Goal: Task Accomplishment & Management: Manage account settings

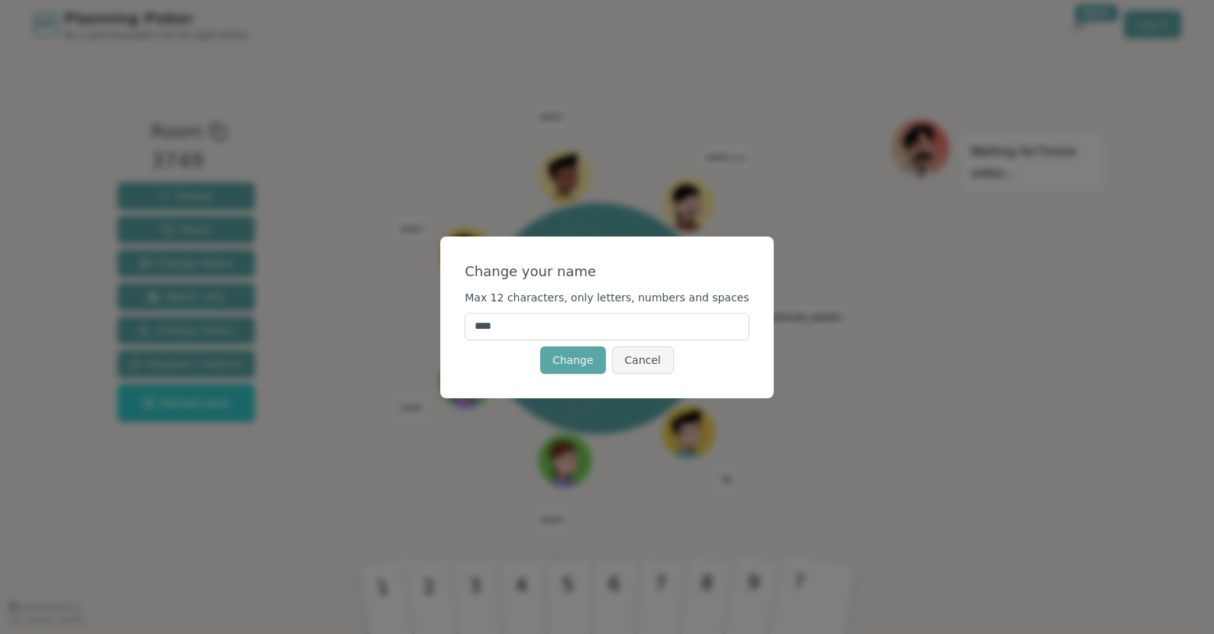
drag, startPoint x: 530, startPoint y: 327, endPoint x: 495, endPoint y: 330, distance: 35.2
click at [495, 330] on input "****" at bounding box center [607, 326] width 285 height 27
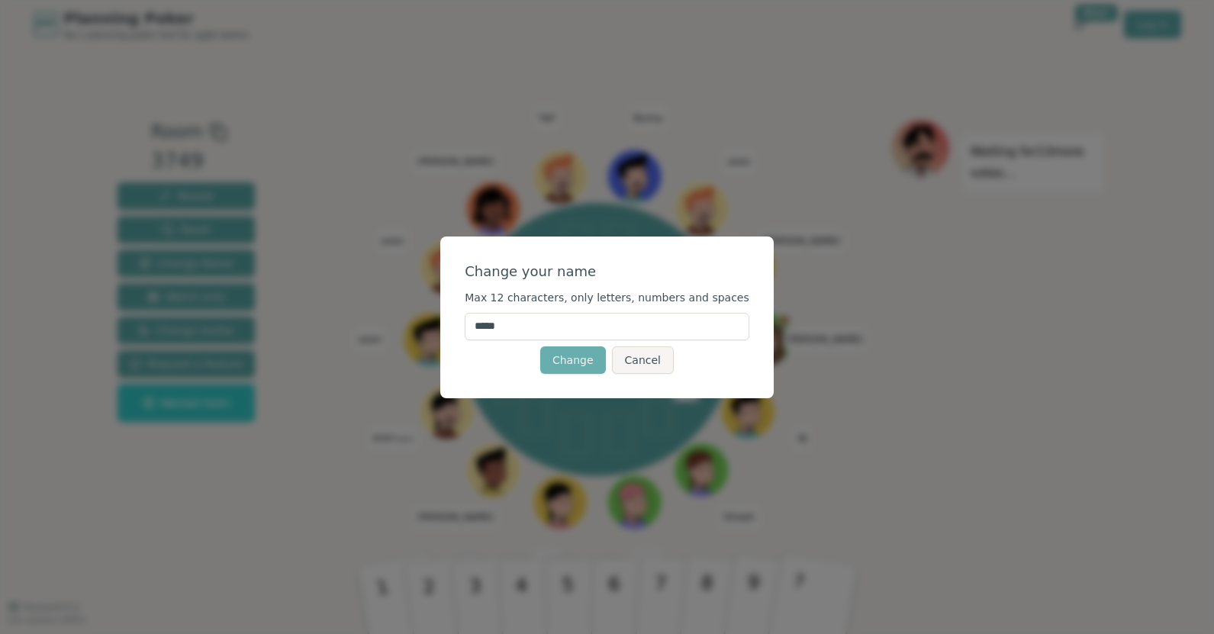
type input "*****"
click at [566, 366] on button "Change" at bounding box center [573, 359] width 66 height 27
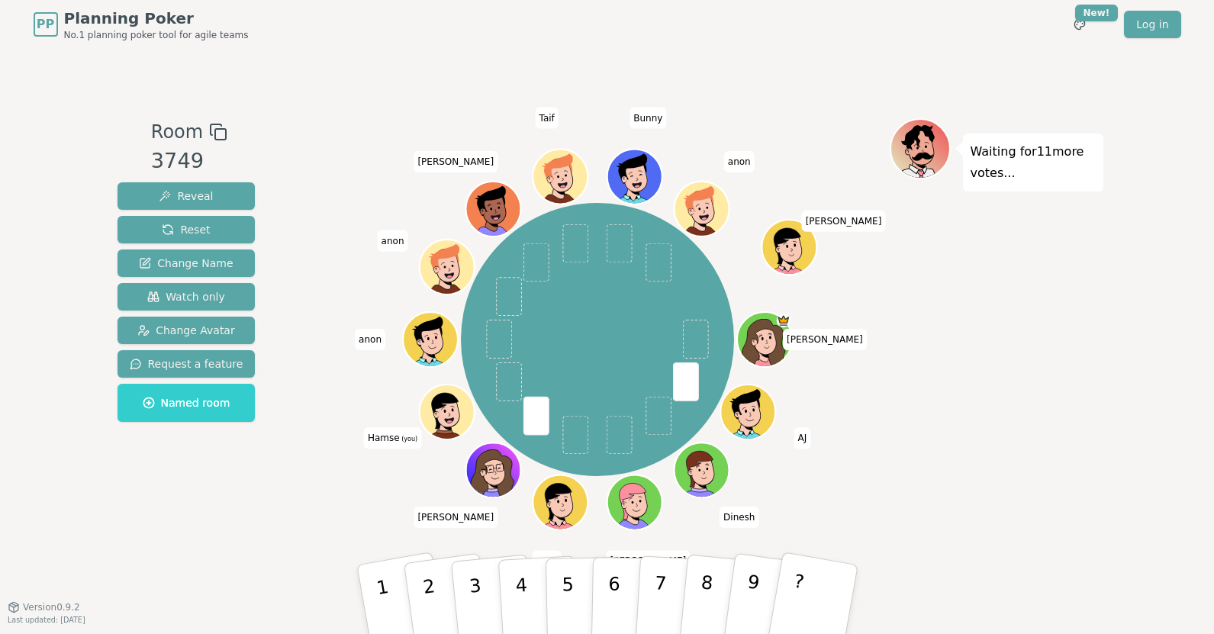
click at [448, 412] on icon at bounding box center [448, 414] width 5 height 5
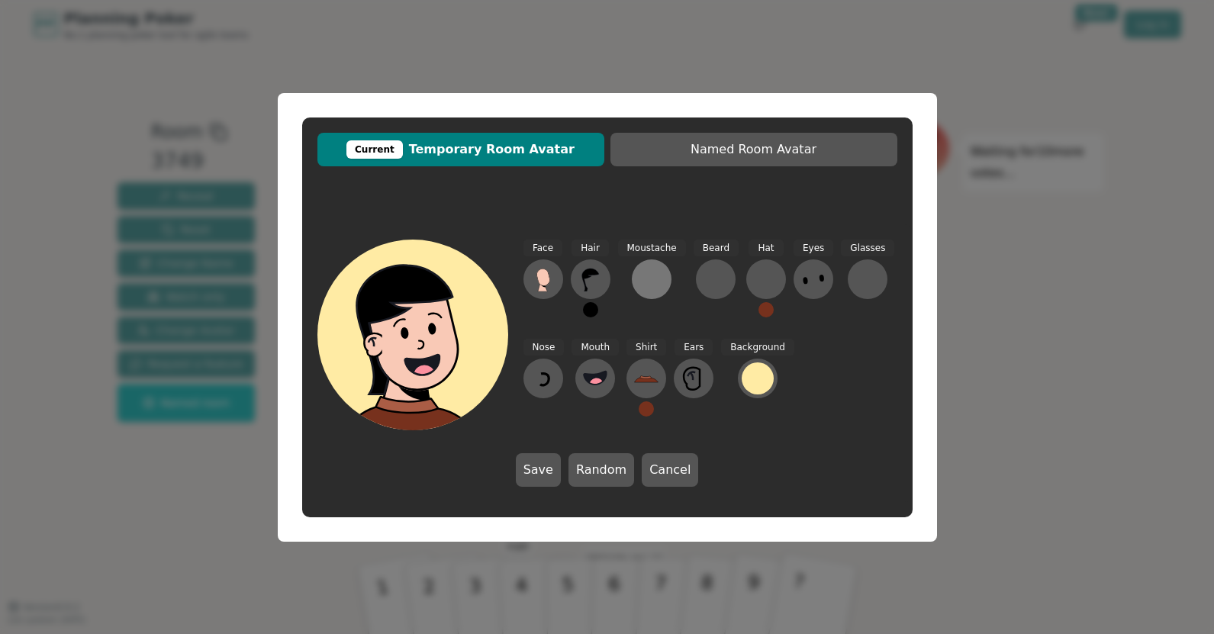
click at [659, 278] on div at bounding box center [652, 279] width 24 height 24
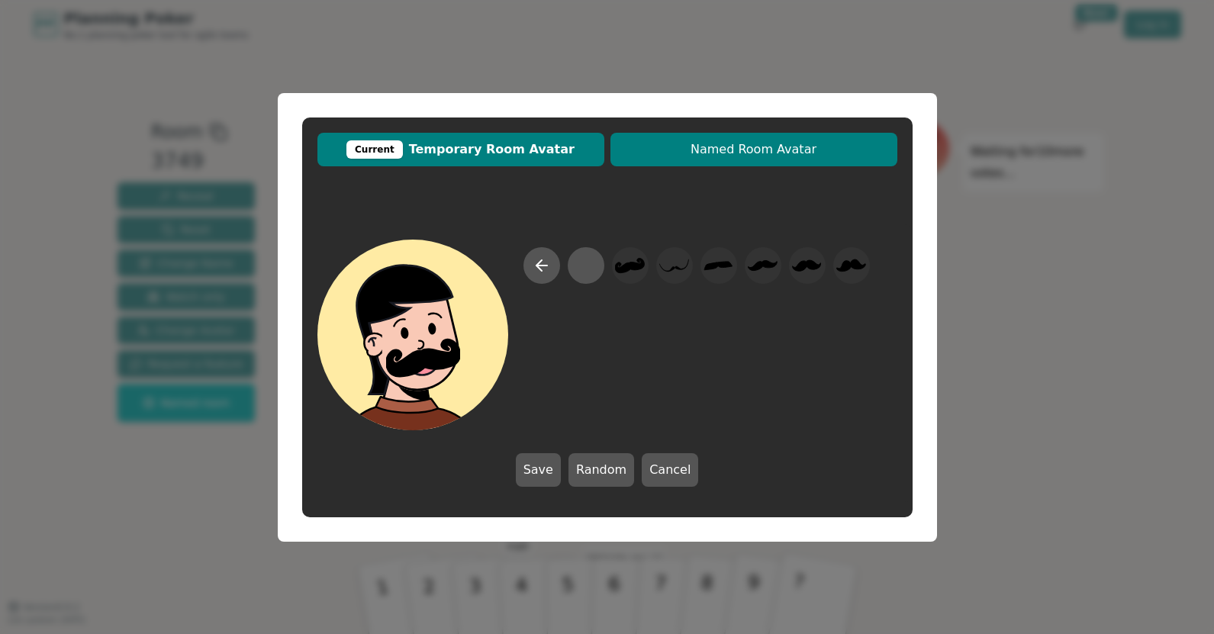
click at [672, 163] on button "Named Room Avatar" at bounding box center [754, 150] width 287 height 34
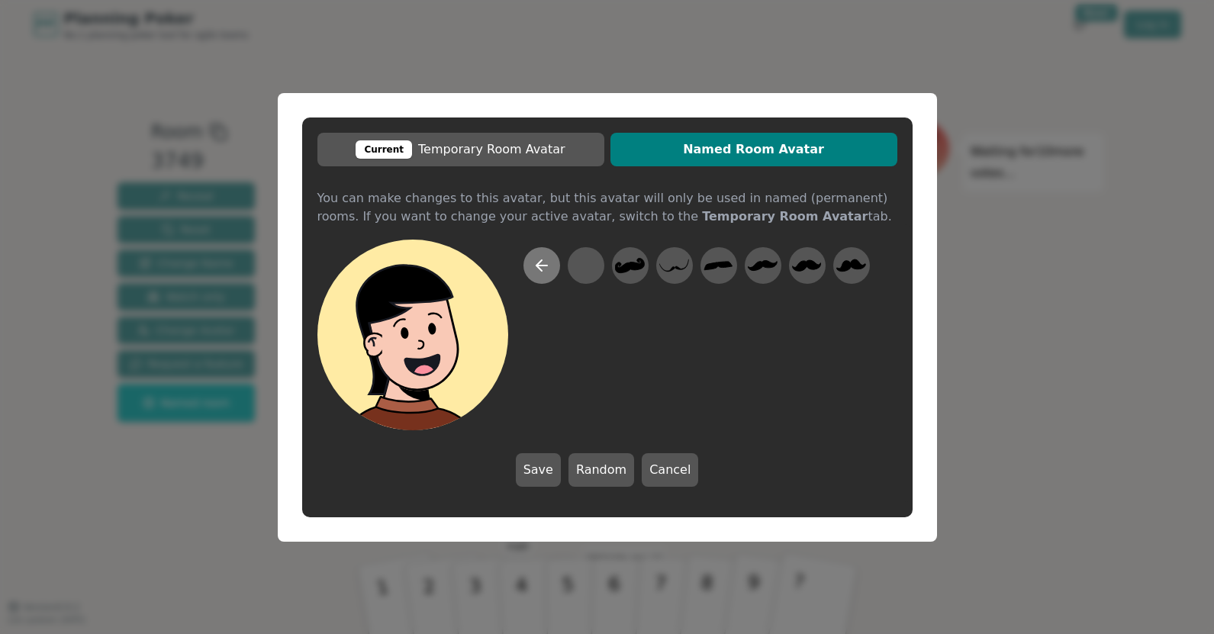
click at [542, 268] on icon at bounding box center [542, 265] width 18 height 18
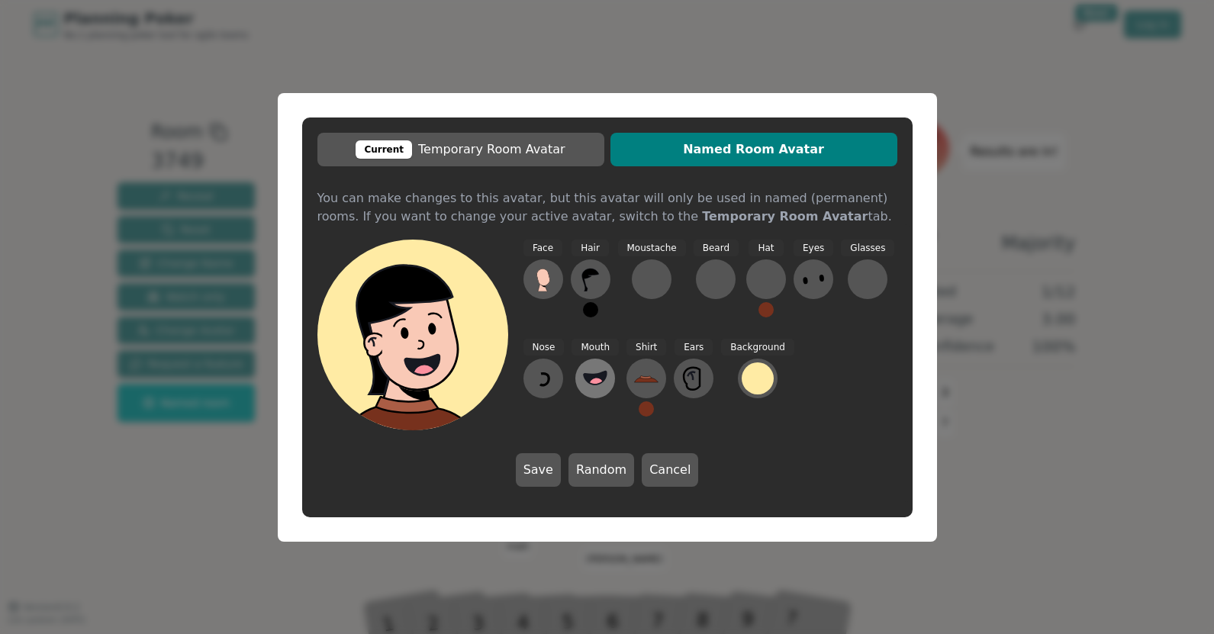
click at [591, 375] on icon at bounding box center [595, 378] width 23 height 13
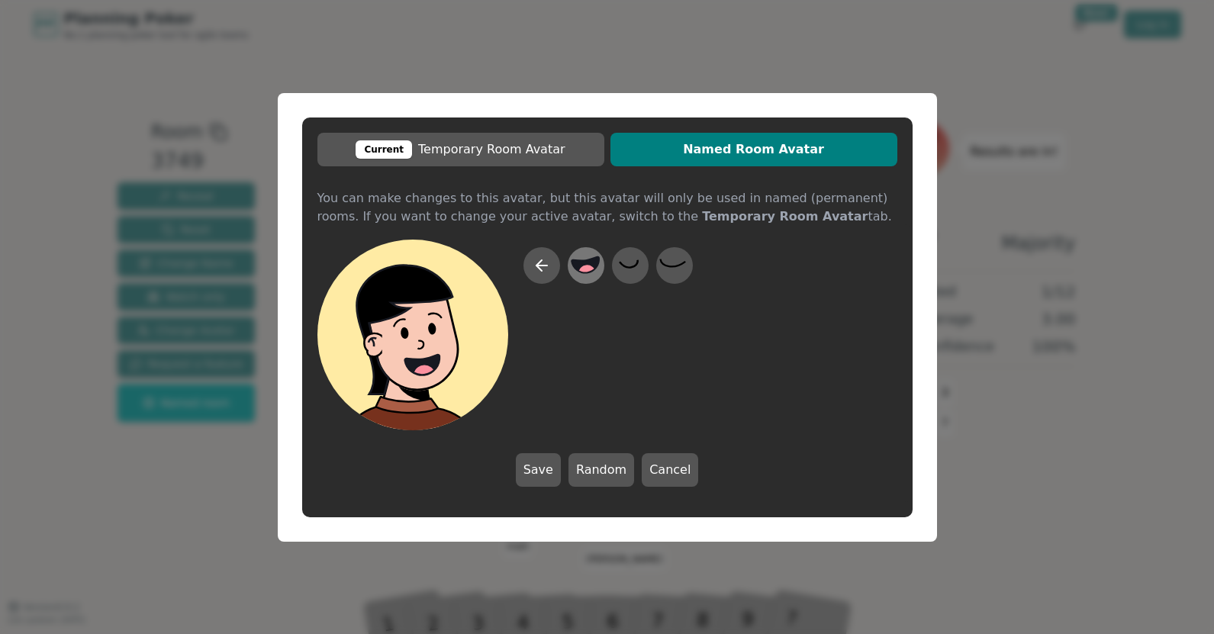
click at [586, 268] on circle at bounding box center [588, 274] width 20 height 20
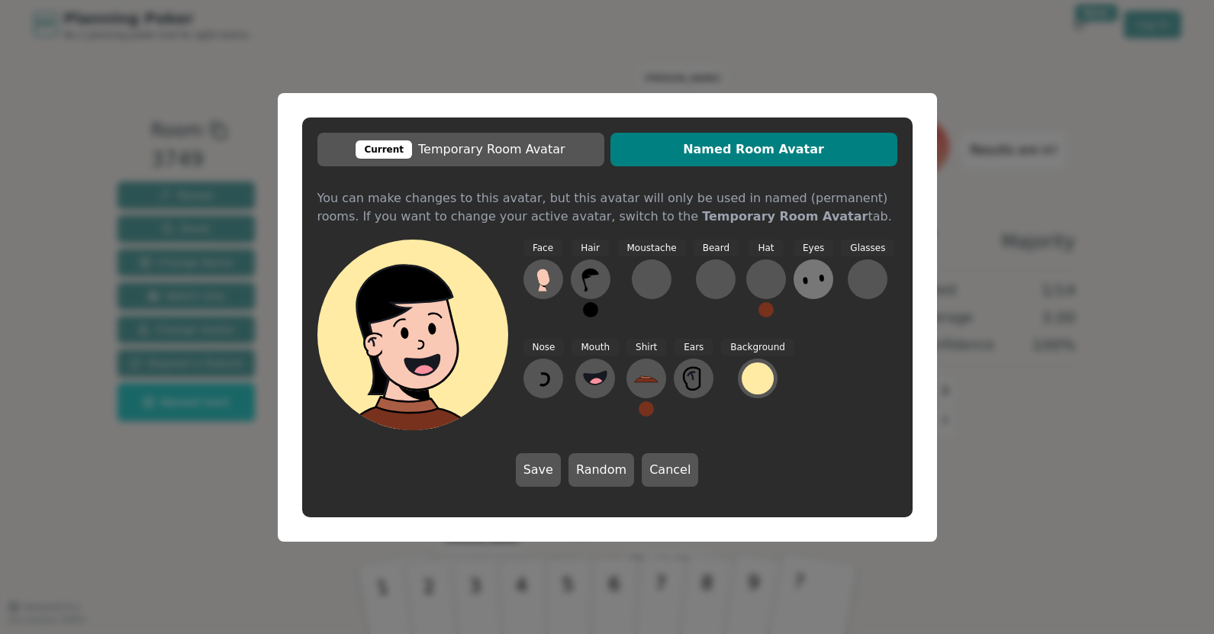
click at [801, 285] on icon at bounding box center [813, 279] width 24 height 24
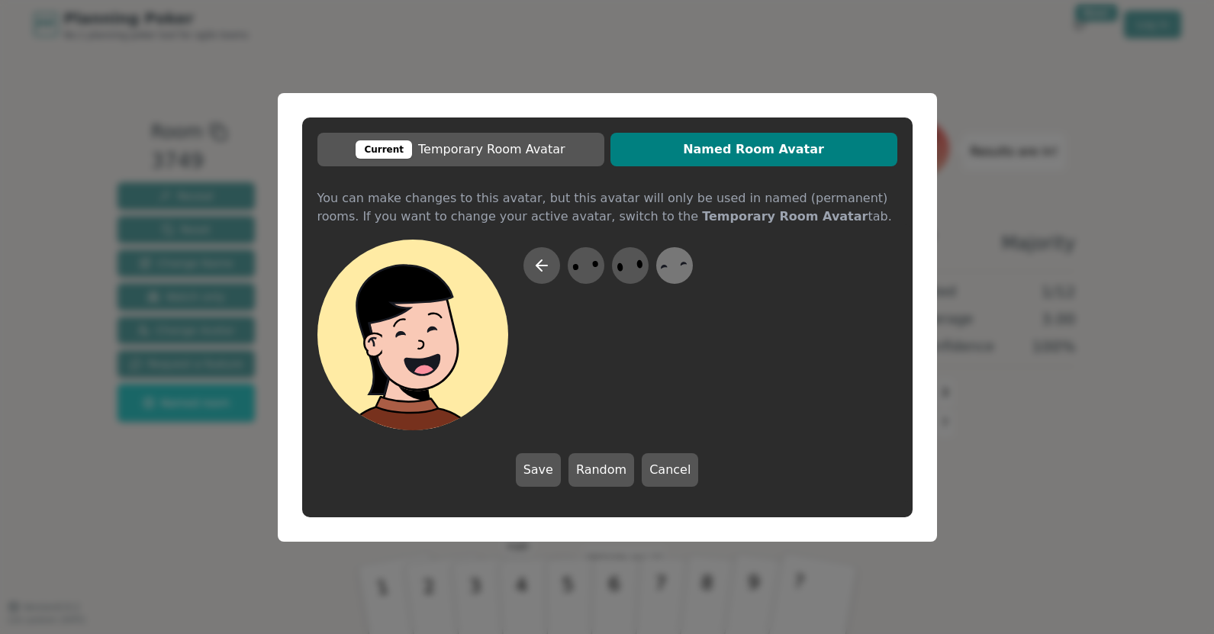
click at [682, 269] on icon at bounding box center [674, 265] width 30 height 34
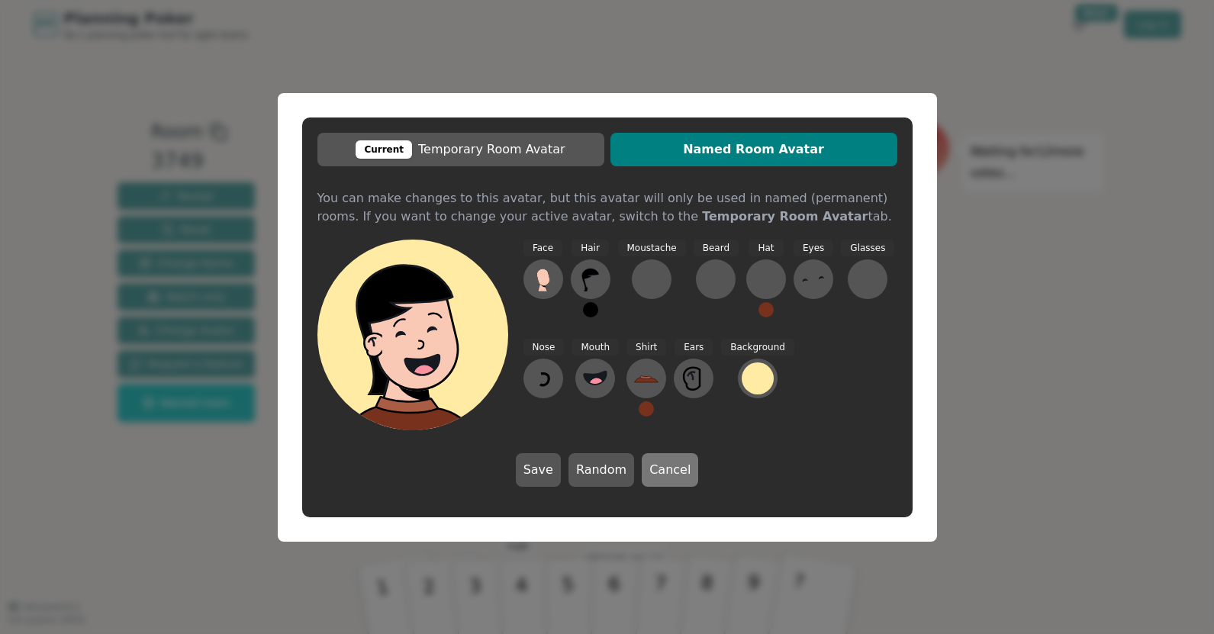
click at [676, 465] on button "Cancel" at bounding box center [670, 470] width 56 height 34
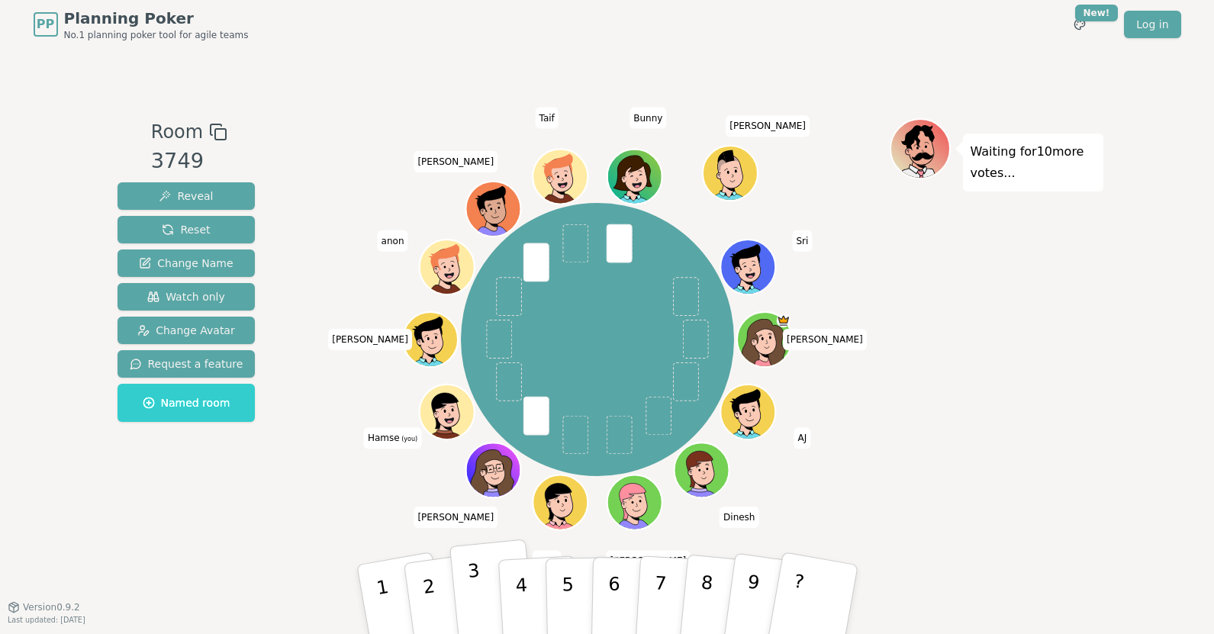
click at [473, 587] on p "3" at bounding box center [476, 601] width 20 height 83
click at [447, 406] on icon at bounding box center [448, 408] width 43 height 6
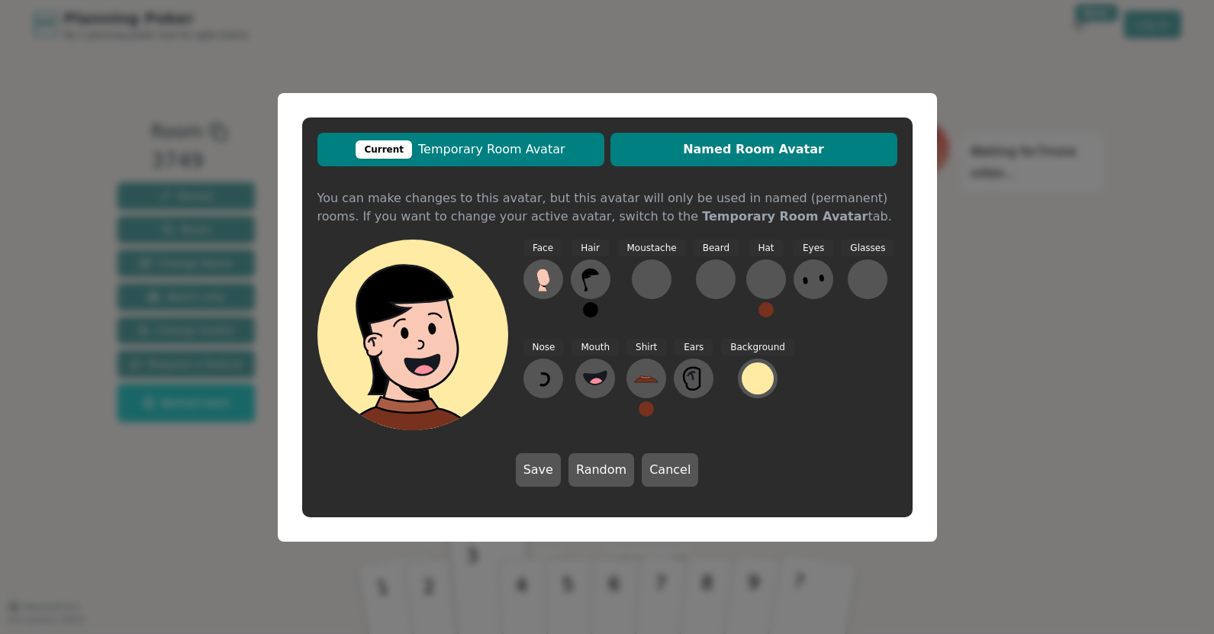
click at [456, 154] on span "Current Temporary Room Avatar" at bounding box center [461, 149] width 272 height 18
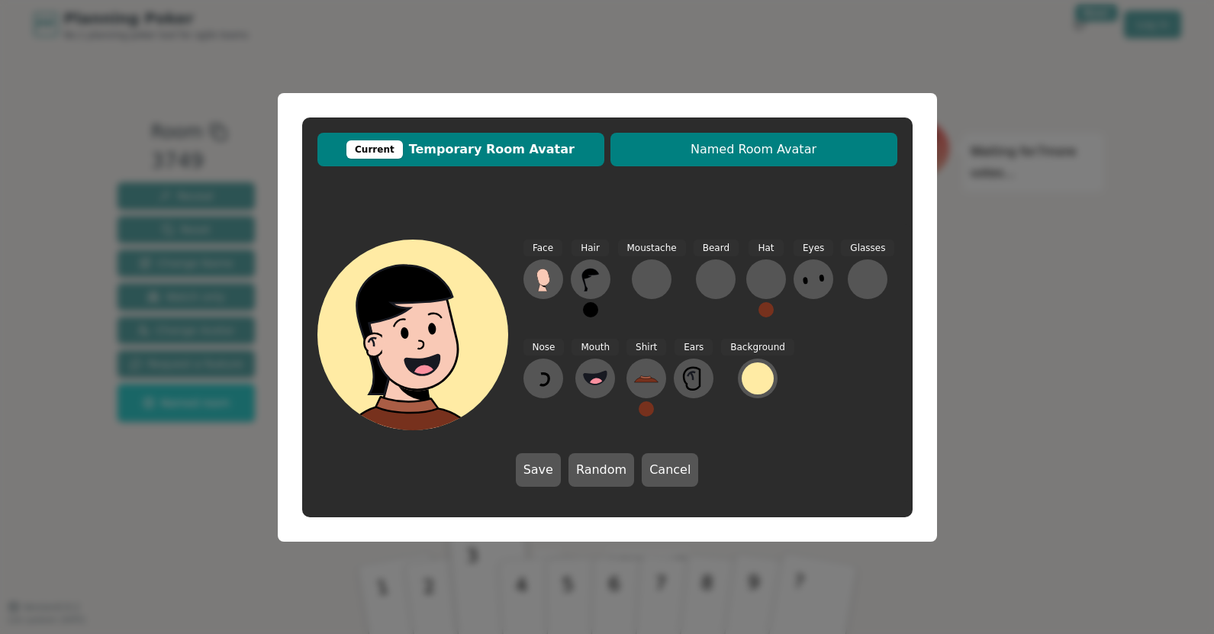
click at [764, 156] on span "Named Room Avatar" at bounding box center [754, 149] width 272 height 18
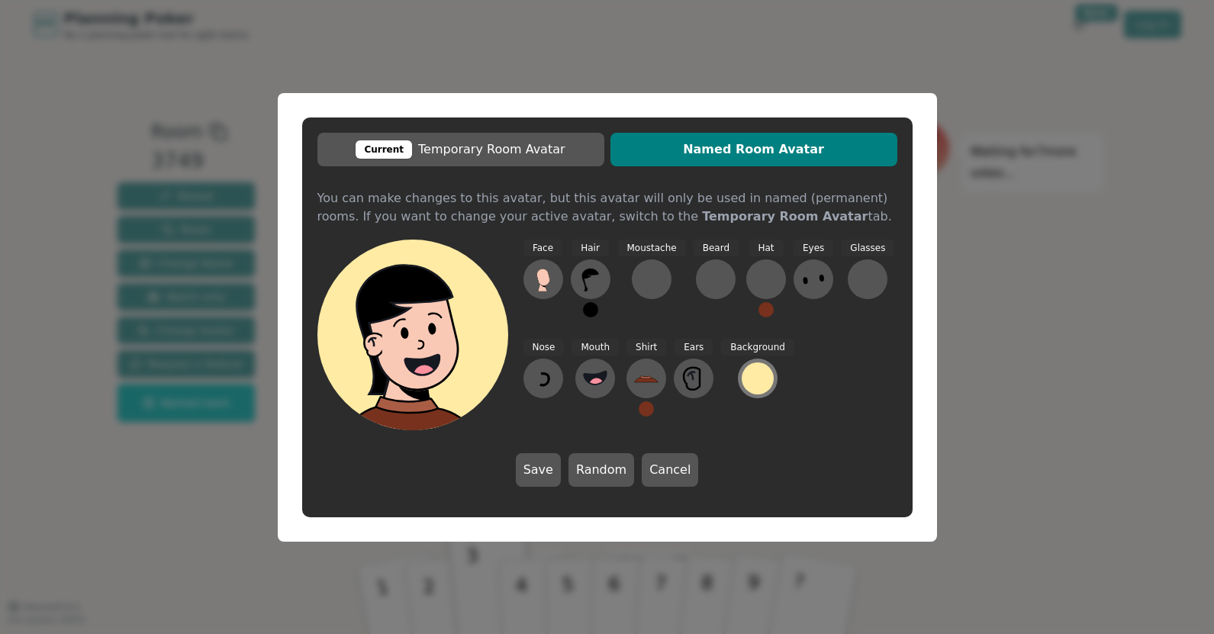
click at [757, 378] on div at bounding box center [758, 379] width 32 height 32
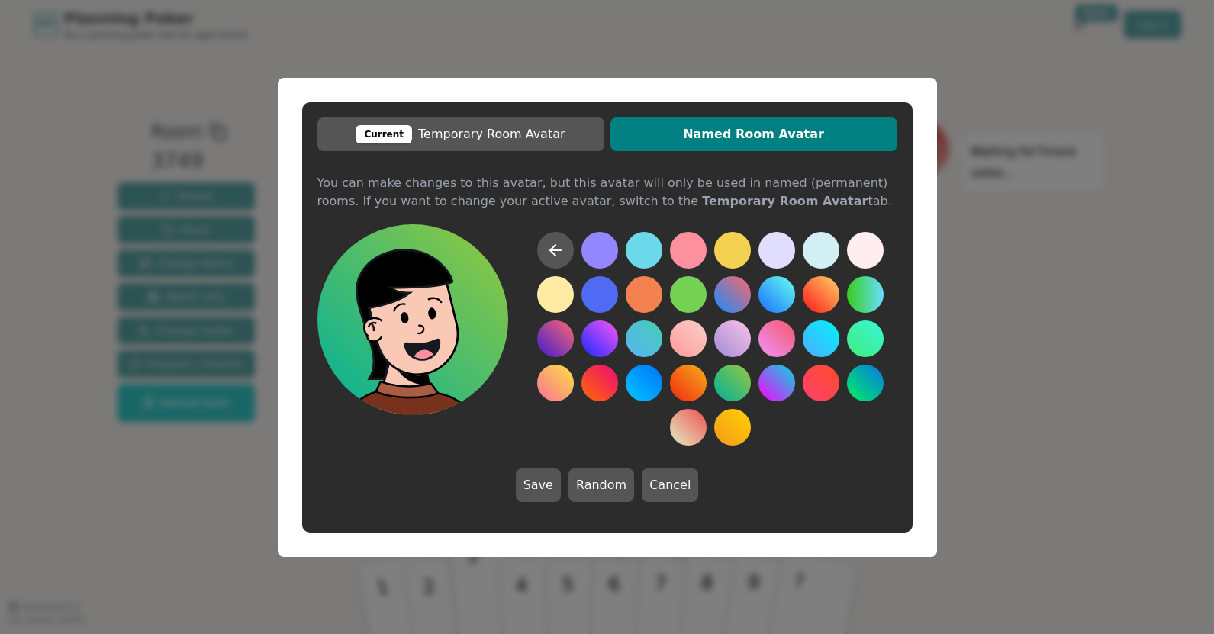
click at [714, 382] on div at bounding box center [711, 339] width 374 height 214
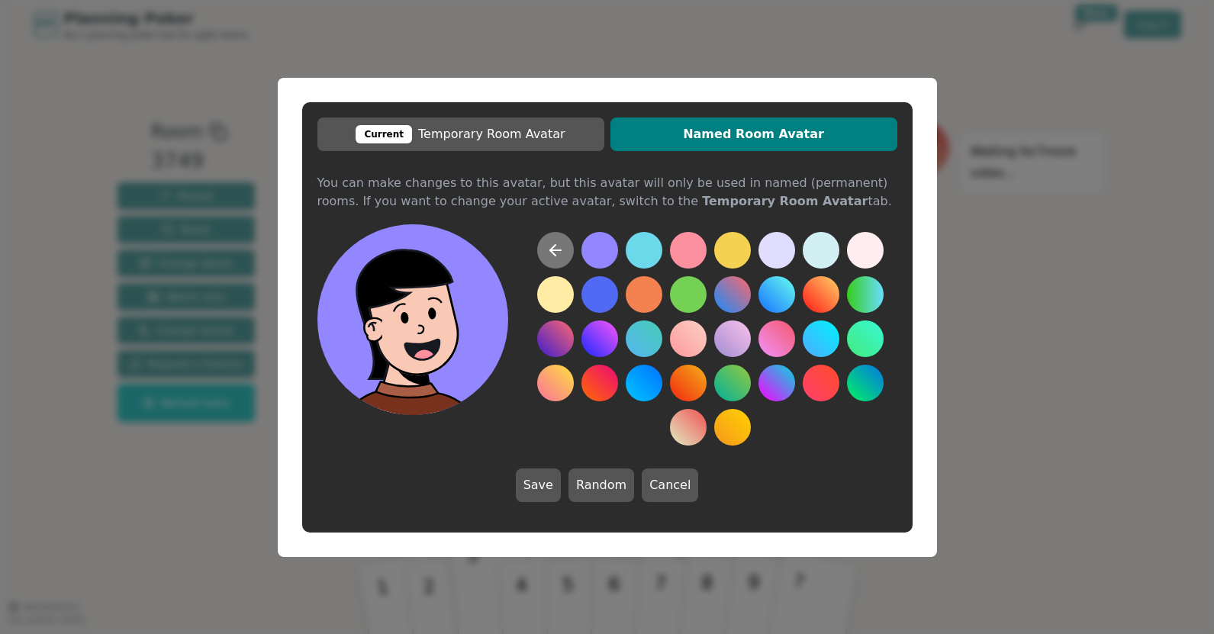
click at [558, 259] on button at bounding box center [555, 250] width 37 height 37
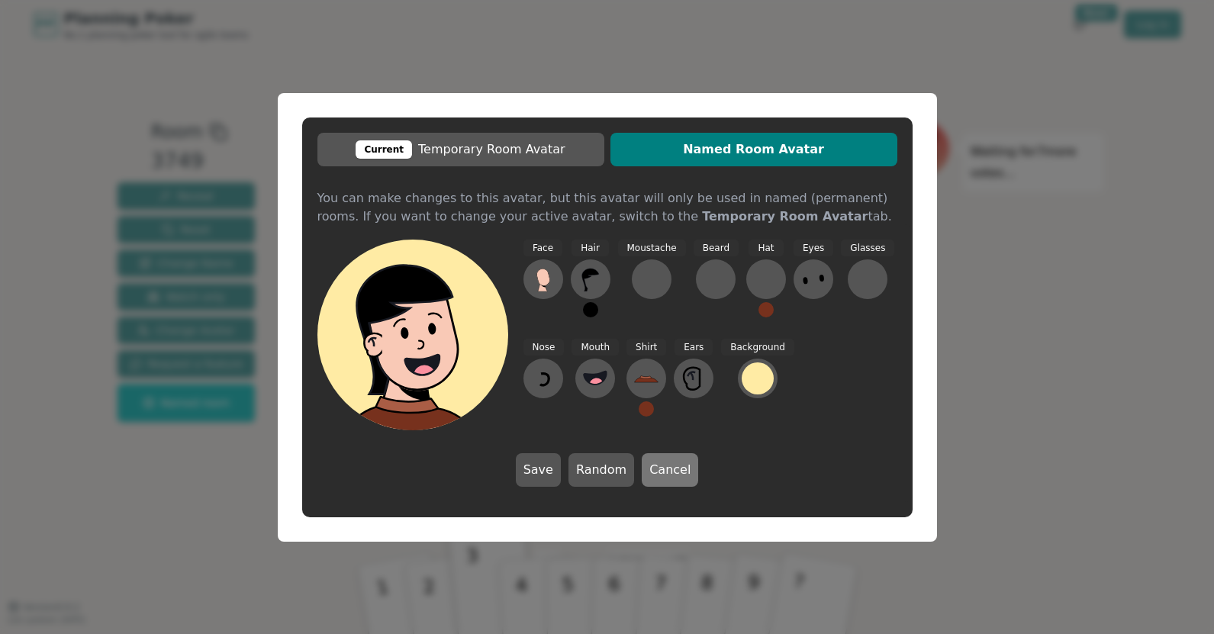
click at [652, 473] on button "Cancel" at bounding box center [670, 470] width 56 height 34
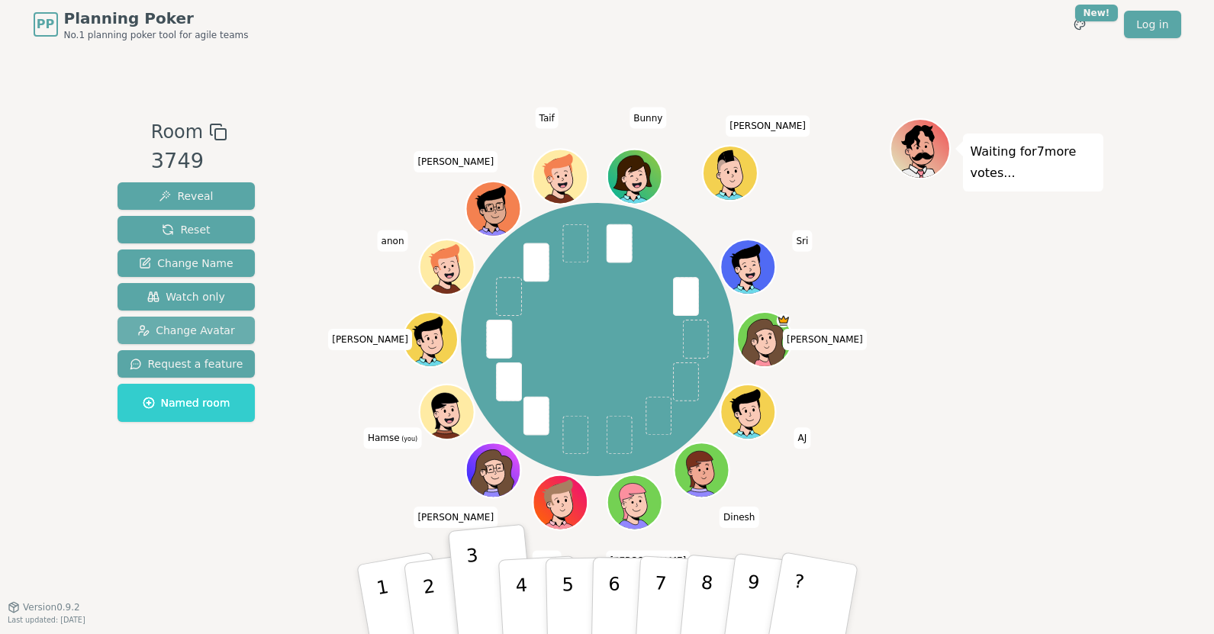
click at [176, 324] on span "Change Avatar" at bounding box center [186, 330] width 98 height 15
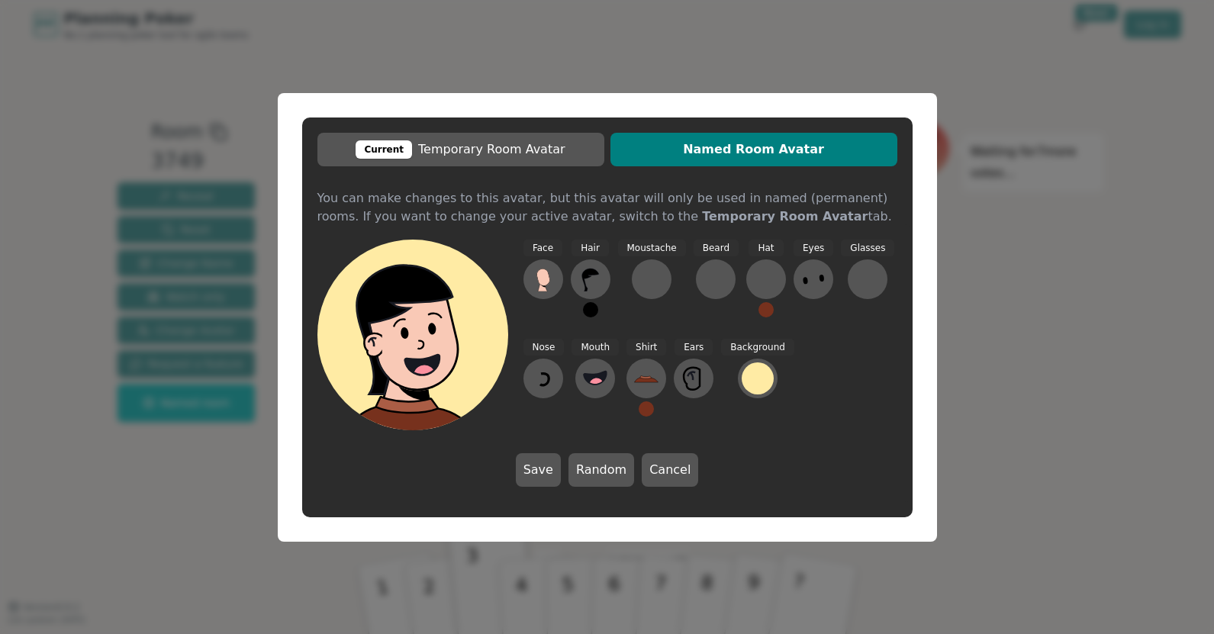
click at [394, 298] on icon at bounding box center [405, 330] width 96 height 129
click at [390, 308] on icon at bounding box center [405, 330] width 96 height 129
drag, startPoint x: 390, startPoint y: 308, endPoint x: 404, endPoint y: 326, distance: 22.3
click at [404, 326] on icon at bounding box center [418, 331] width 191 height 21
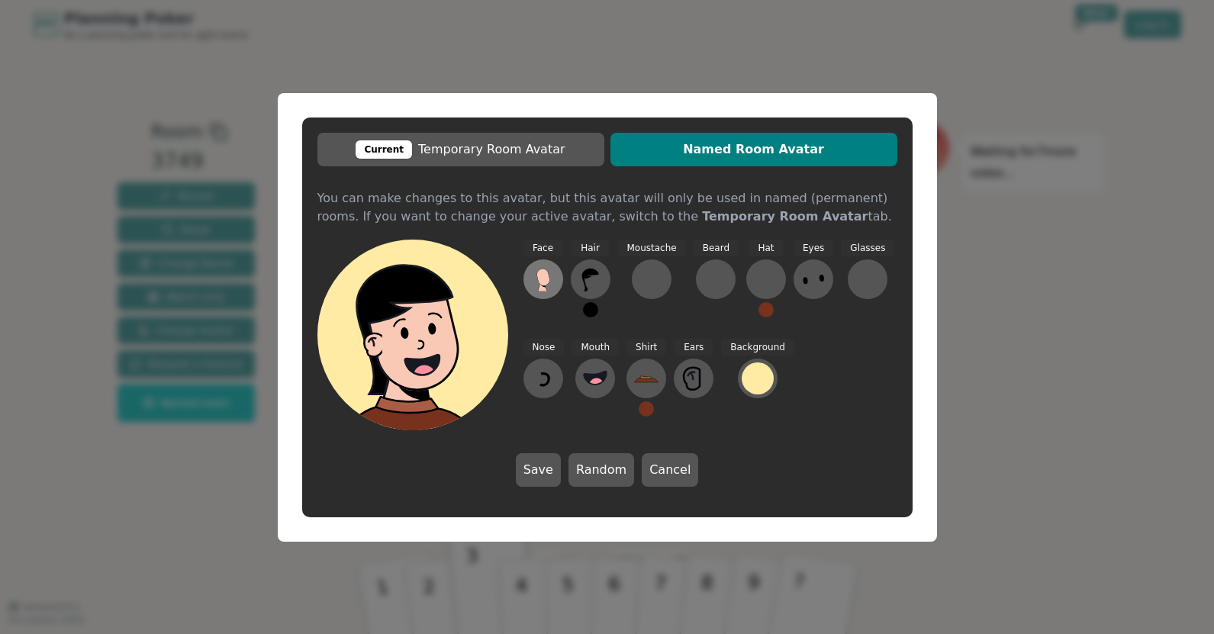
click at [537, 276] on g at bounding box center [543, 280] width 14 height 23
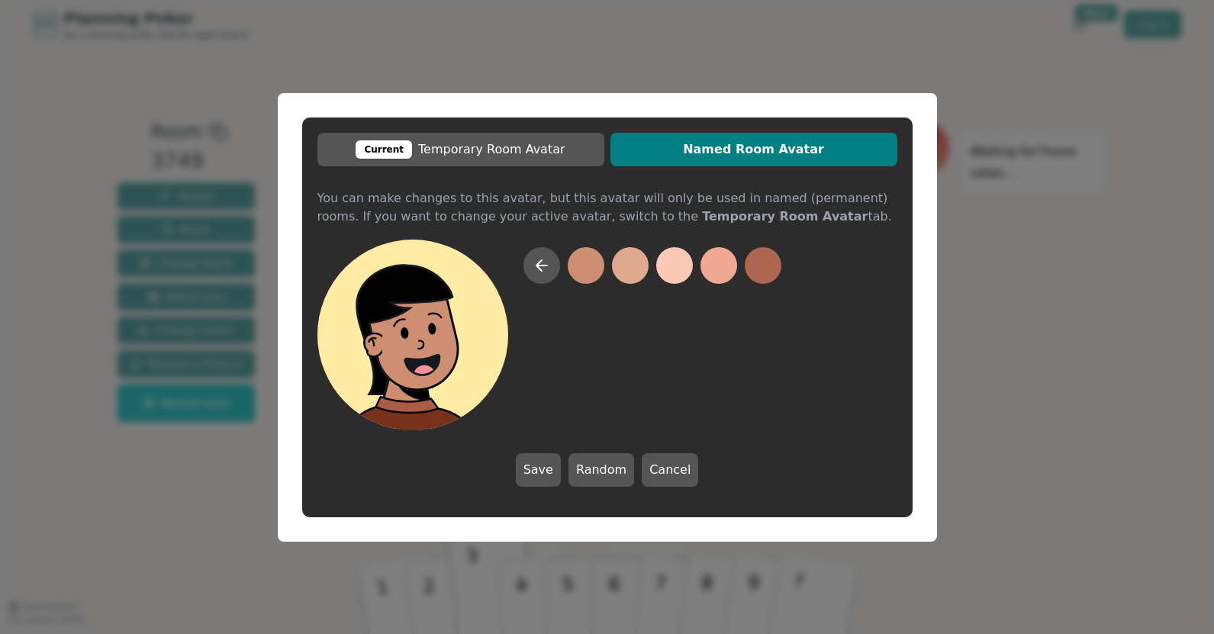
click at [570, 267] on button at bounding box center [586, 265] width 37 height 37
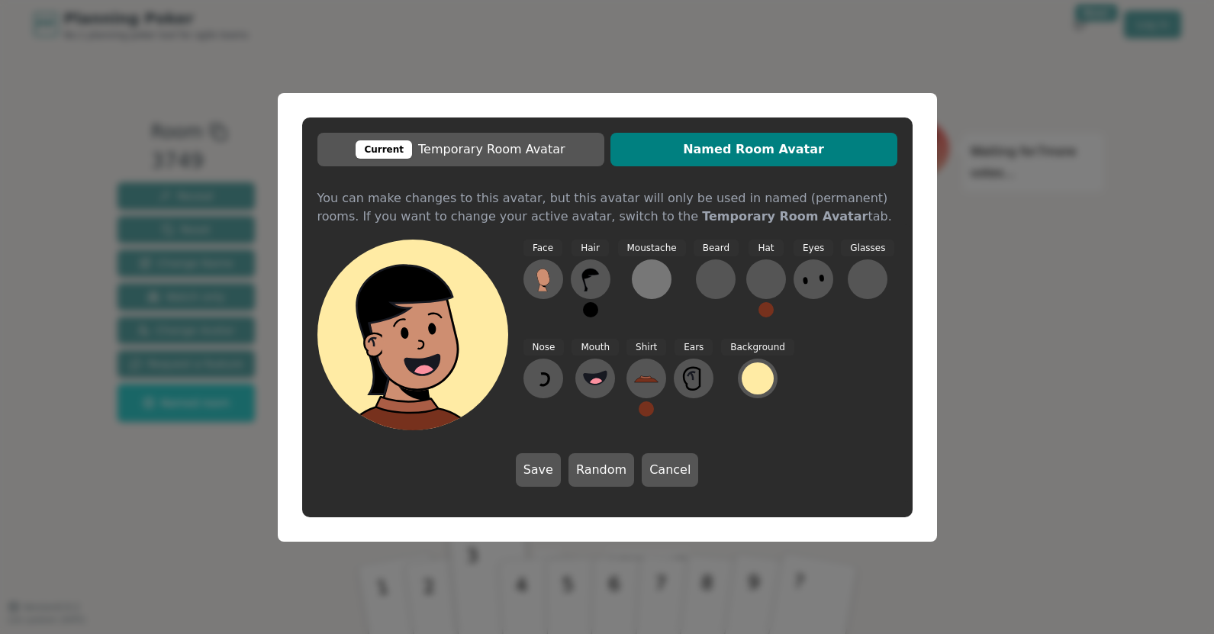
click at [642, 273] on div at bounding box center [652, 279] width 24 height 24
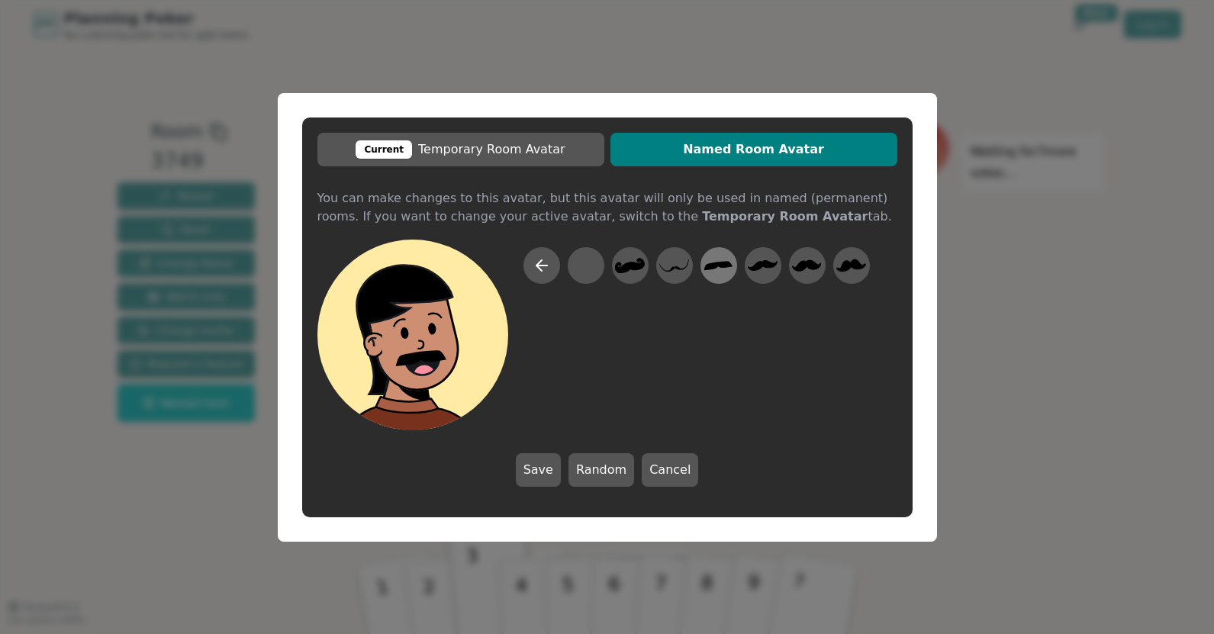
click at [727, 274] on icon at bounding box center [719, 265] width 30 height 34
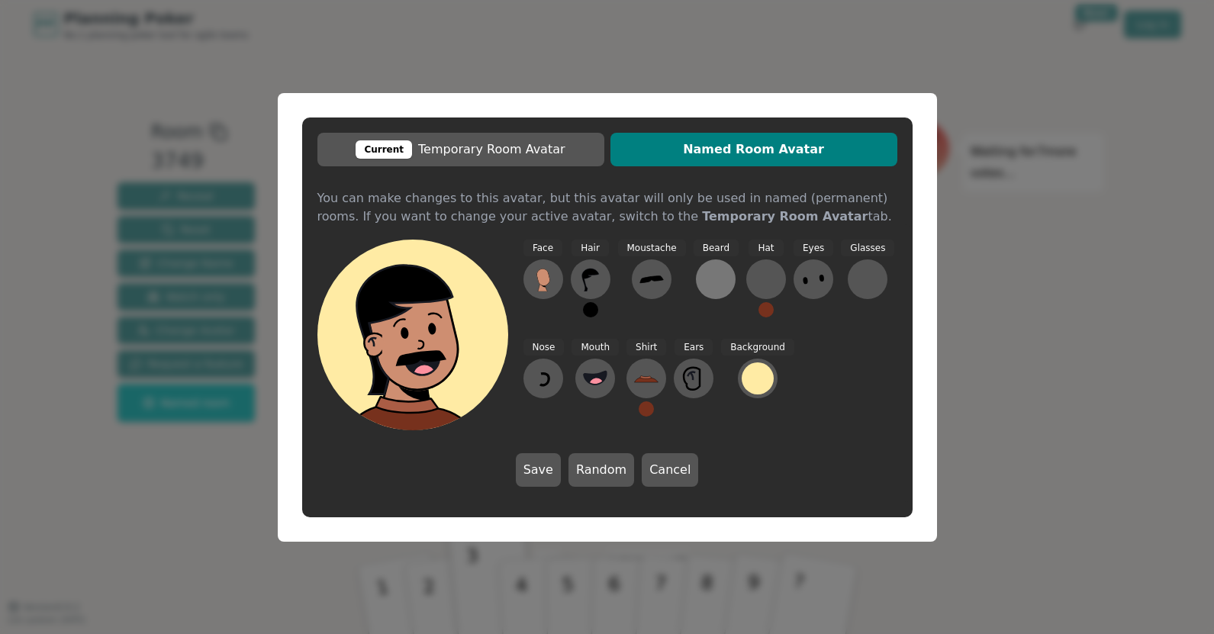
click at [711, 279] on div at bounding box center [716, 279] width 24 height 24
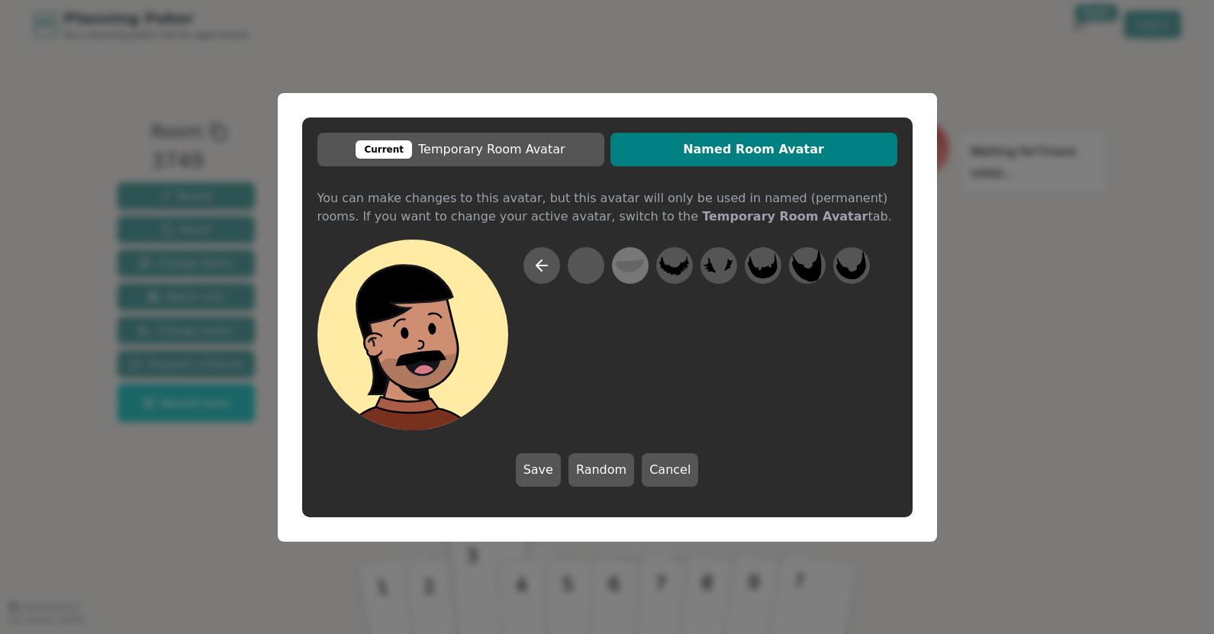
click at [619, 268] on icon at bounding box center [630, 266] width 30 height 14
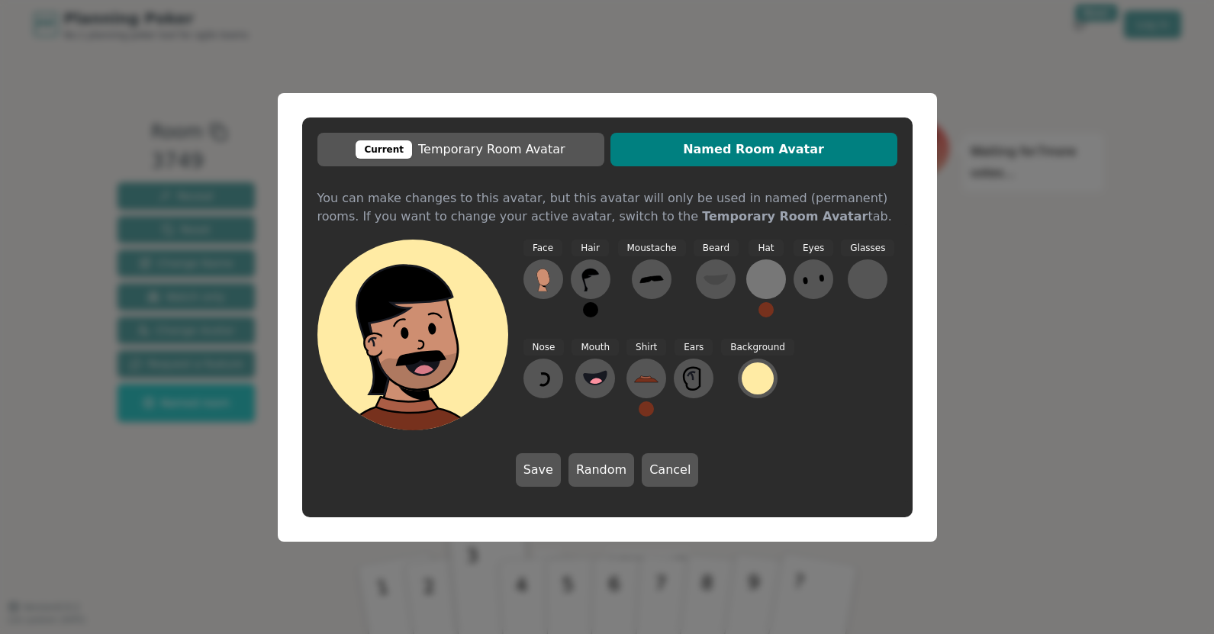
click at [746, 277] on button at bounding box center [766, 279] width 40 height 40
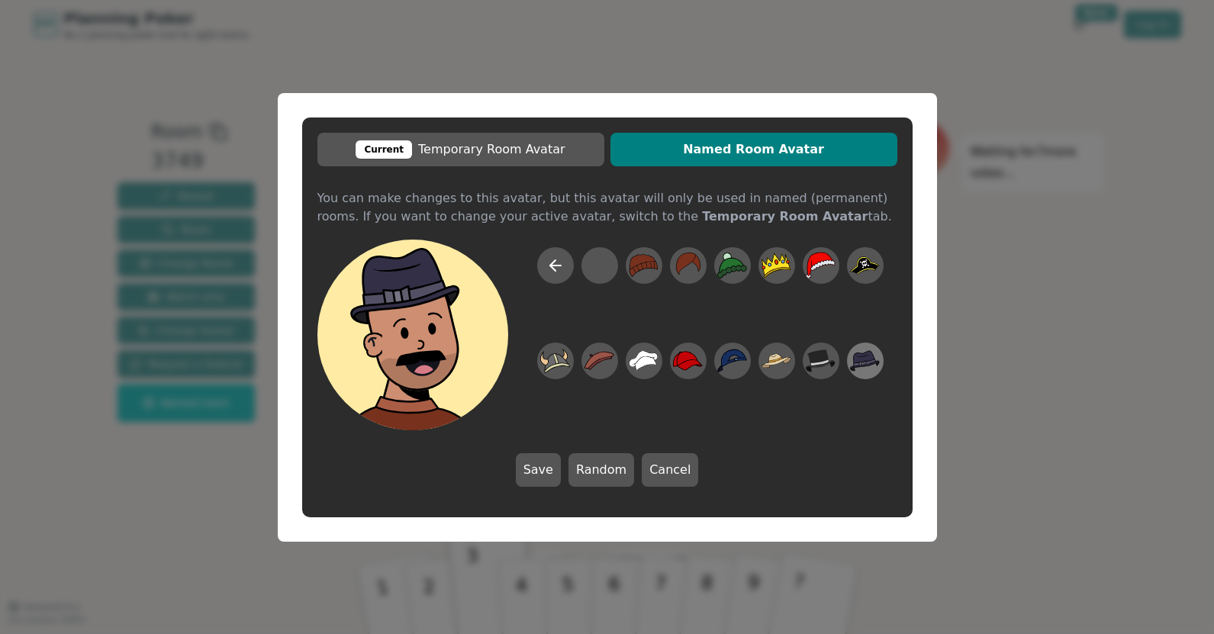
click at [870, 360] on icon at bounding box center [864, 356] width 21 height 12
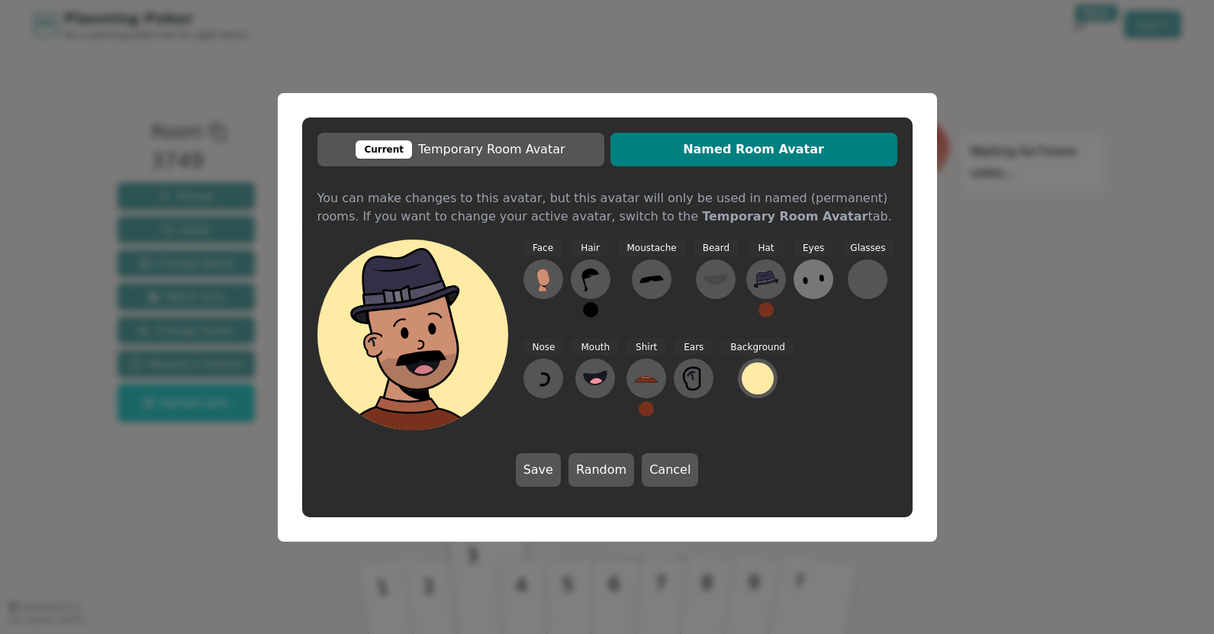
click at [801, 286] on icon at bounding box center [813, 279] width 24 height 24
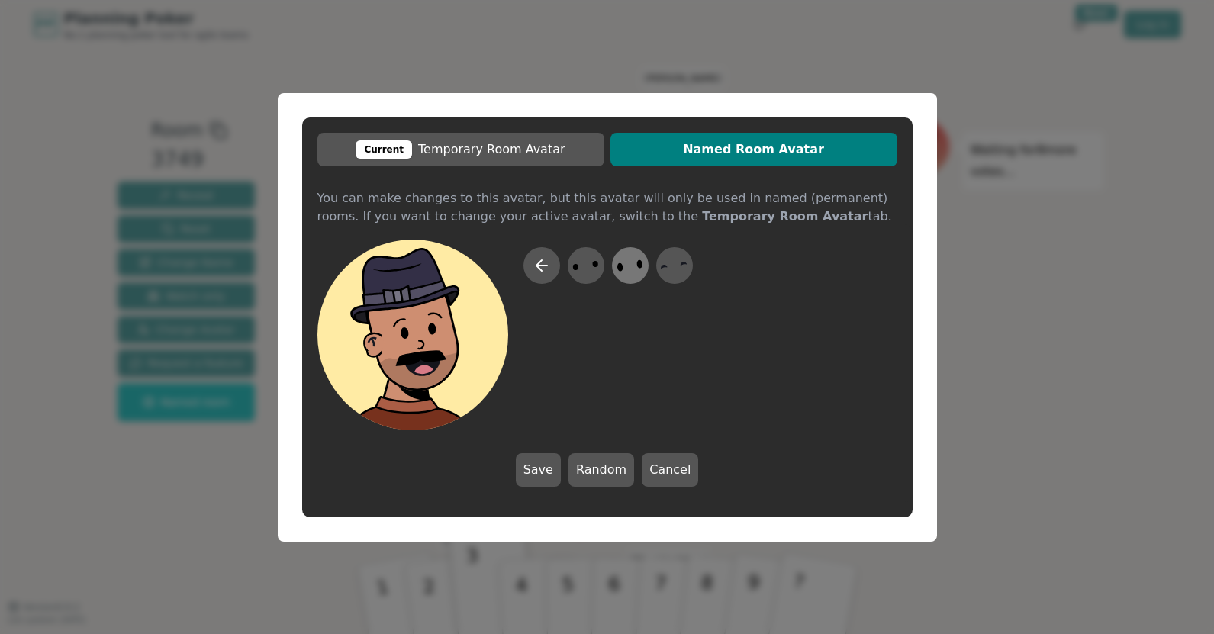
click at [621, 267] on ellipse at bounding box center [620, 267] width 7 height 9
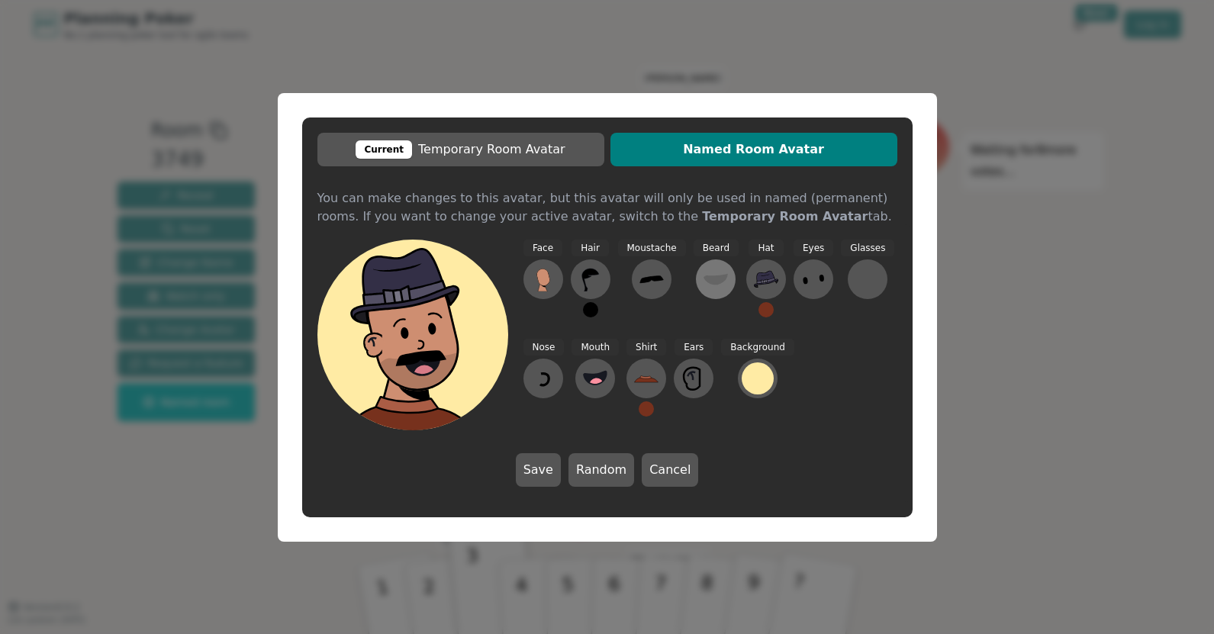
click at [696, 277] on button at bounding box center [716, 279] width 40 height 40
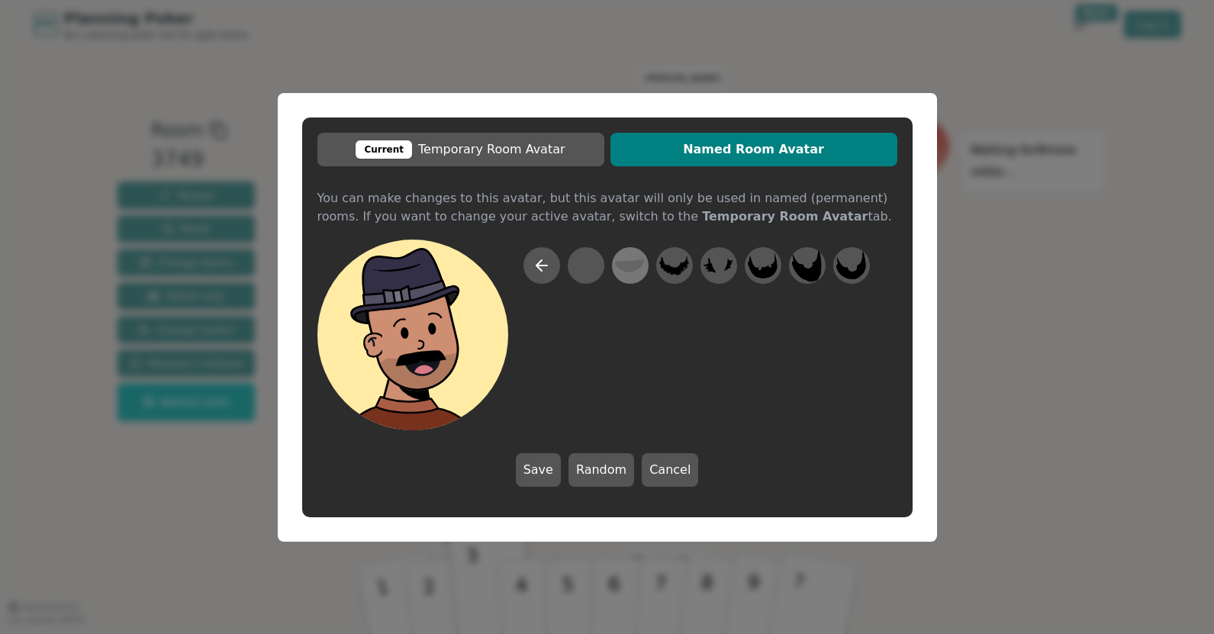
click at [643, 267] on icon at bounding box center [630, 265] width 30 height 34
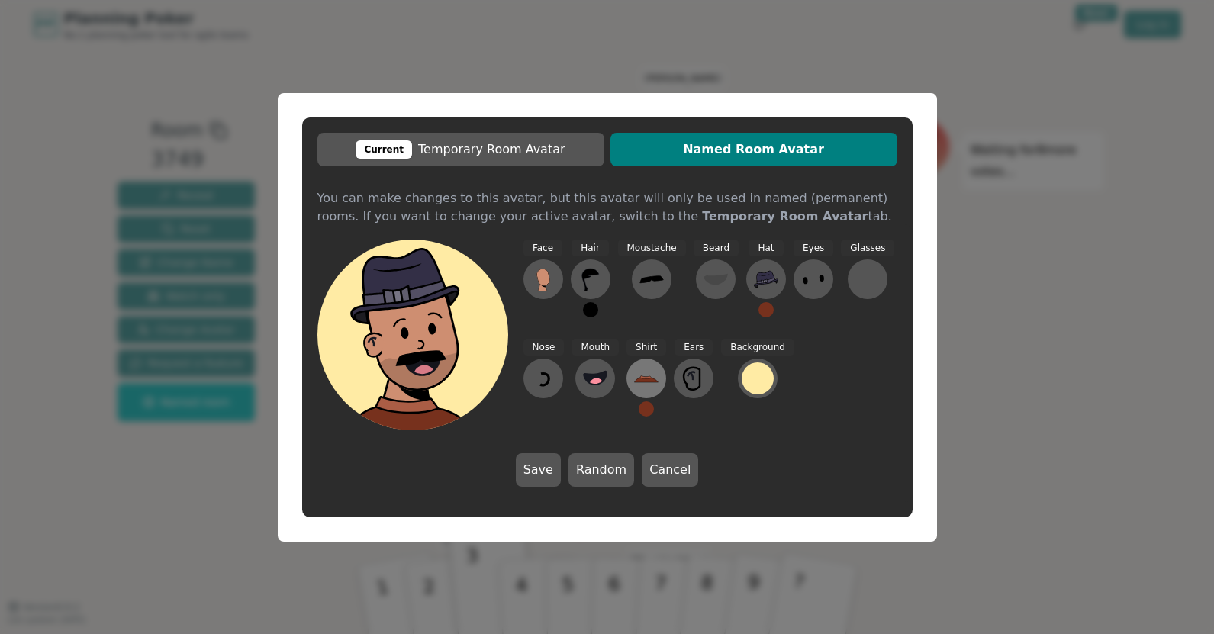
click at [647, 385] on icon at bounding box center [646, 378] width 24 height 24
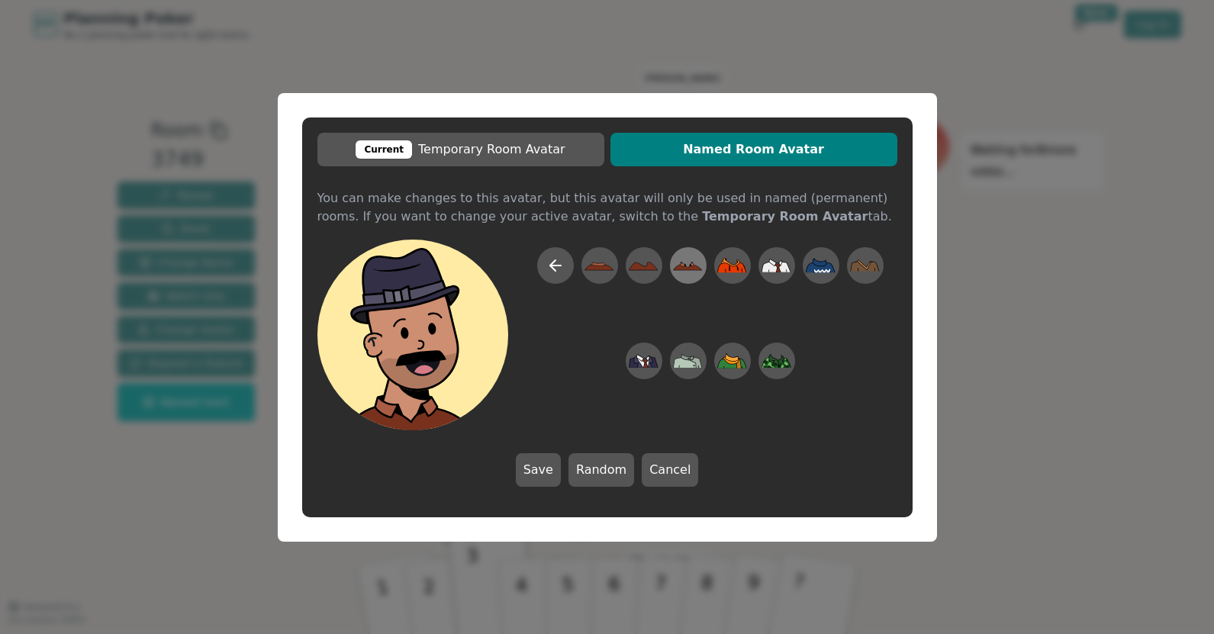
click at [675, 265] on icon at bounding box center [688, 265] width 30 height 34
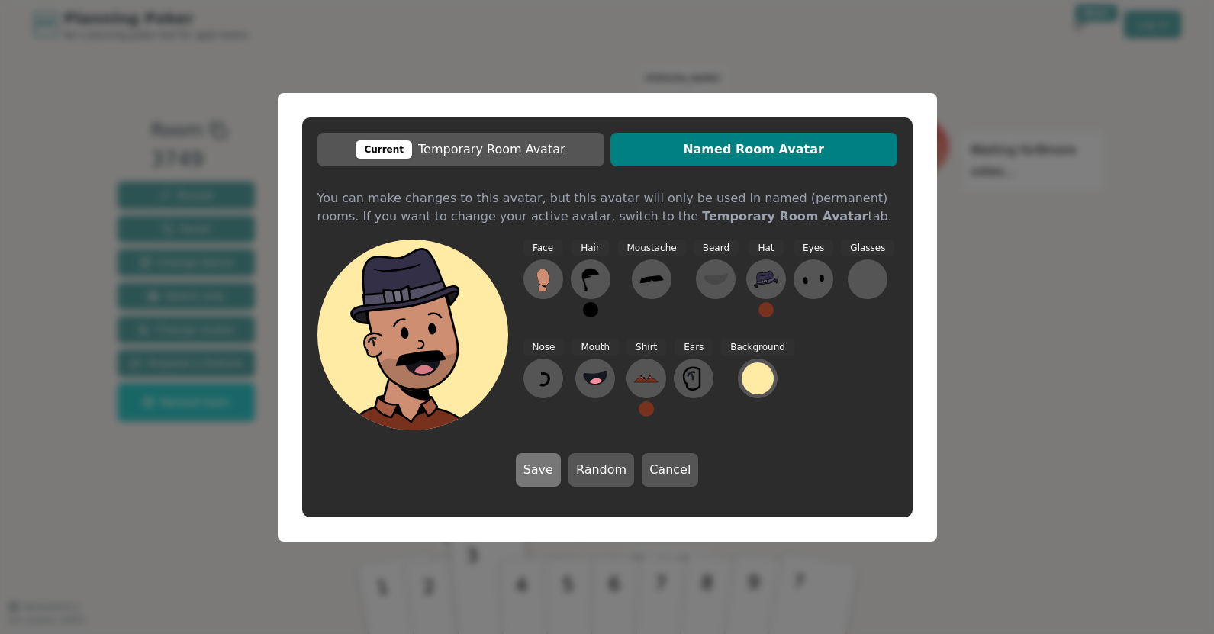
click at [537, 470] on button "Save" at bounding box center [538, 470] width 45 height 34
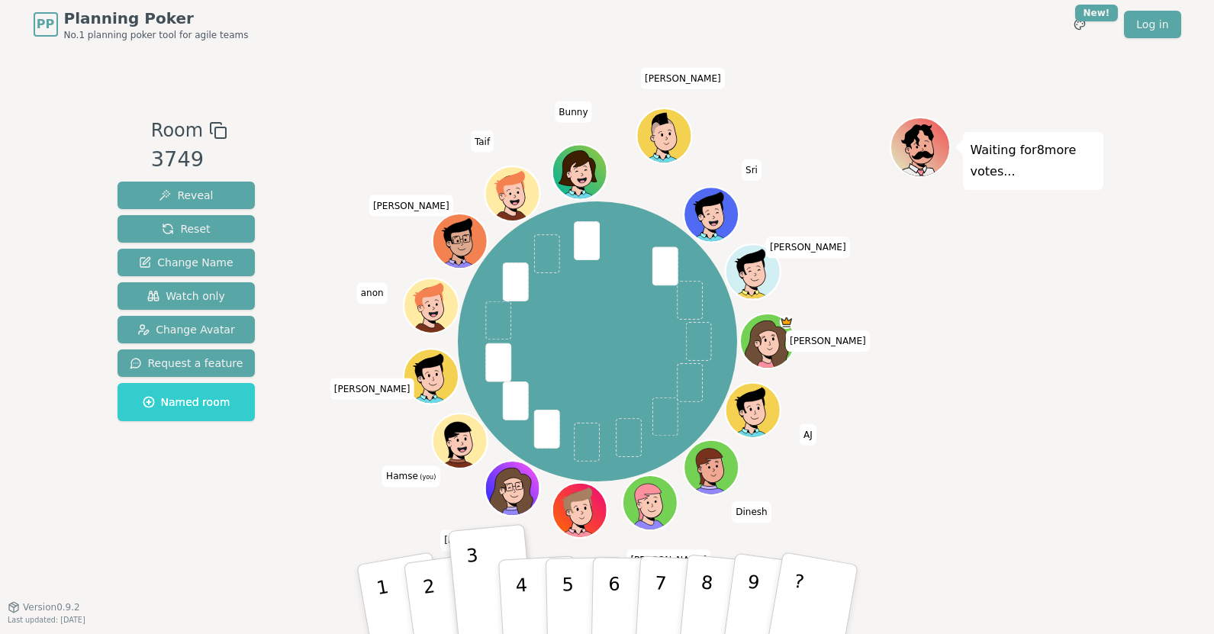
click at [471, 447] on icon at bounding box center [463, 450] width 27 height 9
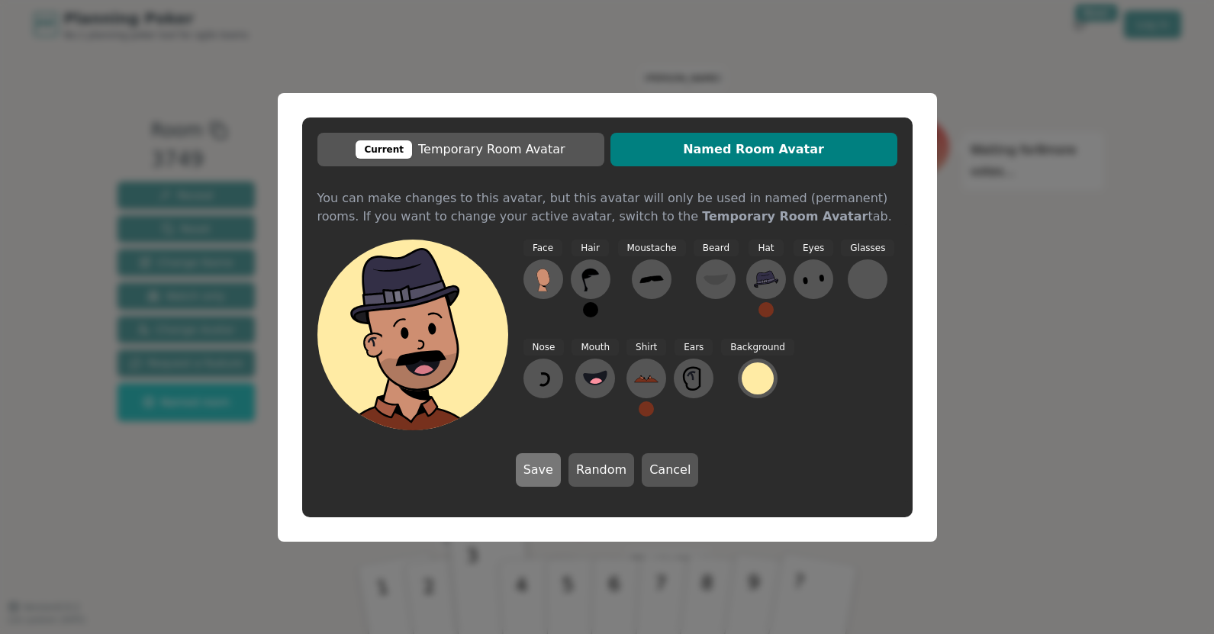
click at [537, 475] on button "Save" at bounding box center [538, 470] width 45 height 34
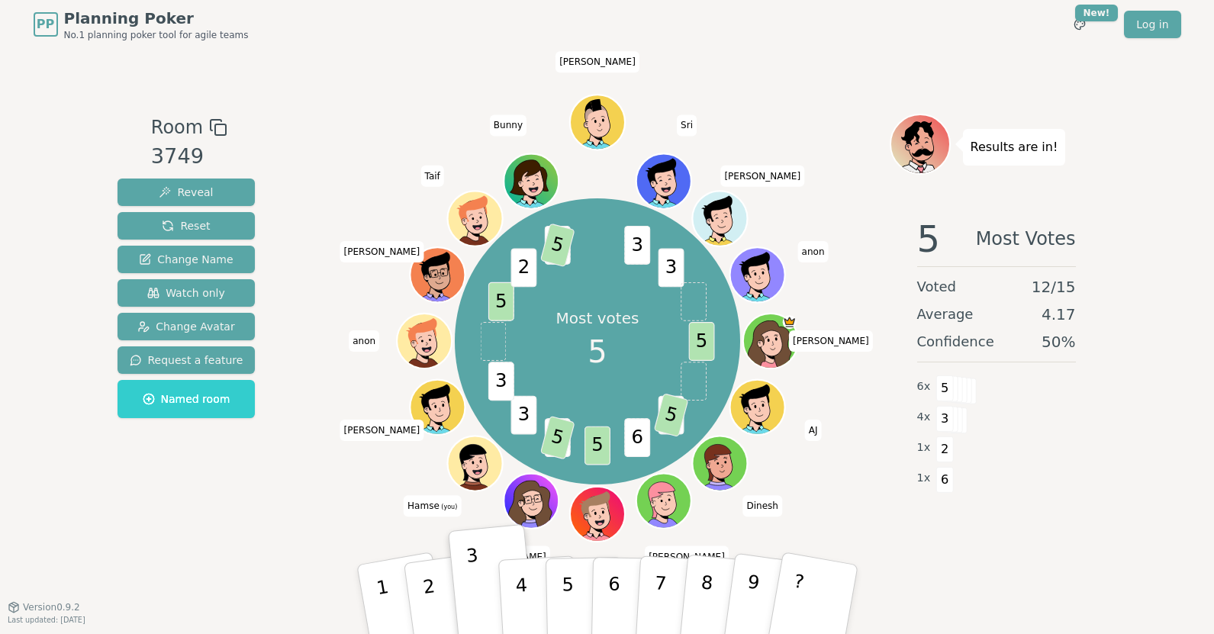
click at [66, 102] on div "PP Planning Poker No.1 planning poker tool for agile teams Toggle theme New! Lo…" at bounding box center [607, 317] width 1214 height 634
click at [56, 165] on div "PP Planning Poker No.1 planning poker tool for agile teams Toggle theme New! Lo…" at bounding box center [607, 317] width 1214 height 634
click at [71, 105] on div "PP Planning Poker No.1 planning poker tool for agile teams Toggle theme New! Lo…" at bounding box center [607, 317] width 1214 height 634
click at [14, 95] on div "PP Planning Poker No.1 planning poker tool for agile teams Toggle theme New! Lo…" at bounding box center [607, 317] width 1214 height 634
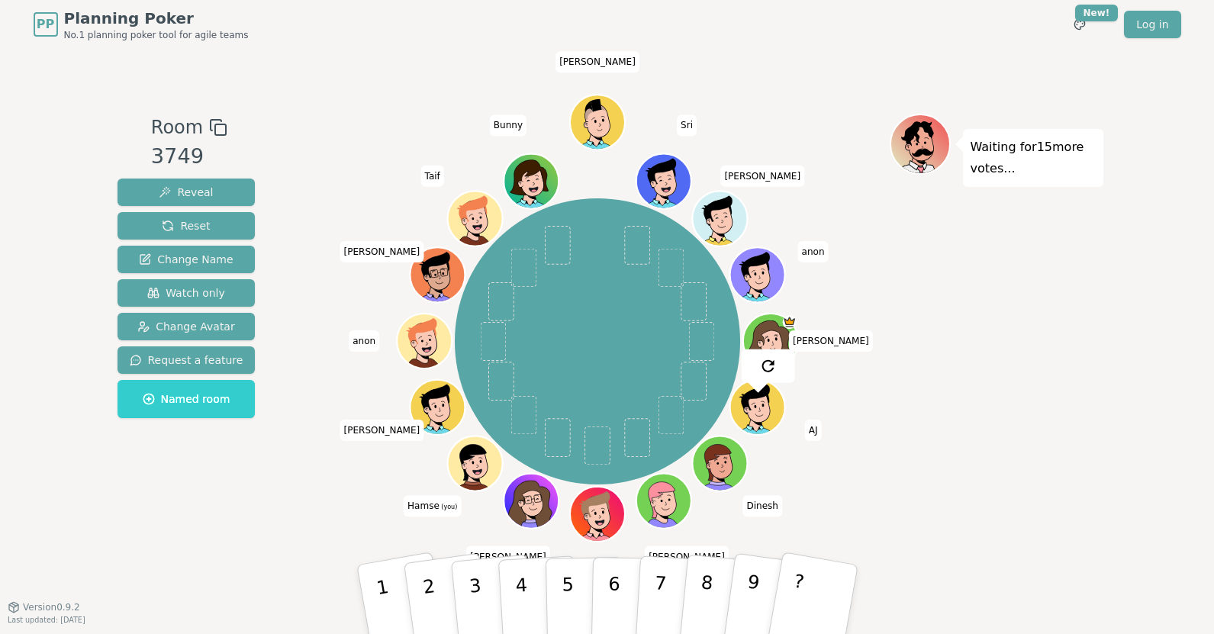
click at [472, 469] on icon at bounding box center [478, 472] width 27 height 9
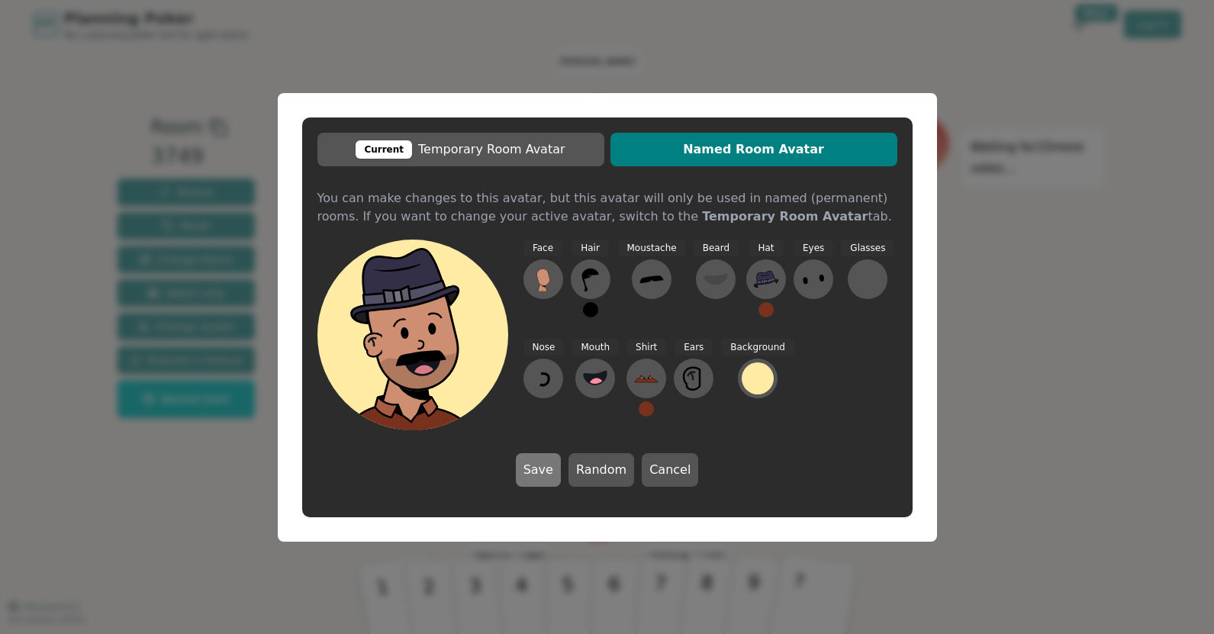
click at [541, 472] on button "Save" at bounding box center [538, 470] width 45 height 34
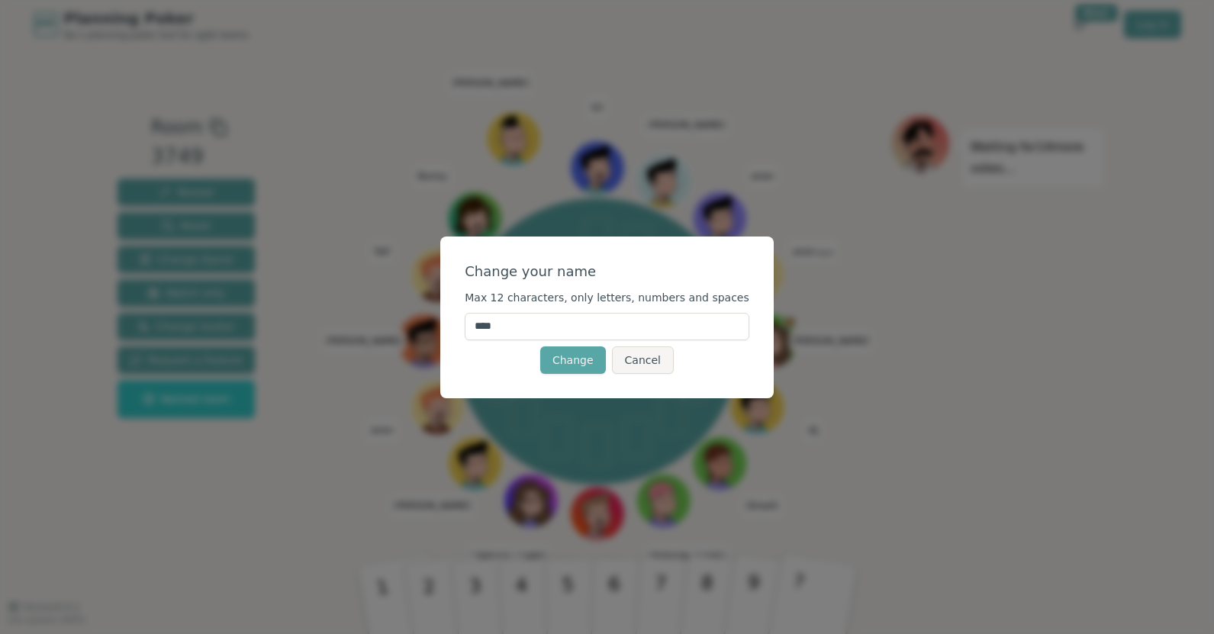
drag, startPoint x: 535, startPoint y: 328, endPoint x: 467, endPoint y: 321, distance: 68.4
click at [467, 321] on div "Change your name Max 12 characters, only letters, numbers and spaces **** Chang…" at bounding box center [607, 318] width 334 height 162
type input "*****"
click at [557, 367] on button "Change" at bounding box center [573, 359] width 66 height 27
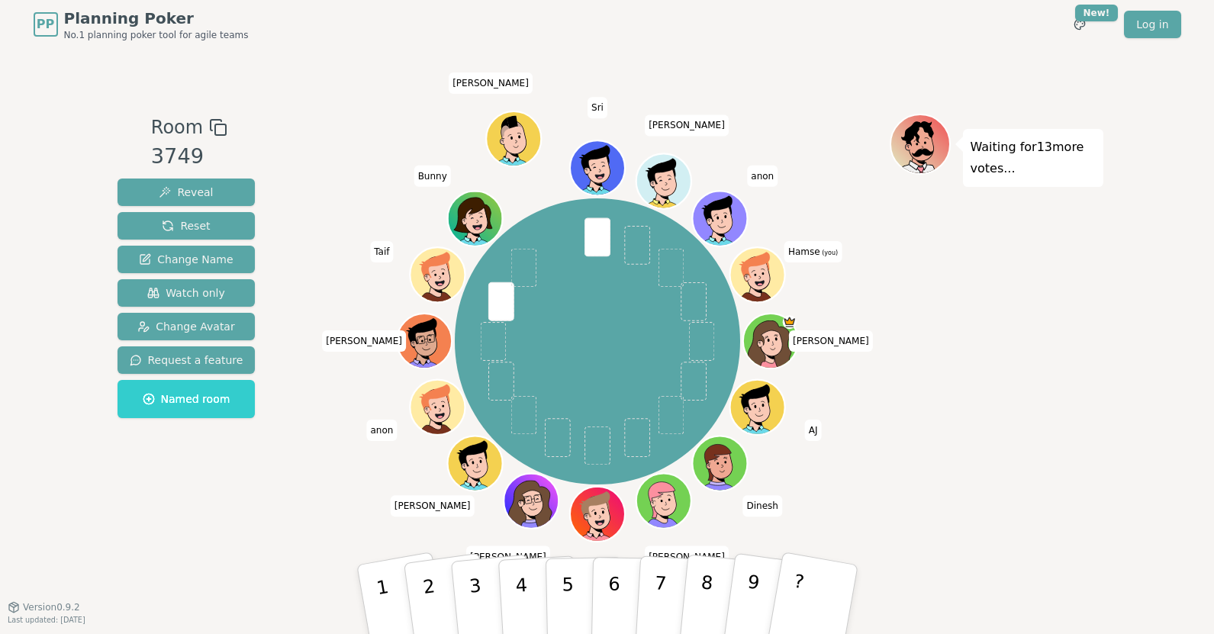
click at [772, 263] on icon at bounding box center [756, 267] width 50 height 31
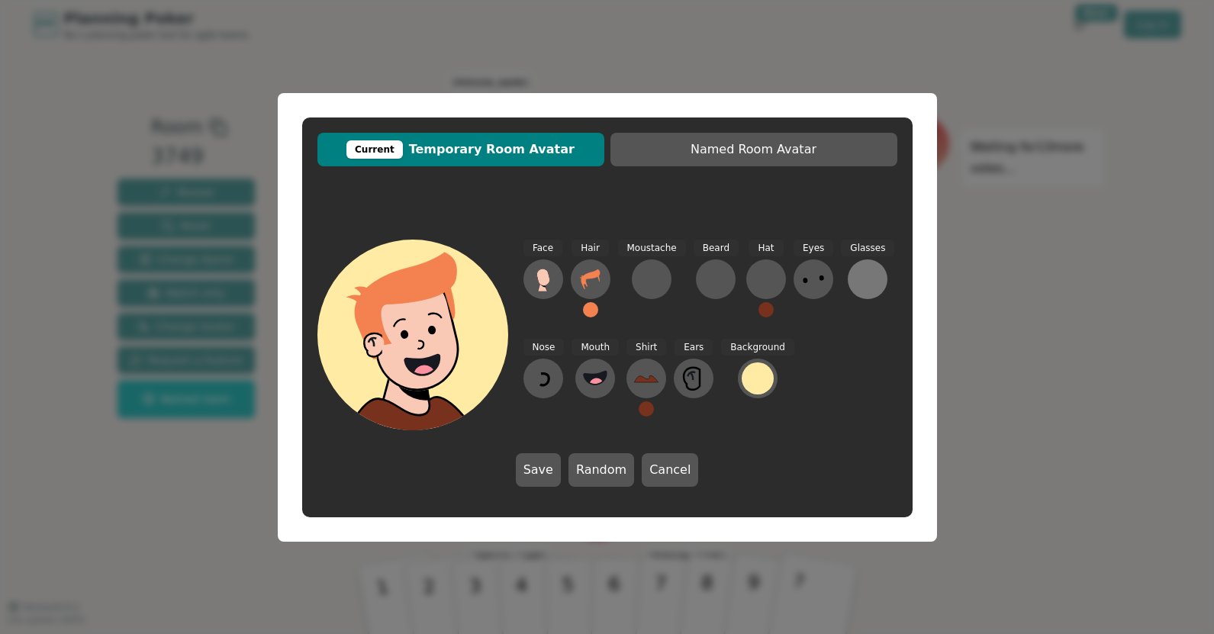
click at [848, 284] on button at bounding box center [868, 279] width 40 height 40
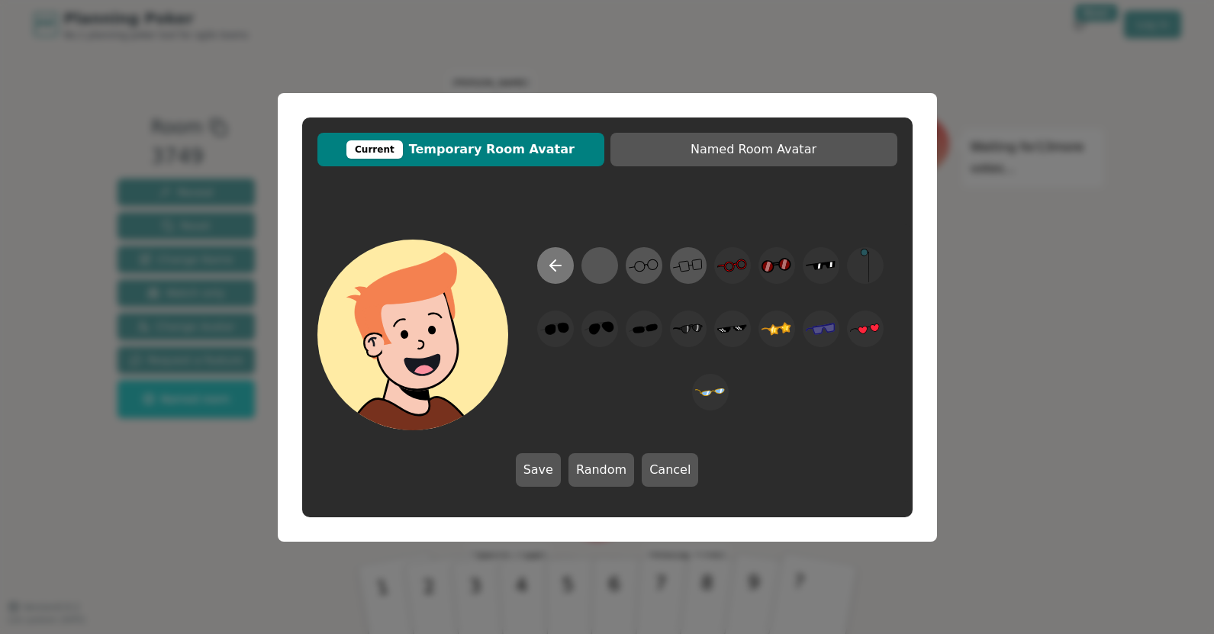
click at [560, 269] on icon at bounding box center [555, 265] width 18 height 18
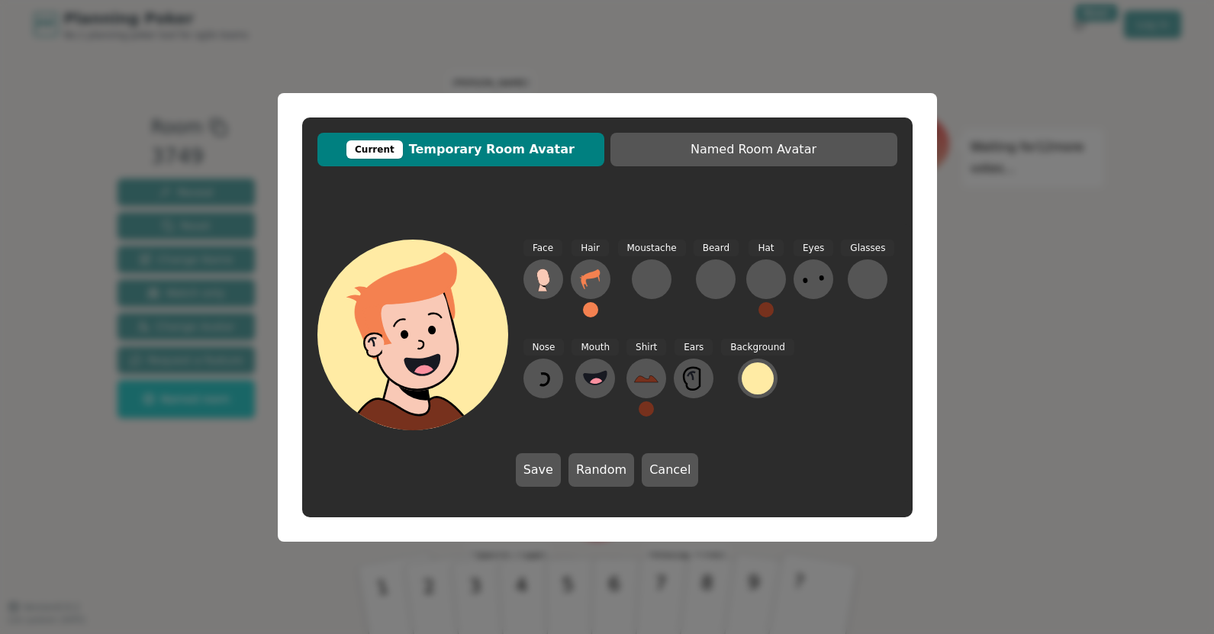
click at [540, 40] on div "Current Temporary Room Avatar Named Room Avatar Face Hair Moustache Beard Hat E…" at bounding box center [607, 317] width 1214 height 634
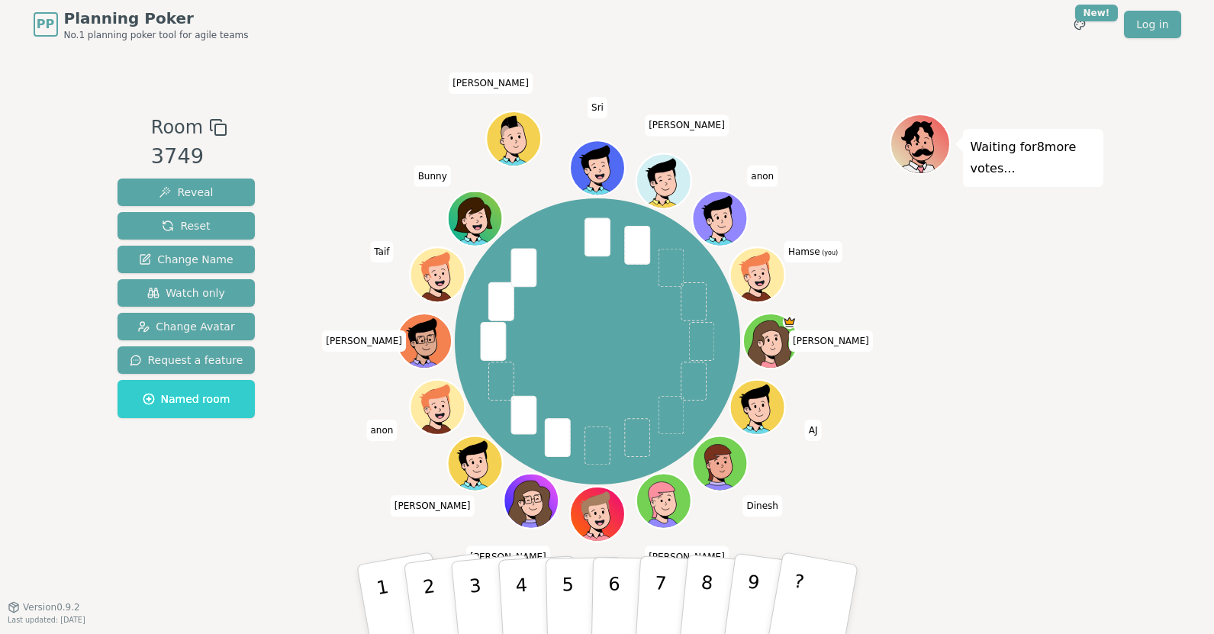
click at [56, 513] on div "PP Planning Poker No.1 planning poker tool for agile teams Toggle theme New! Lo…" at bounding box center [607, 317] width 1214 height 634
click at [469, 586] on button "3" at bounding box center [492, 600] width 87 height 121
click at [102, 92] on div "PP Planning Poker No.1 planning poker tool for agile teams Toggle theme New! Lo…" at bounding box center [607, 317] width 1214 height 634
click at [34, 140] on div "PP Planning Poker No.1 planning poker tool for agile teams Toggle theme New! Lo…" at bounding box center [607, 317] width 1214 height 634
click at [103, 153] on div "PP Planning Poker No.1 planning poker tool for agile teams Toggle theme New! Lo…" at bounding box center [607, 317] width 1214 height 634
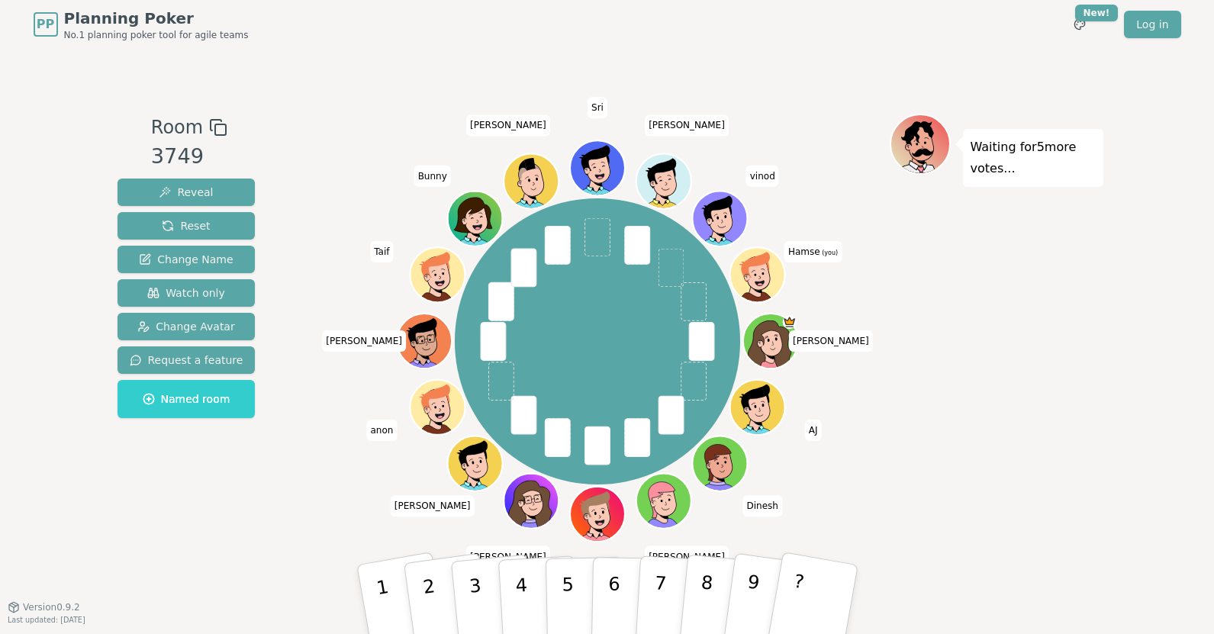
click at [153, 482] on div "Room 3749 Reveal Reset Change Name Watch only Change Avatar Request a feature N…" at bounding box center [186, 328] width 150 height 428
click at [474, 589] on p "3" at bounding box center [476, 601] width 20 height 83
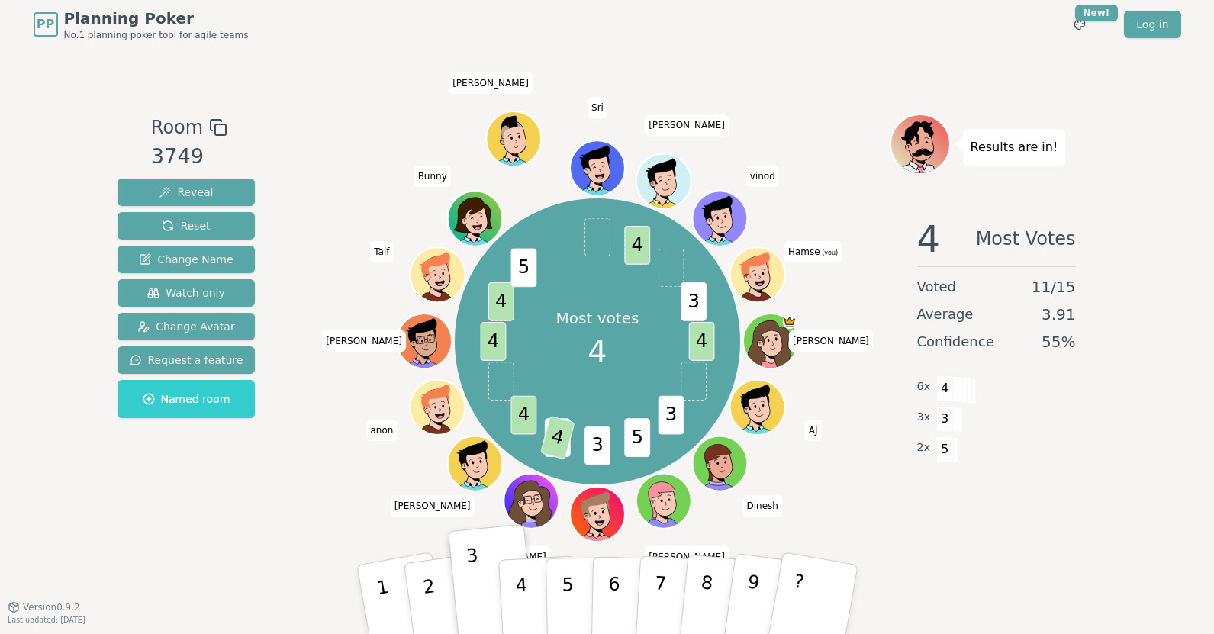
click at [11, 259] on div "PP Planning Poker No.1 planning poker tool for agile teams Toggle theme New! Lo…" at bounding box center [607, 317] width 1214 height 634
click at [140, 325] on span "Change Avatar" at bounding box center [186, 326] width 98 height 15
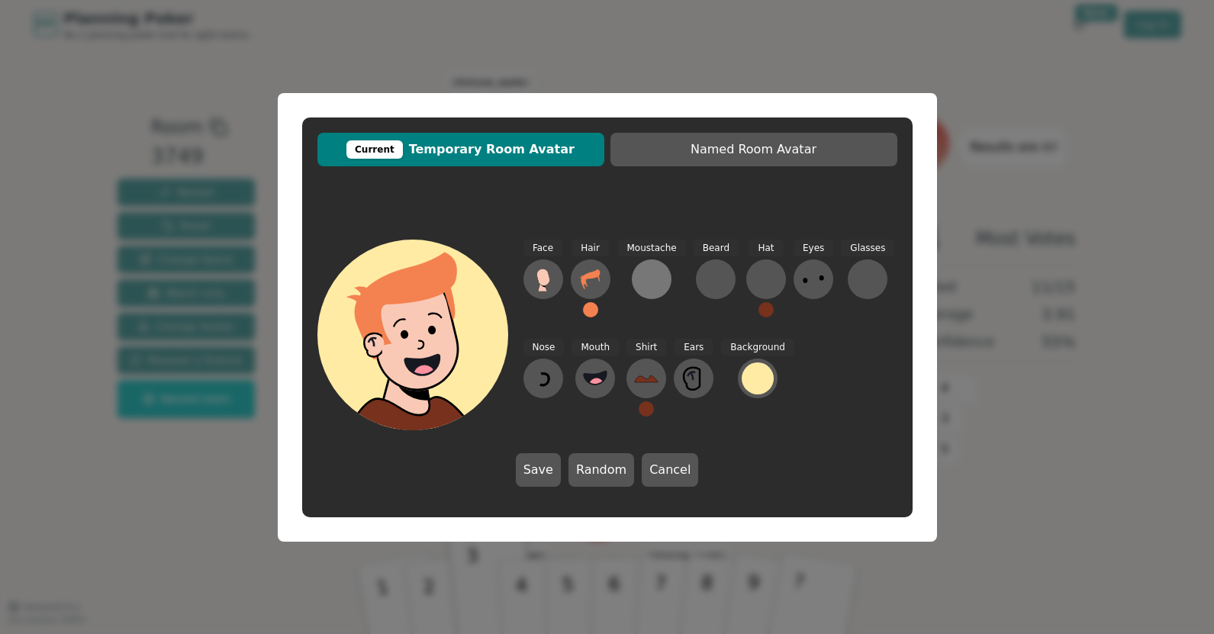
click at [640, 279] on div at bounding box center [652, 279] width 24 height 24
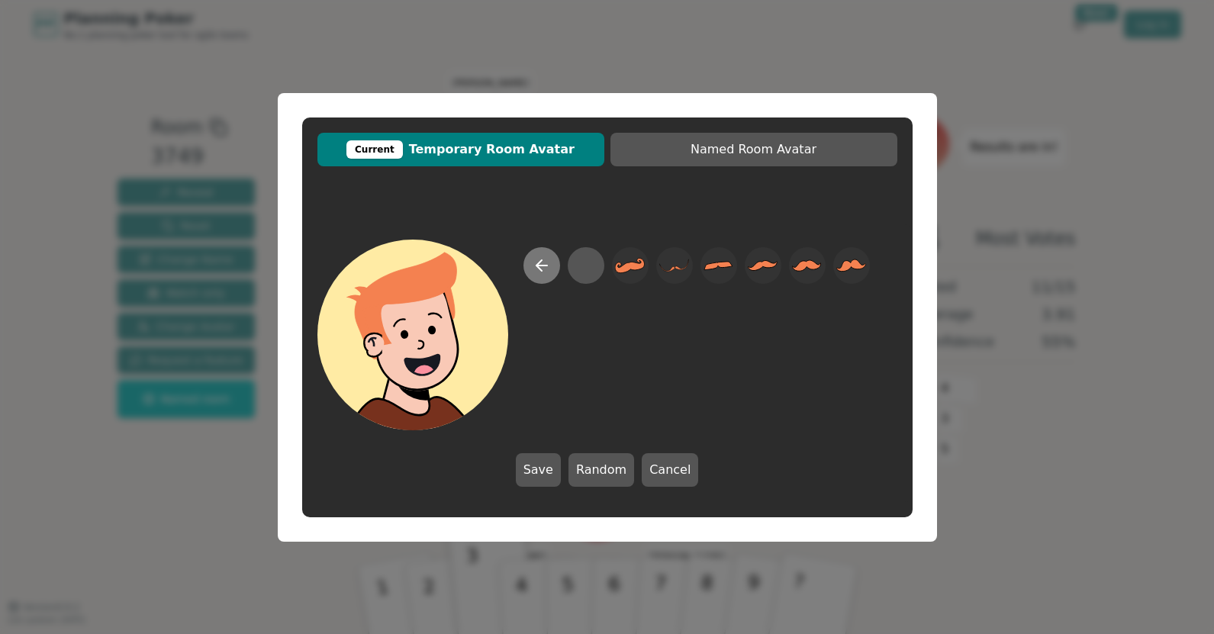
click at [541, 278] on button at bounding box center [542, 265] width 37 height 37
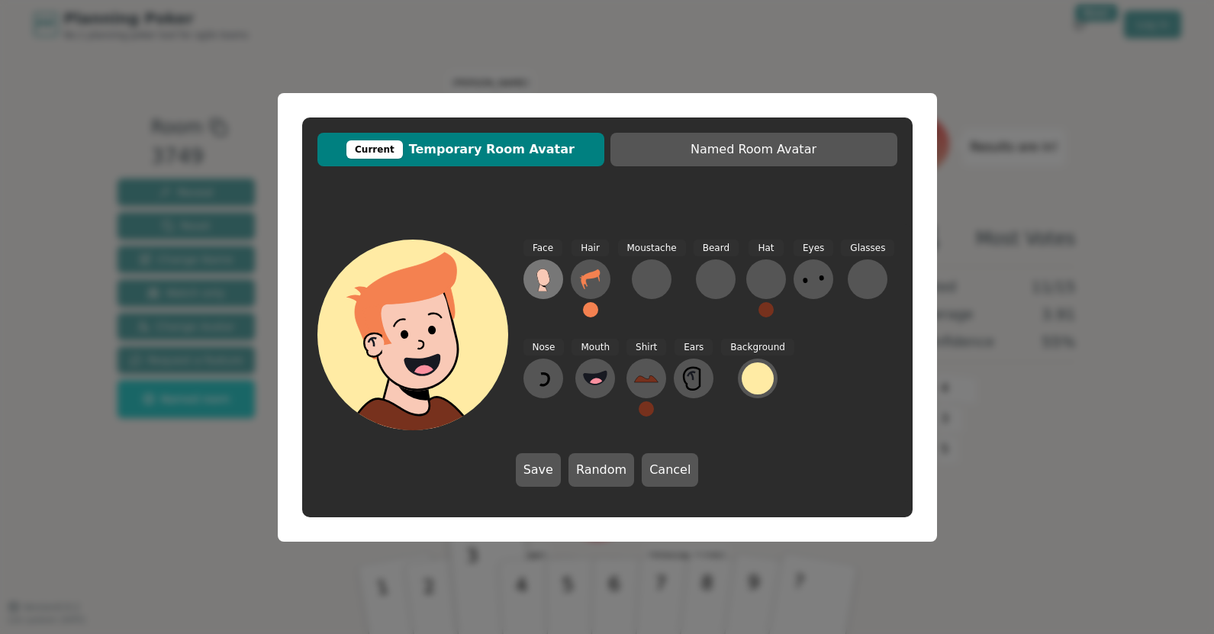
click at [535, 287] on icon at bounding box center [543, 279] width 24 height 24
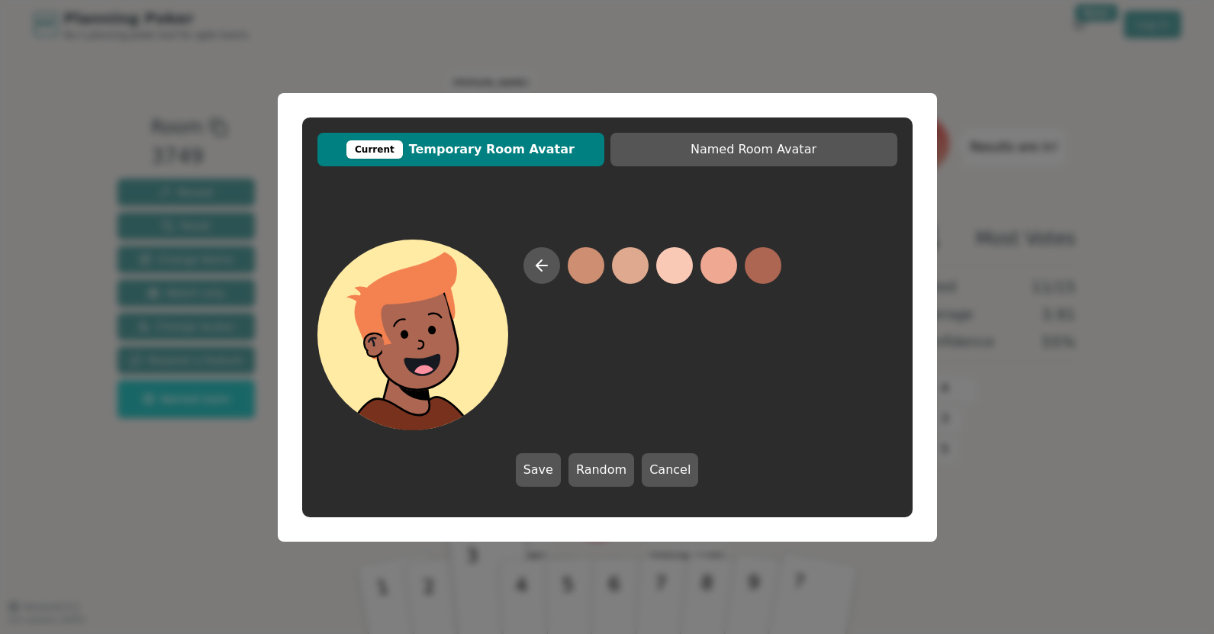
click at [768, 266] on button at bounding box center [763, 265] width 37 height 37
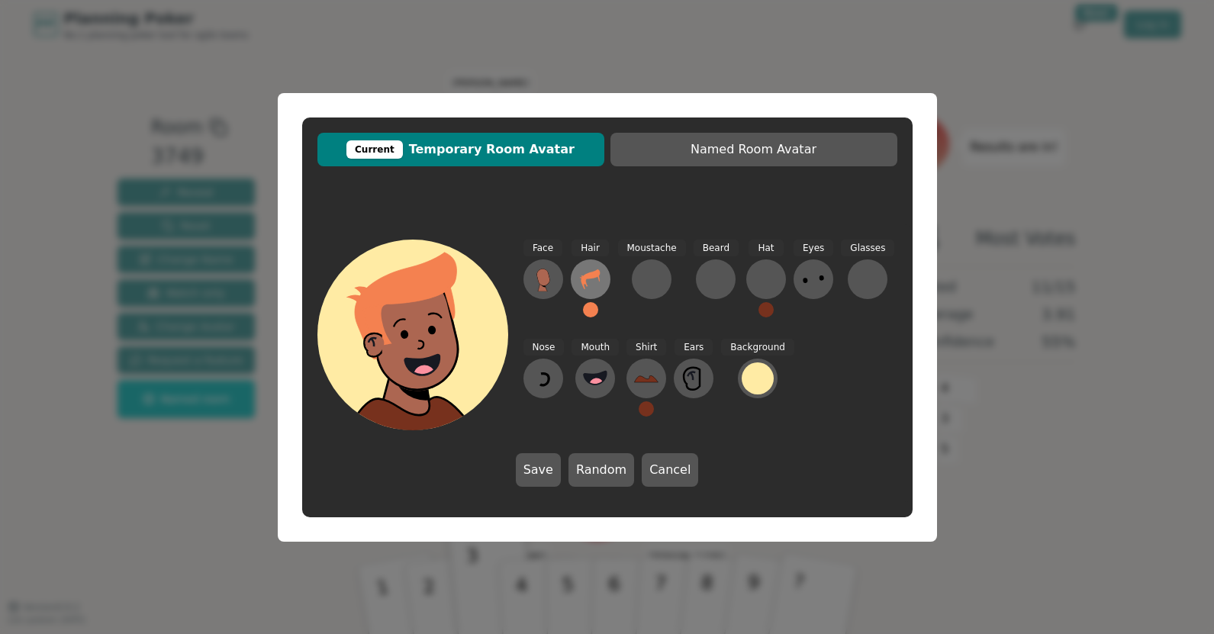
click at [596, 279] on icon at bounding box center [591, 279] width 24 height 24
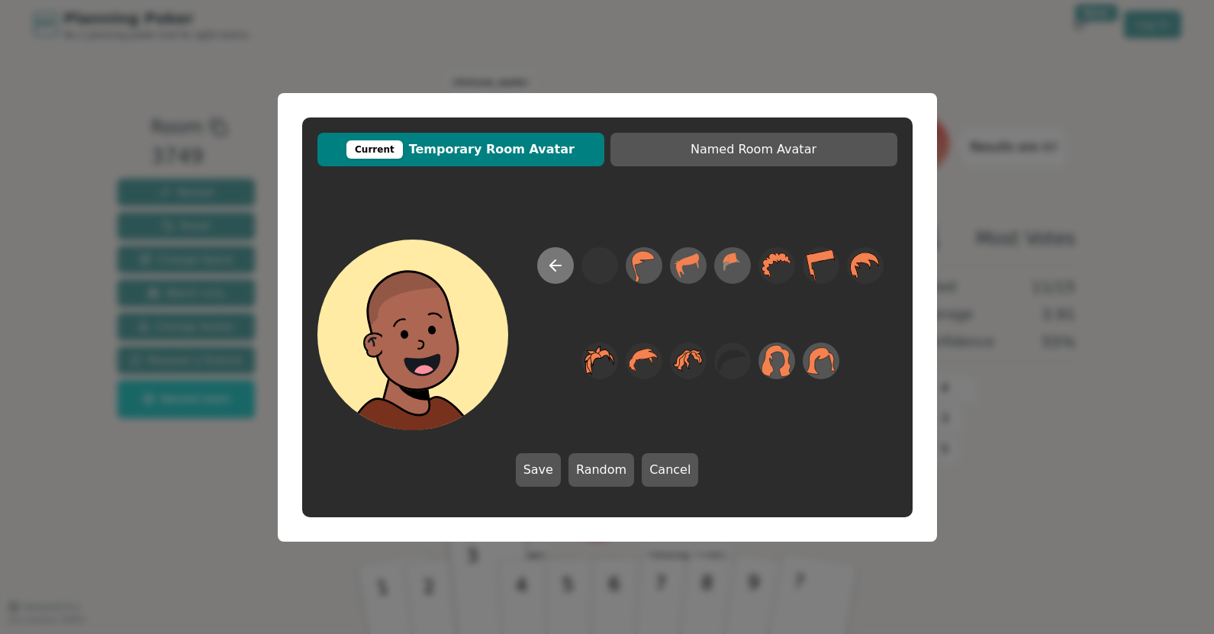
click at [563, 272] on icon at bounding box center [555, 265] width 18 height 18
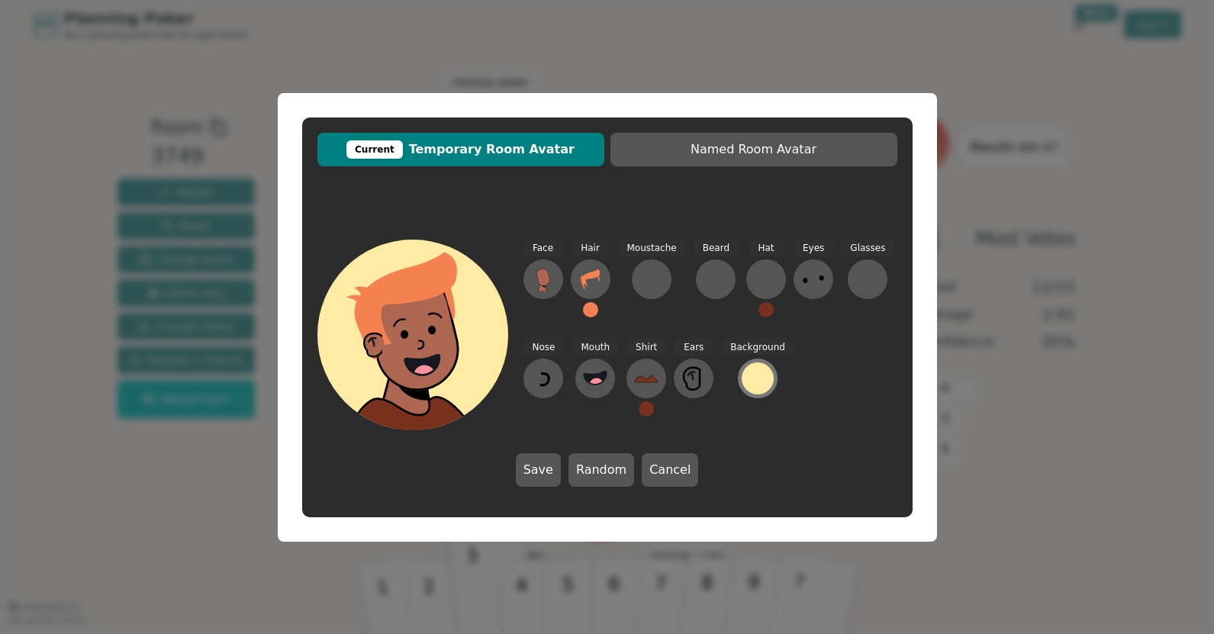
click at [743, 376] on div at bounding box center [758, 379] width 32 height 32
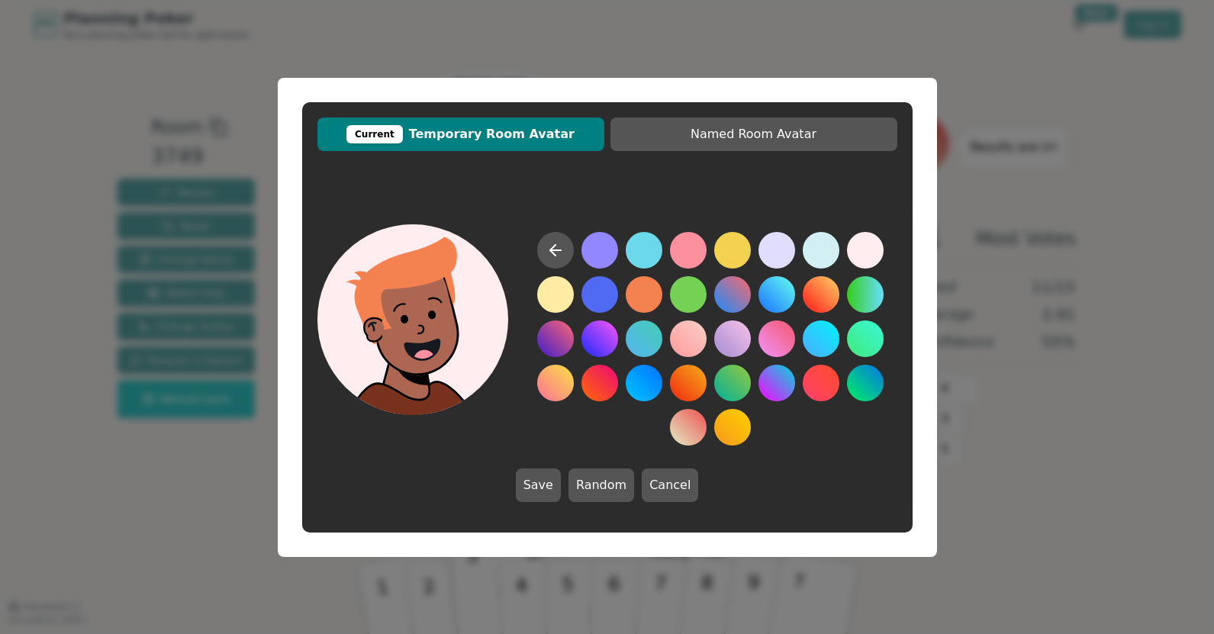
click at [866, 250] on button at bounding box center [865, 250] width 37 height 37
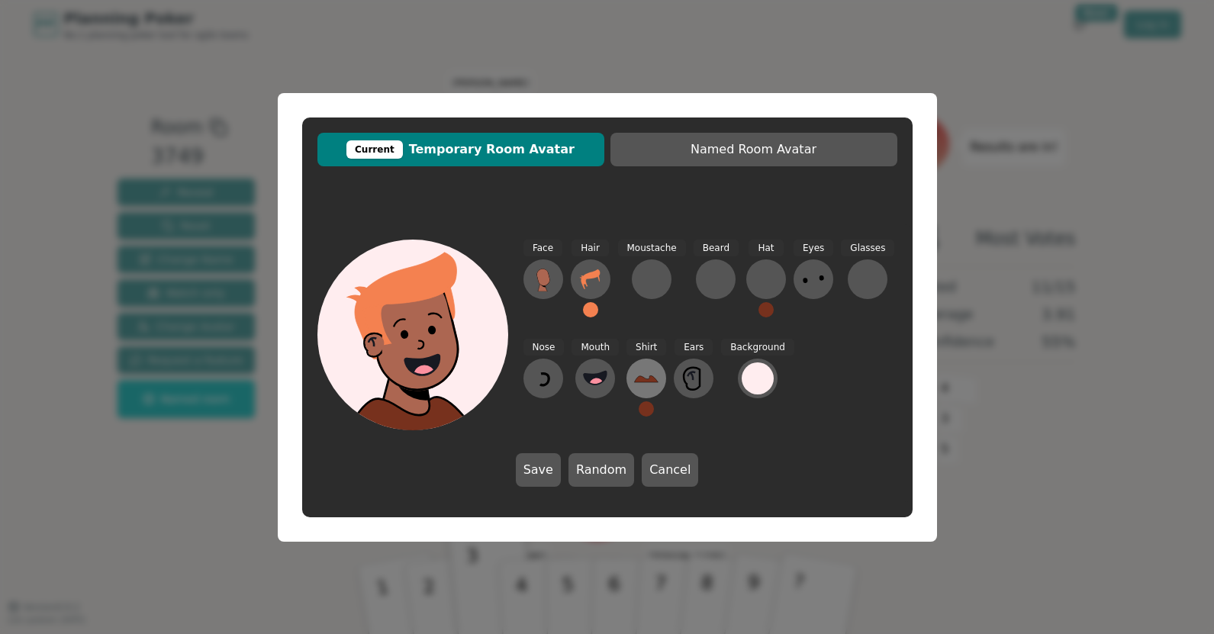
click at [643, 385] on icon at bounding box center [646, 378] width 24 height 24
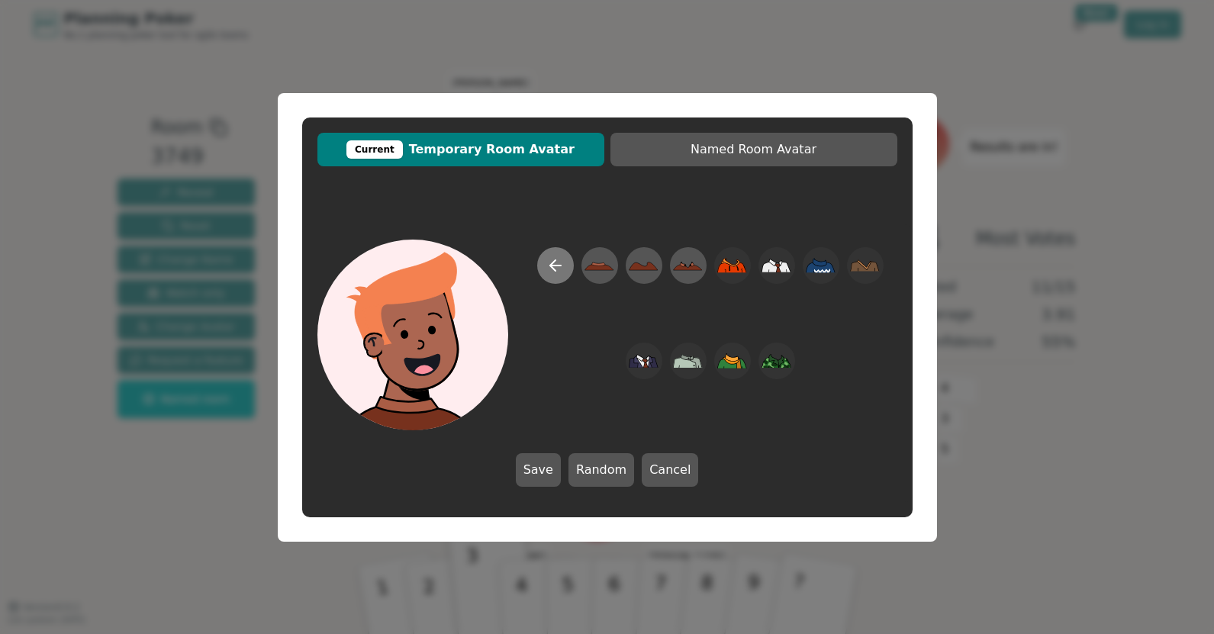
click at [543, 266] on button at bounding box center [555, 265] width 37 height 37
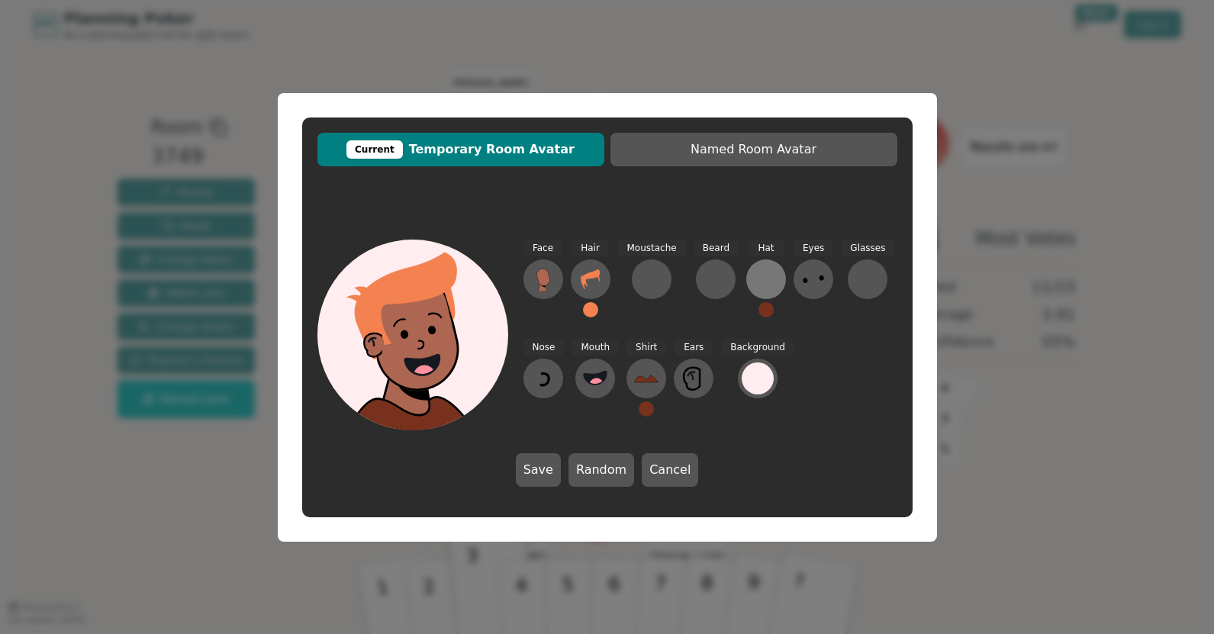
click at [754, 274] on div at bounding box center [766, 279] width 24 height 24
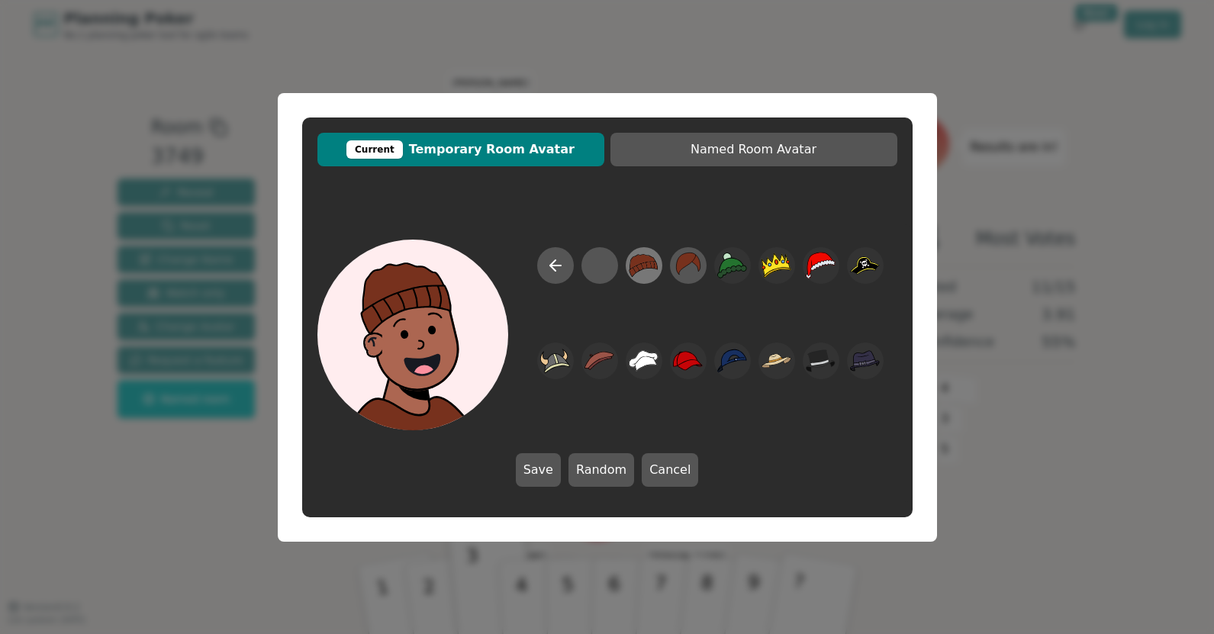
click at [641, 263] on icon at bounding box center [644, 265] width 28 height 22
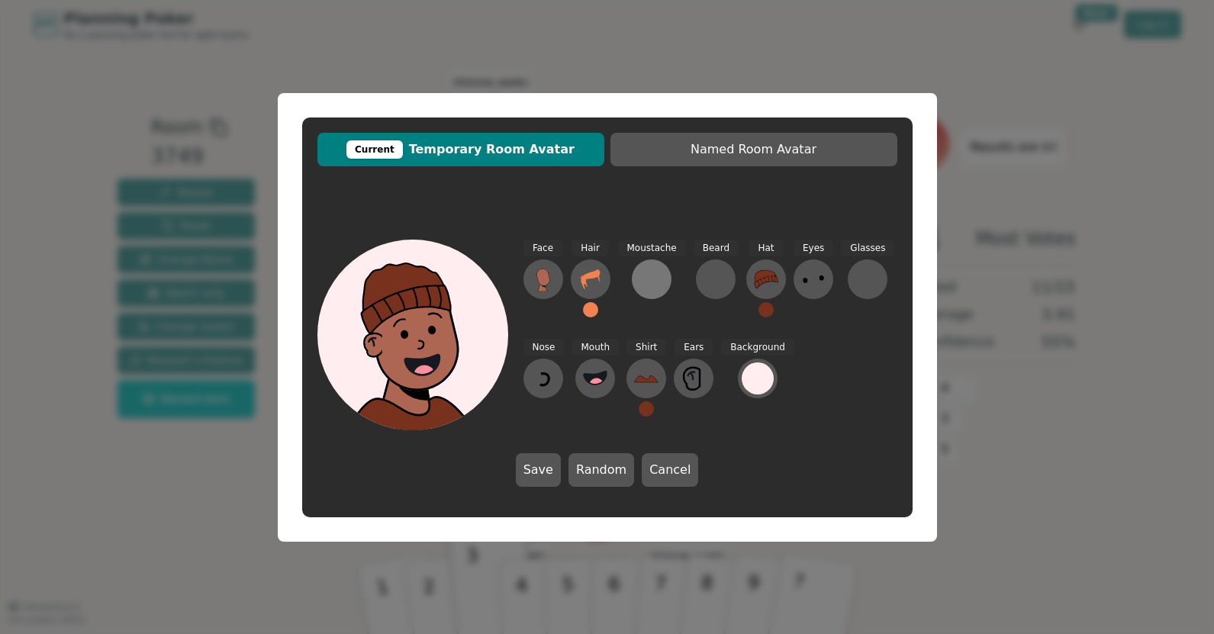
click at [652, 278] on div at bounding box center [652, 279] width 24 height 24
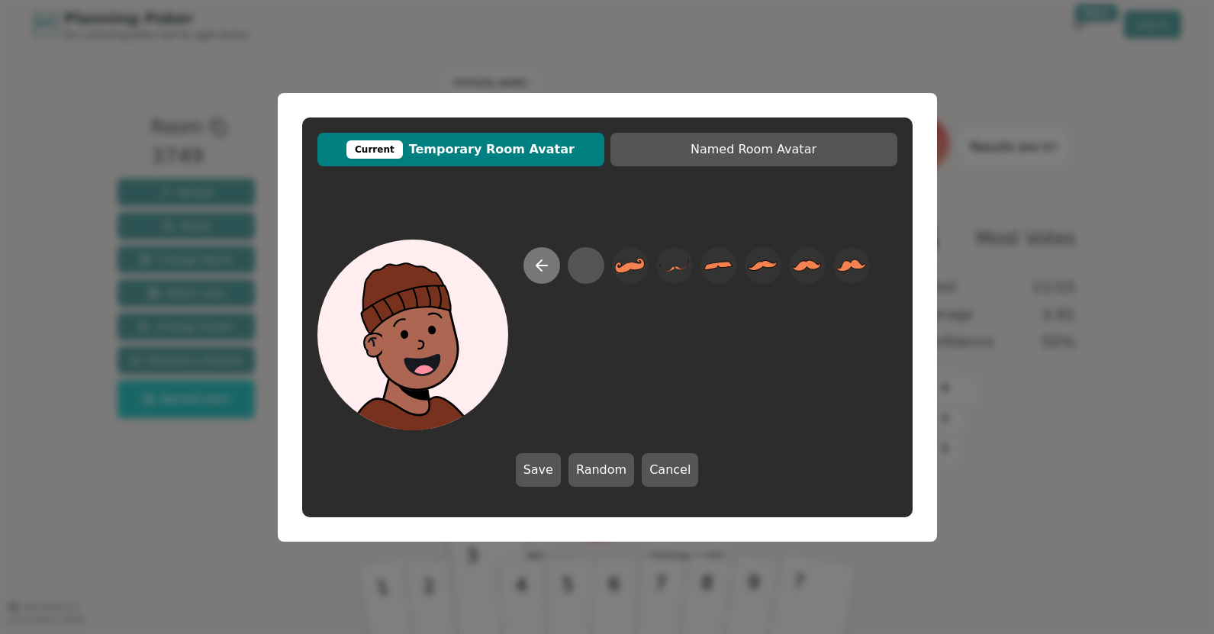
click at [545, 270] on icon at bounding box center [542, 265] width 18 height 18
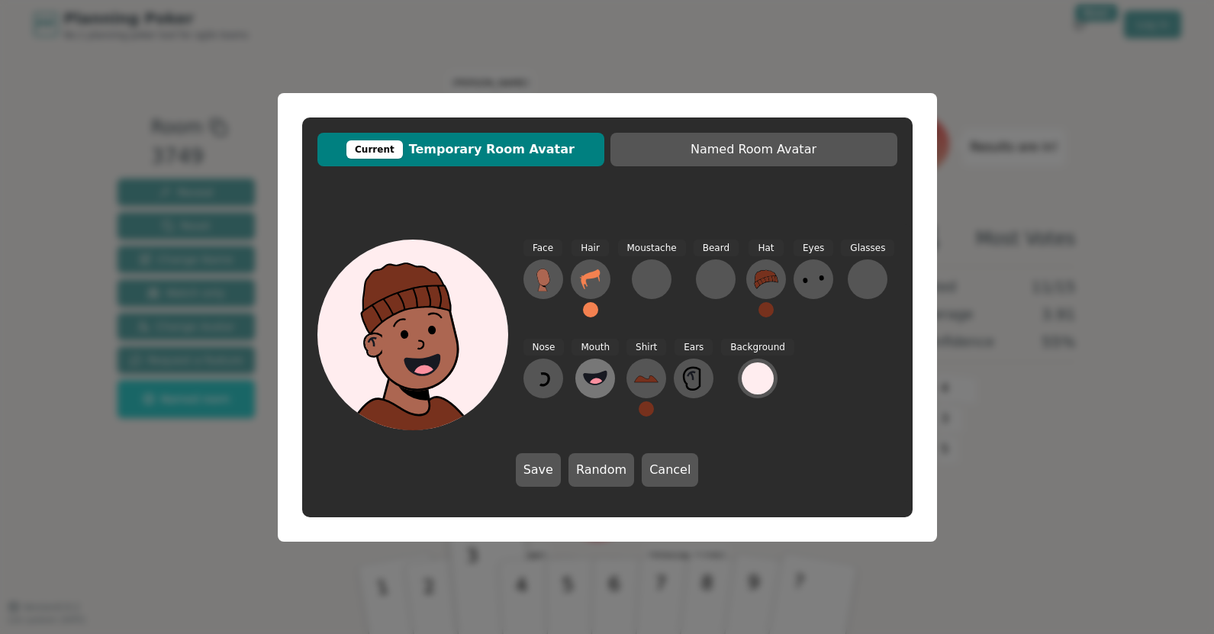
click at [597, 377] on icon at bounding box center [595, 378] width 23 height 13
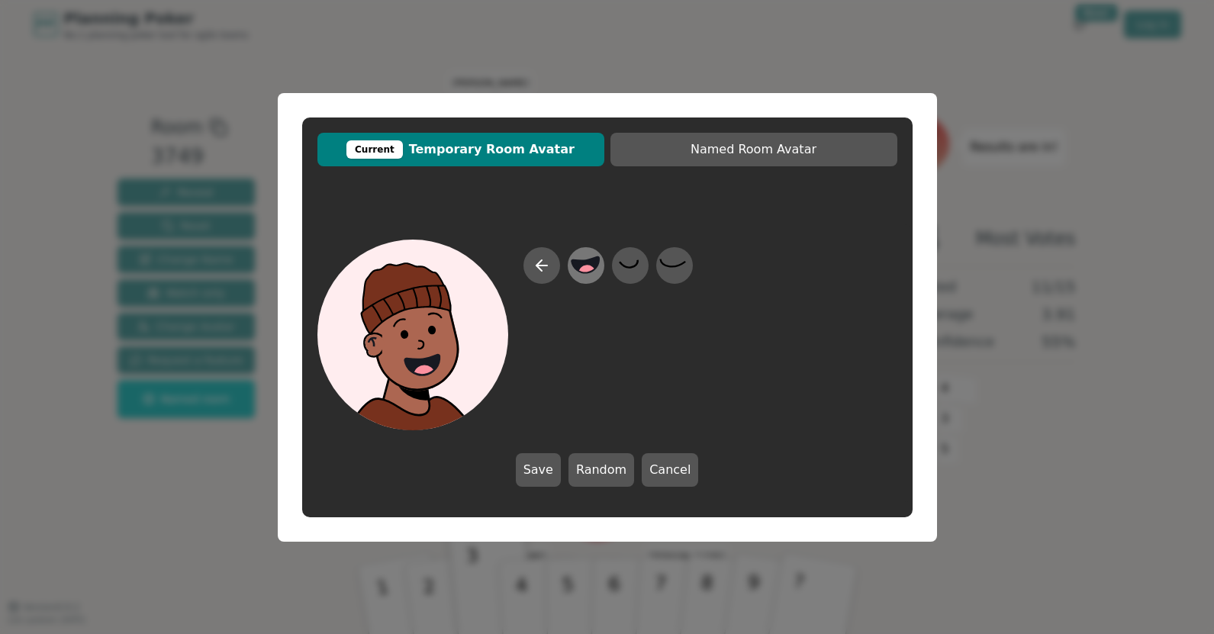
click at [598, 271] on icon at bounding box center [586, 265] width 30 height 34
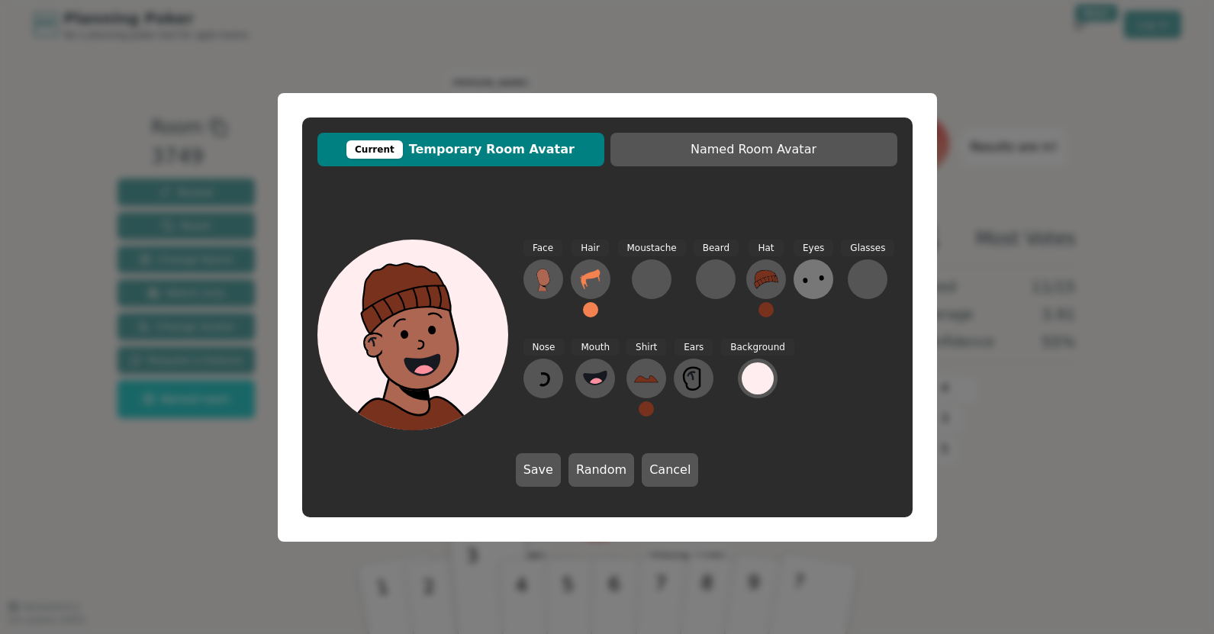
click at [807, 277] on icon at bounding box center [813, 279] width 24 height 24
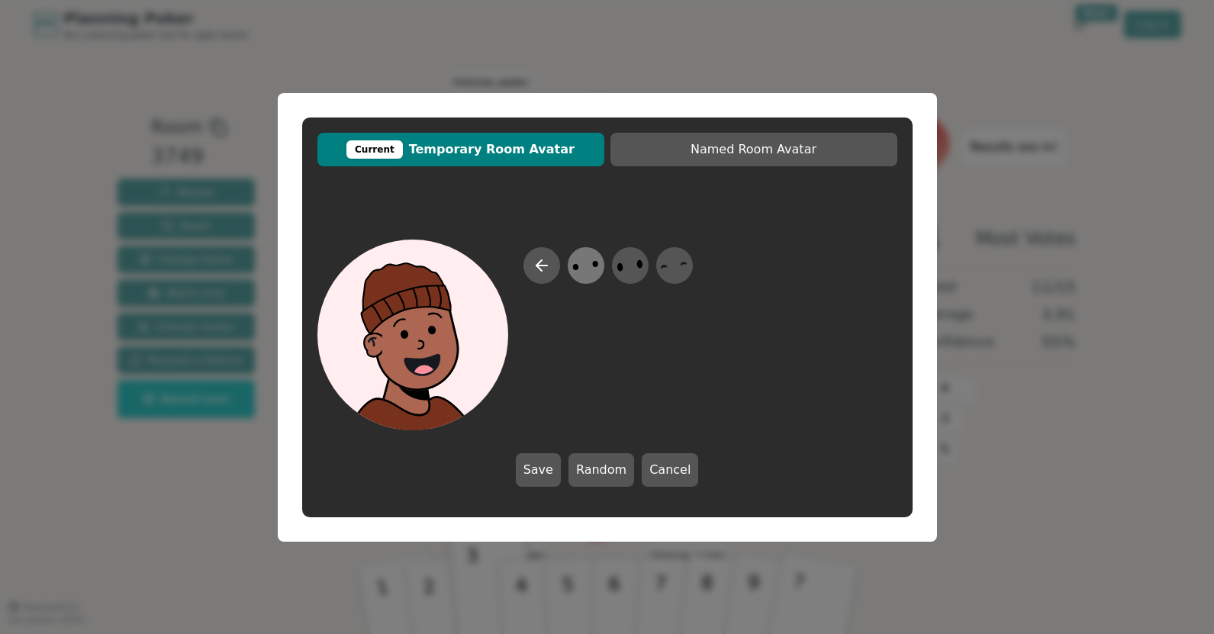
click at [580, 268] on icon at bounding box center [586, 265] width 30 height 34
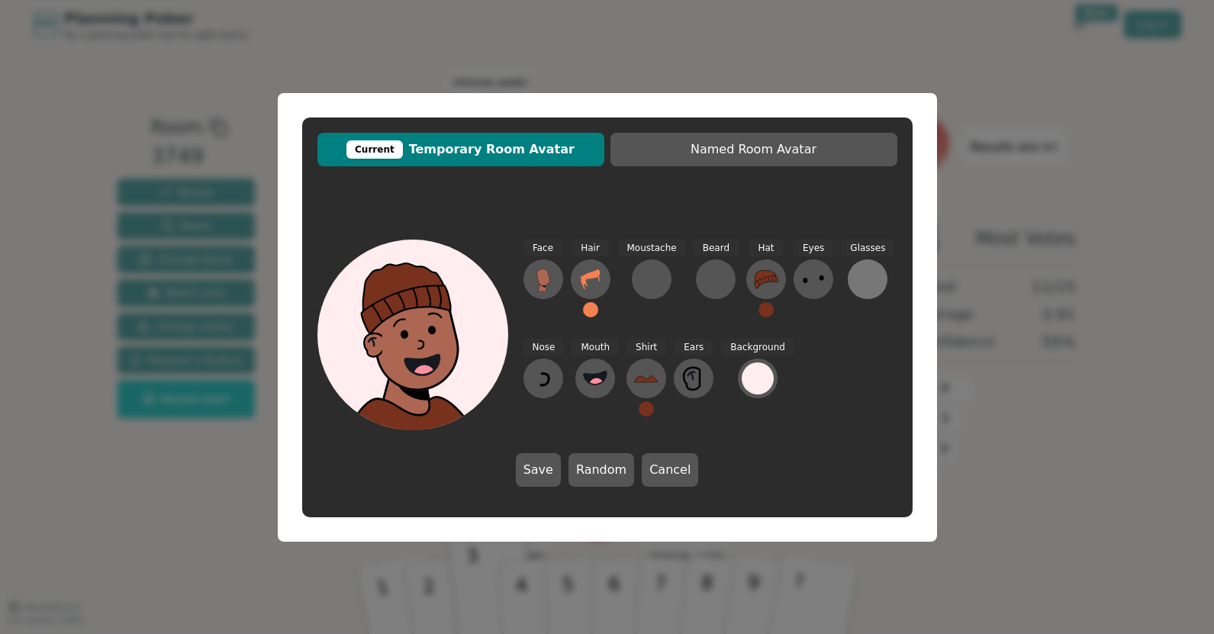
click at [865, 270] on div at bounding box center [868, 279] width 24 height 24
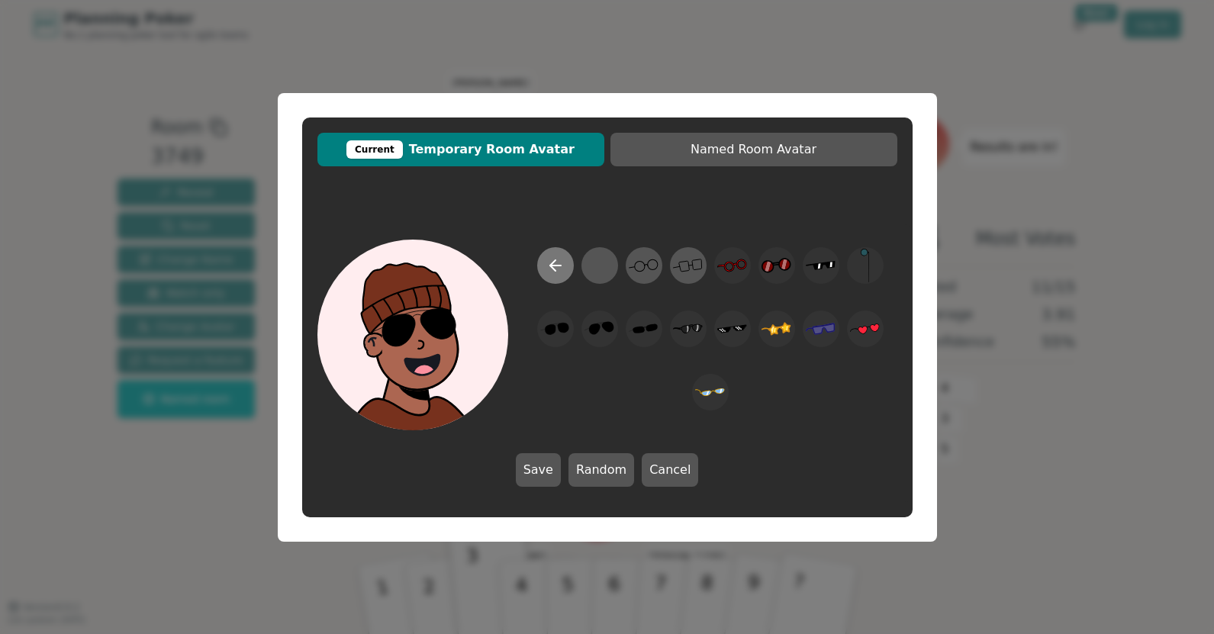
click at [557, 276] on button at bounding box center [555, 265] width 37 height 37
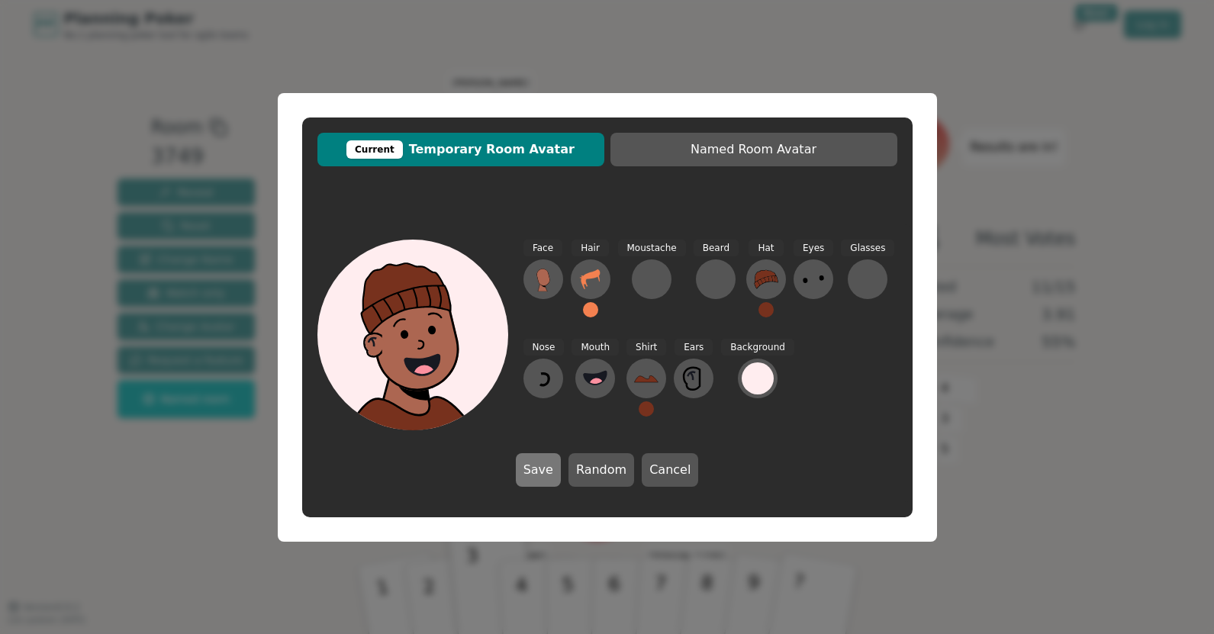
click at [526, 461] on button "Save" at bounding box center [538, 470] width 45 height 34
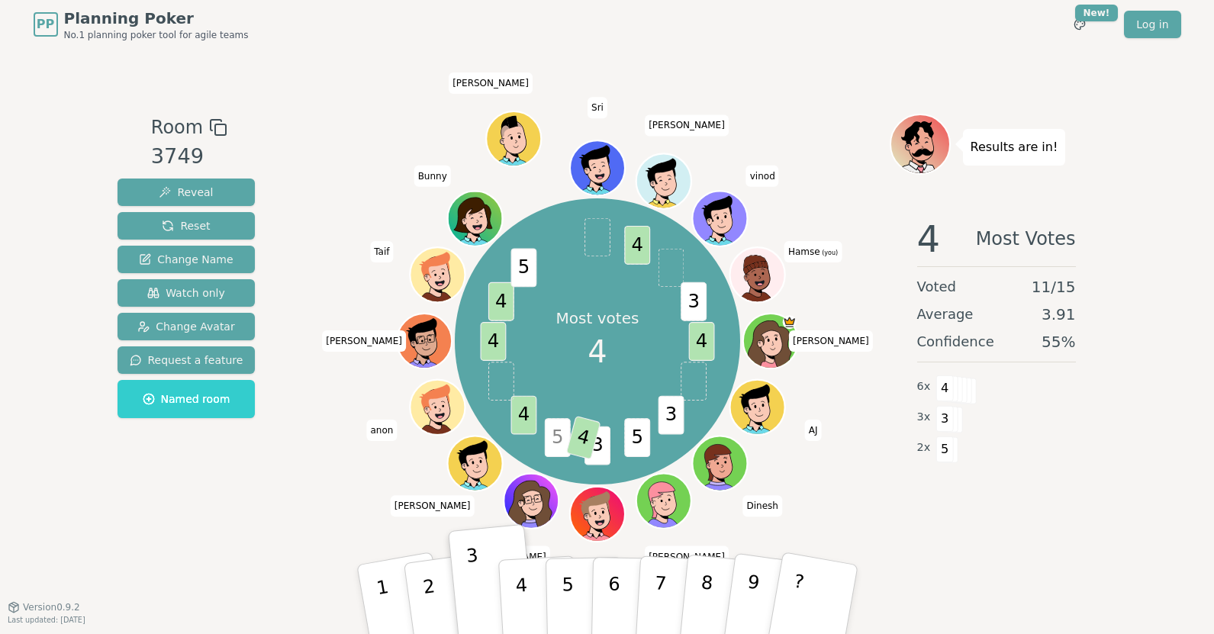
click at [752, 280] on icon at bounding box center [756, 265] width 26 height 41
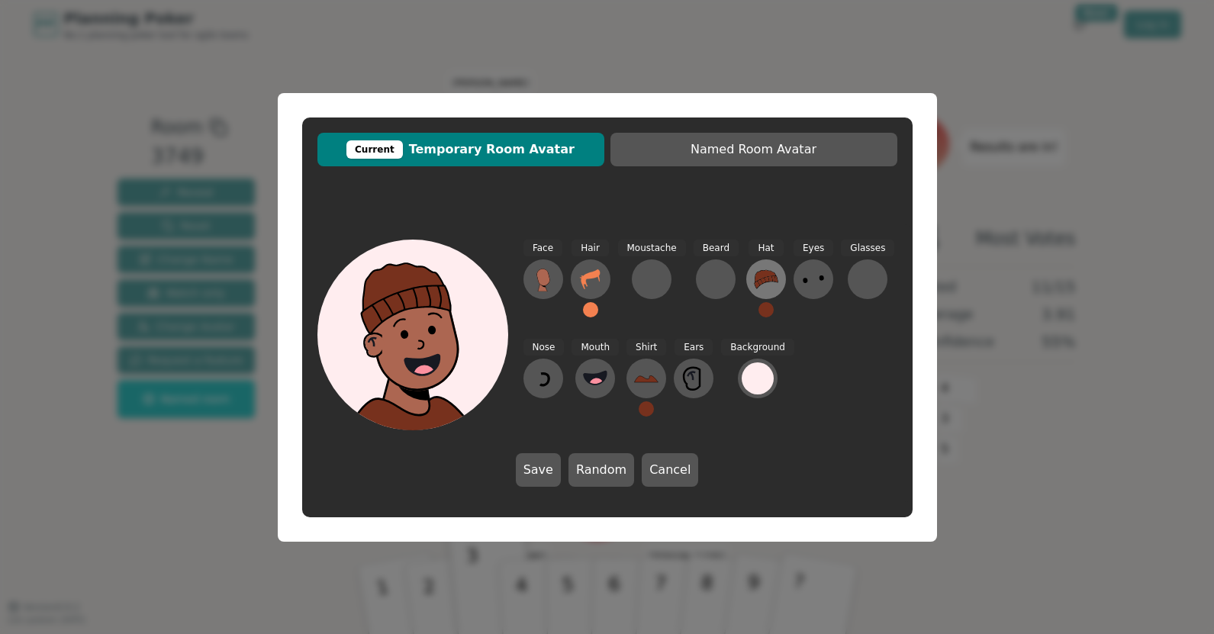
click at [746, 279] on button at bounding box center [766, 279] width 40 height 40
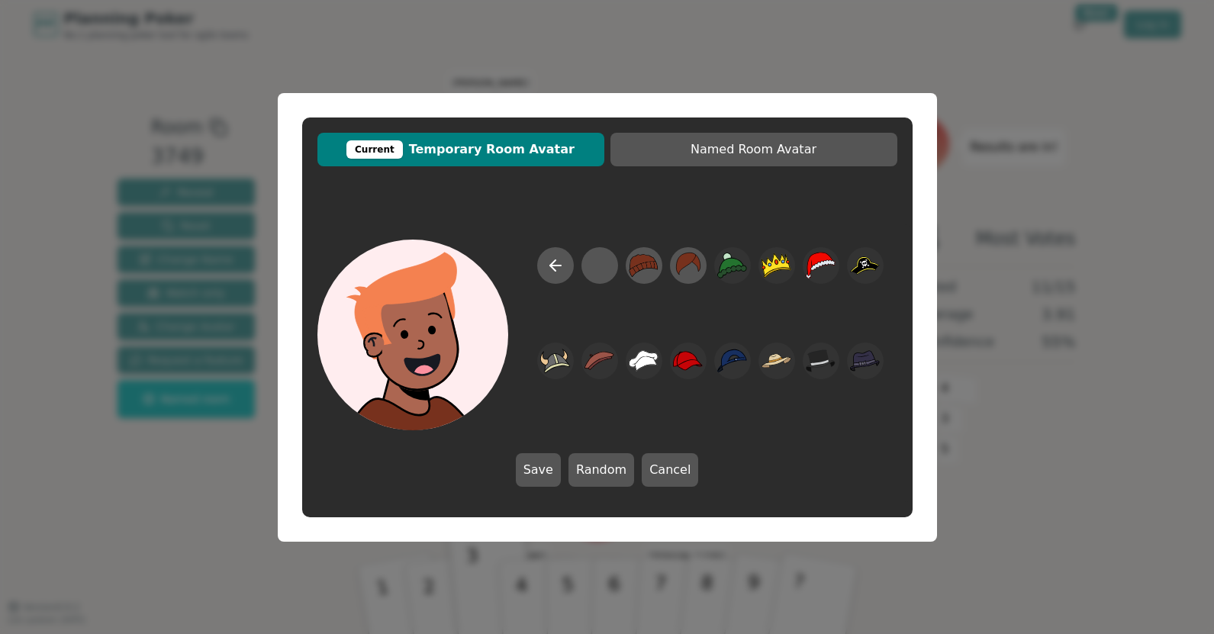
click at [537, 269] on div at bounding box center [711, 338] width 374 height 183
click at [546, 266] on icon at bounding box center [555, 265] width 18 height 18
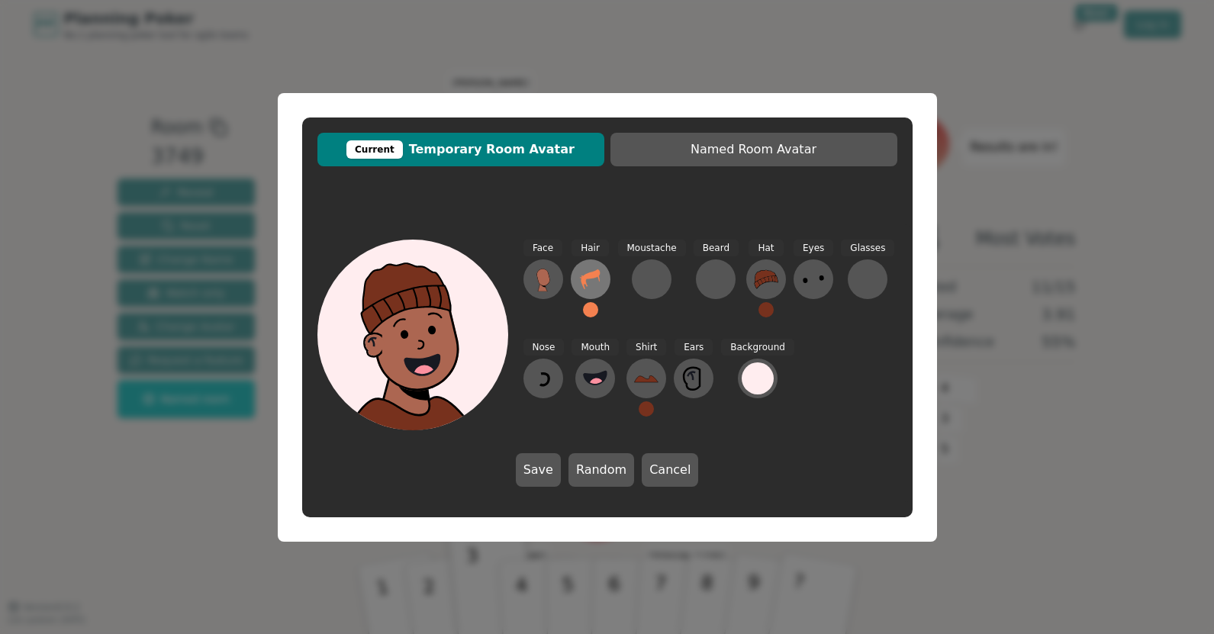
click at [585, 272] on icon at bounding box center [591, 279] width 24 height 24
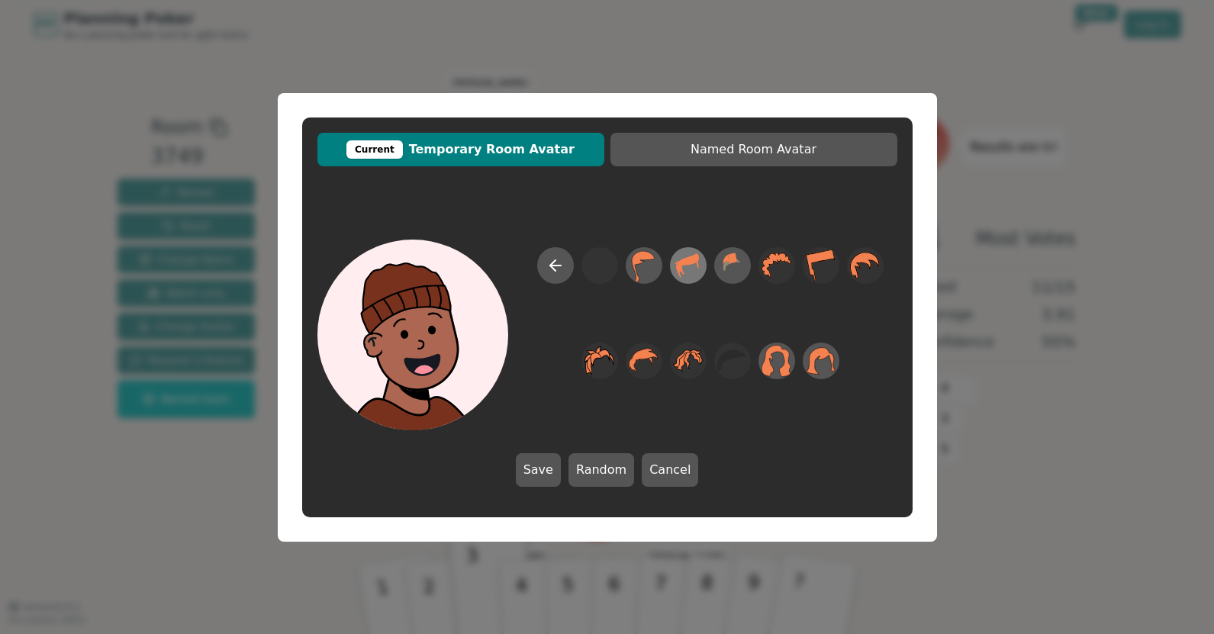
click at [675, 262] on icon at bounding box center [688, 265] width 30 height 34
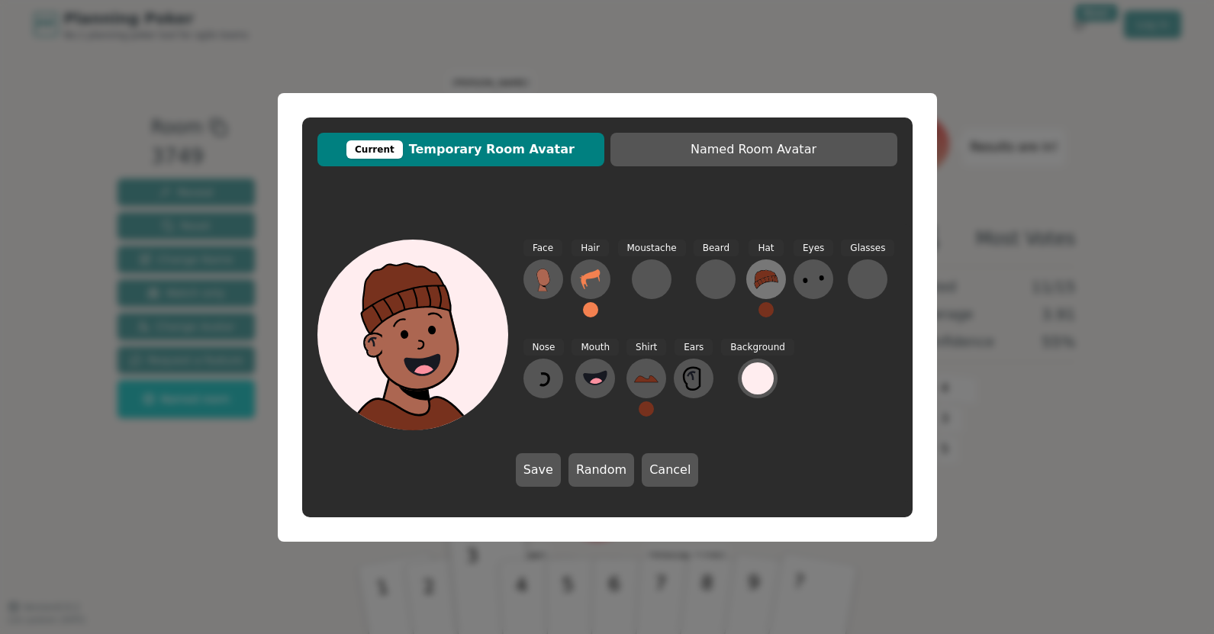
click at [746, 275] on button at bounding box center [766, 279] width 40 height 40
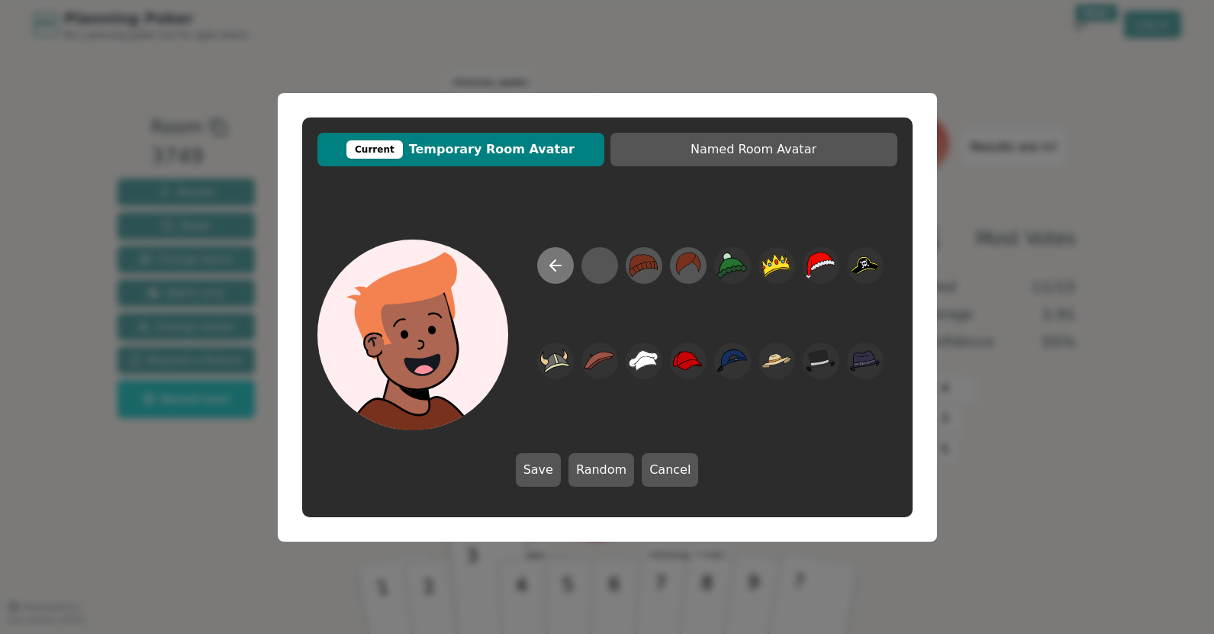
click at [556, 272] on icon at bounding box center [555, 265] width 18 height 18
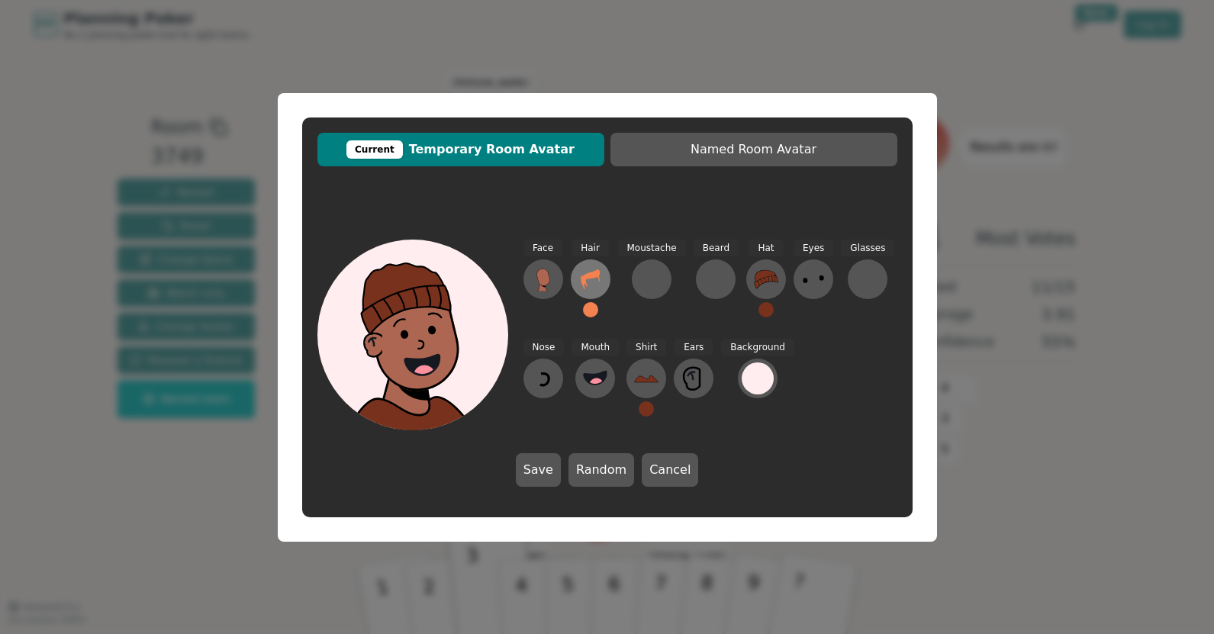
click at [593, 279] on icon at bounding box center [591, 279] width 24 height 24
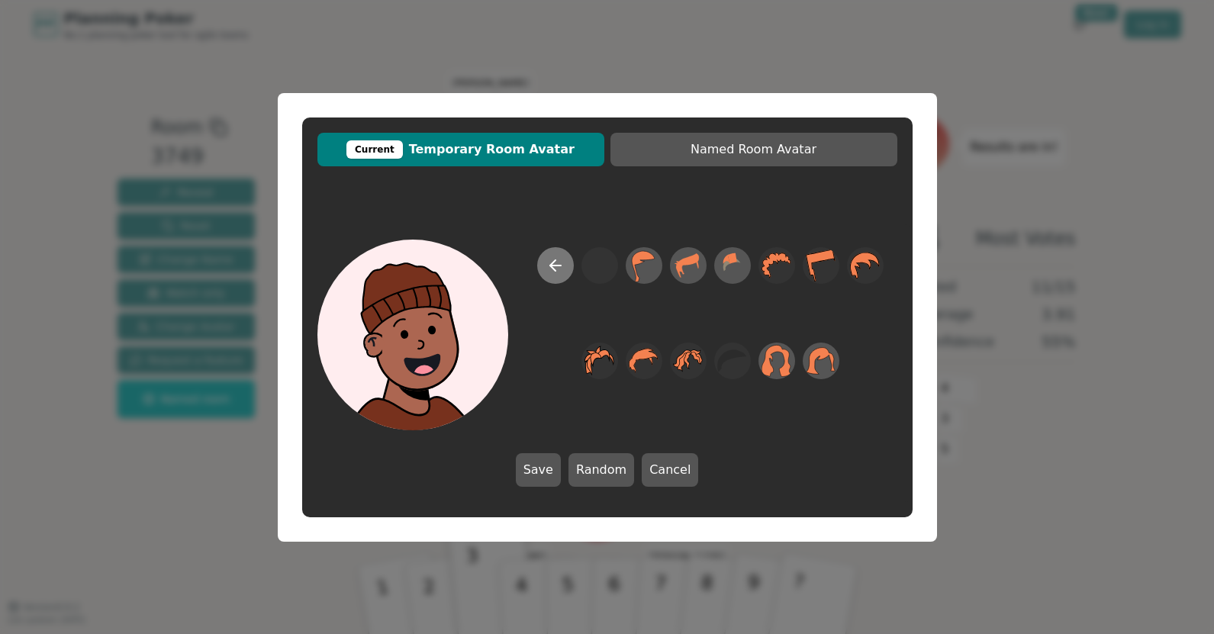
click at [569, 266] on button at bounding box center [555, 265] width 37 height 37
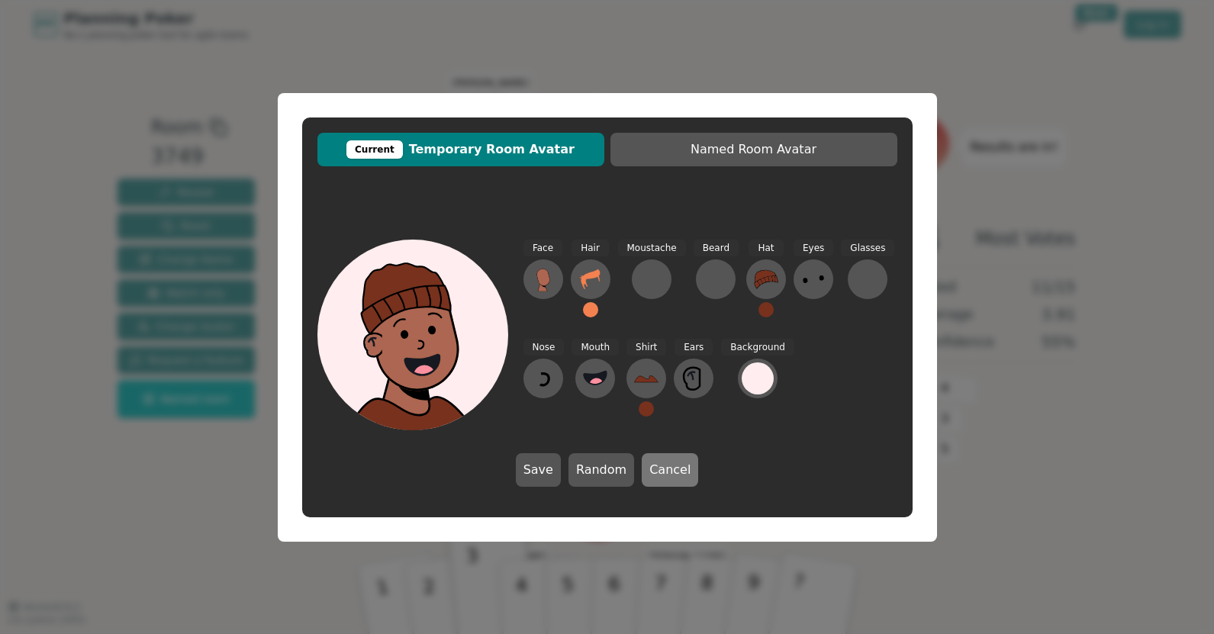
click at [658, 477] on button "Cancel" at bounding box center [670, 470] width 56 height 34
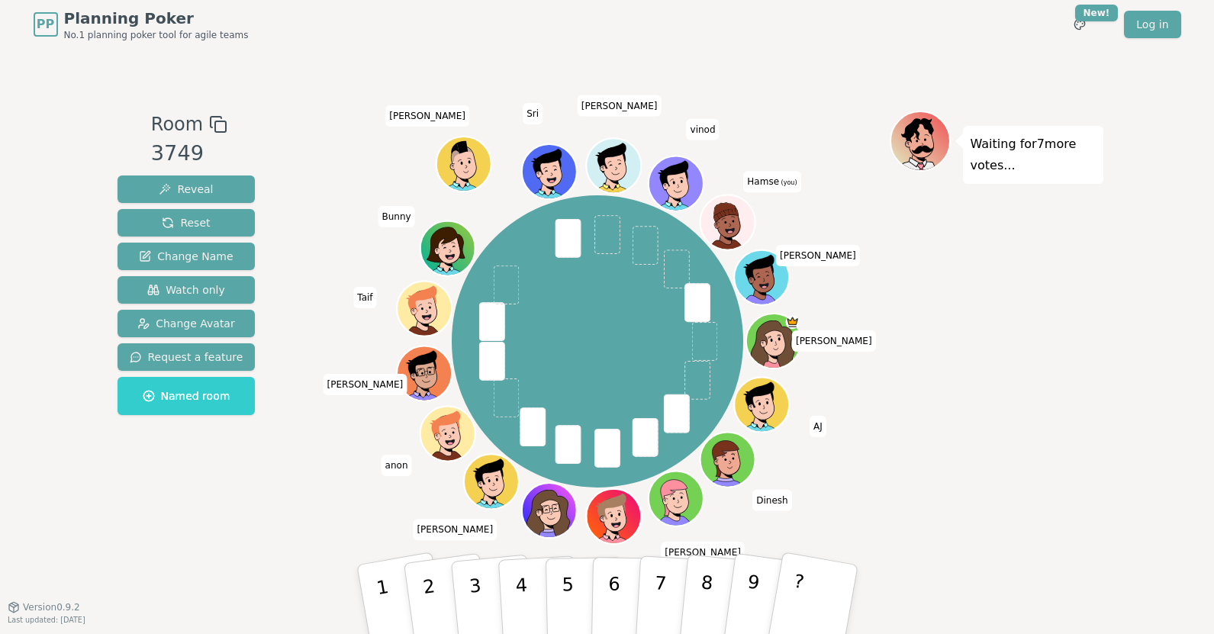
click at [224, 140] on div "Room 3749 Reveal Reset Change Name Watch only Change Avatar Request a feature N…" at bounding box center [186, 266] width 150 height 311
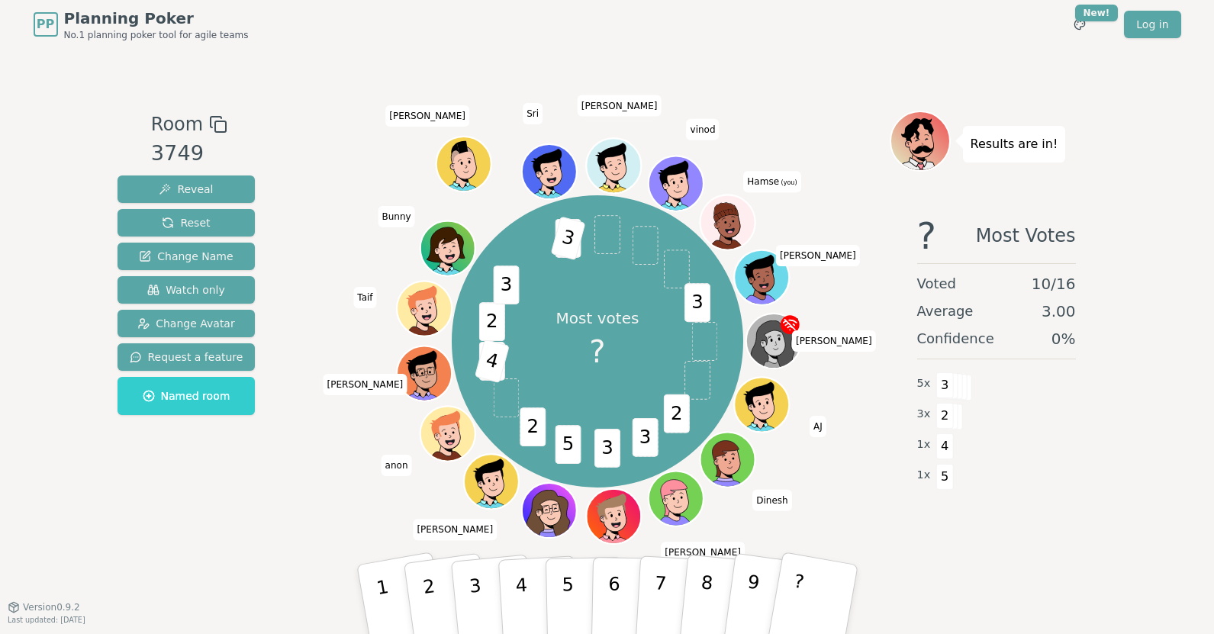
click at [249, 87] on div "Room 3749 Reveal Reset Change Name Watch only Change Avatar Request a feature N…" at bounding box center [607, 328] width 992 height 558
click at [567, 586] on p "5" at bounding box center [567, 600] width 13 height 82
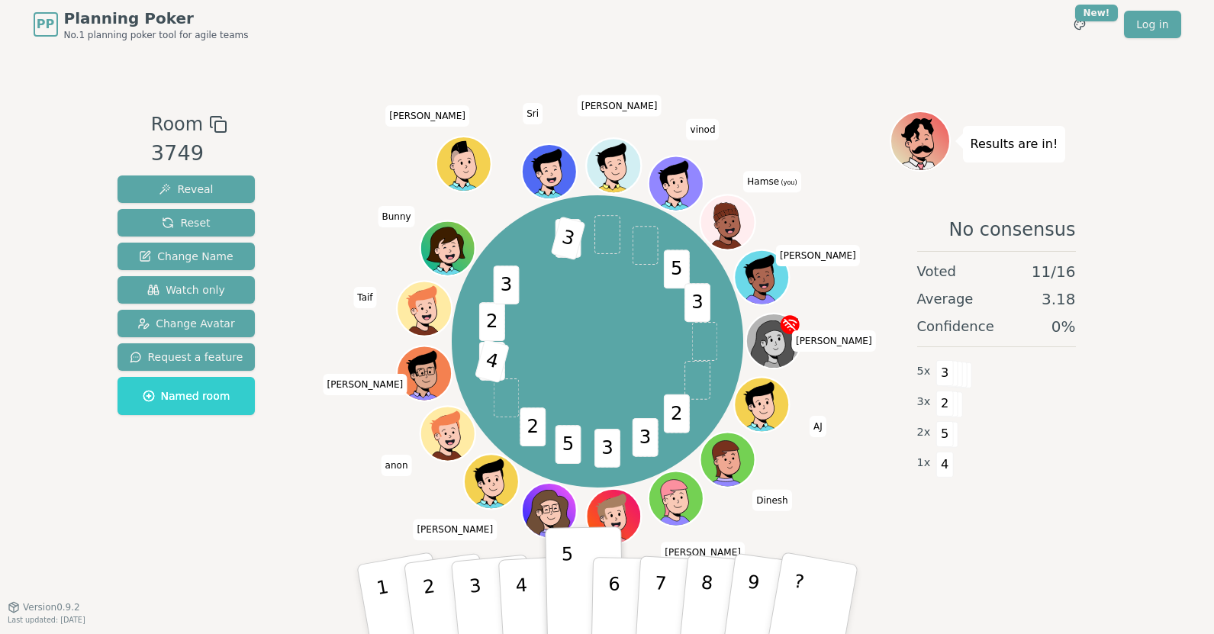
click at [197, 471] on div "Room 3749 Reveal Reset Change Name Watch only Change Avatar Request a feature N…" at bounding box center [186, 328] width 150 height 434
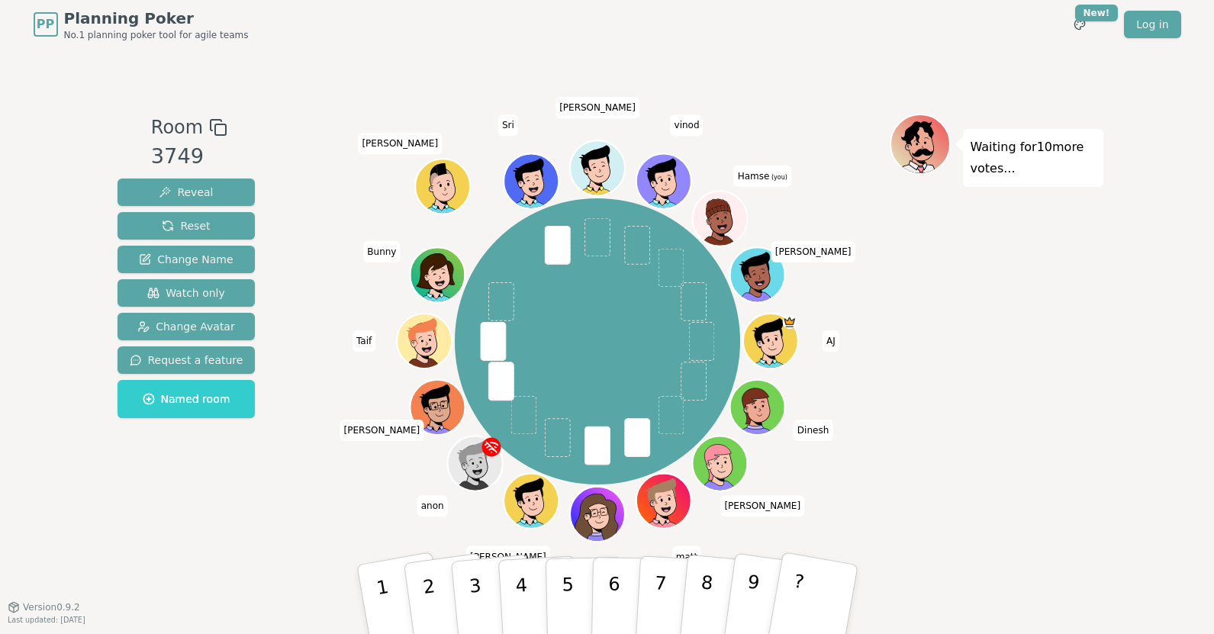
click at [160, 473] on div "Room 3749 Reveal Reset Change Name Watch only Change Avatar Request a feature N…" at bounding box center [186, 328] width 150 height 428
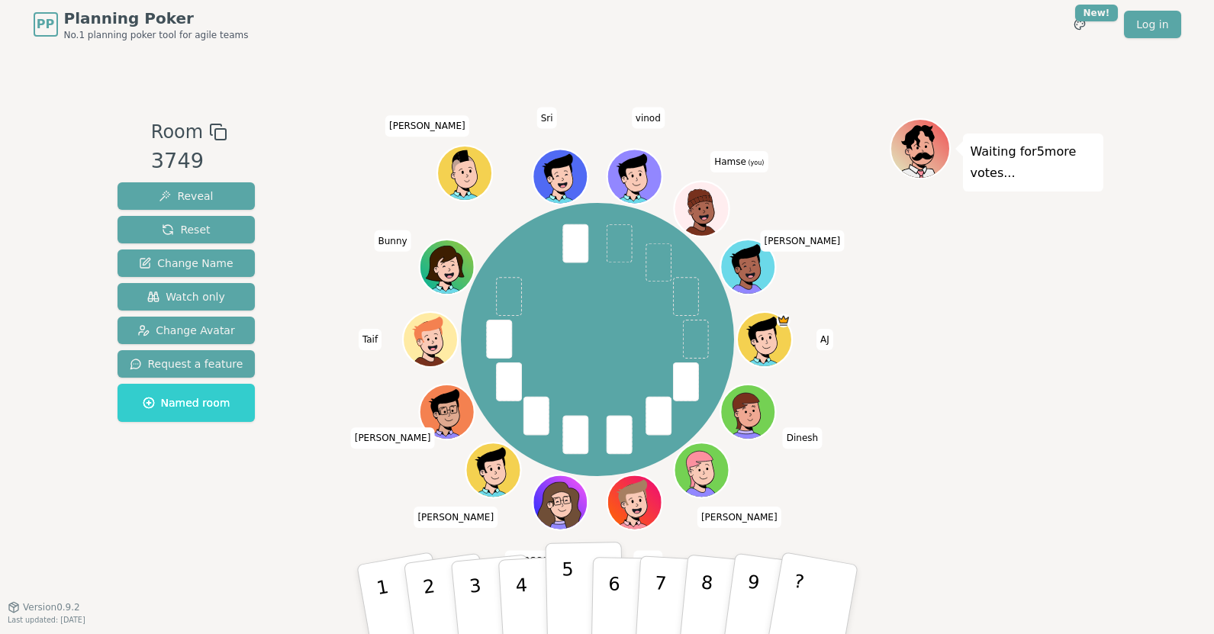
click at [569, 584] on p "5" at bounding box center [567, 600] width 13 height 82
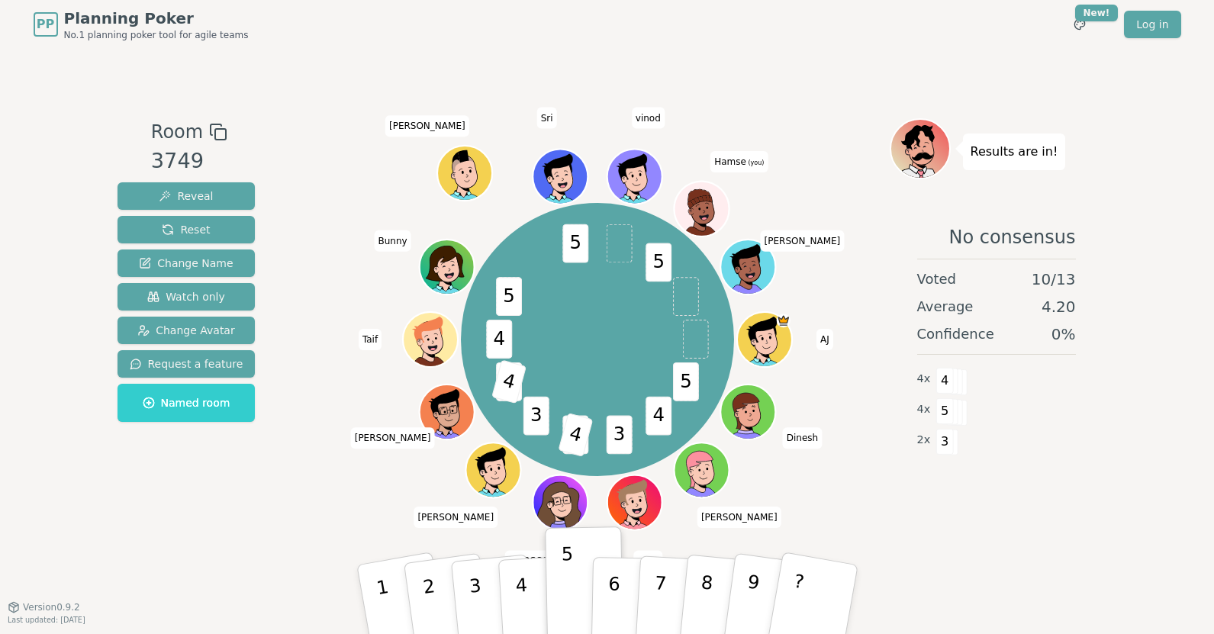
click at [279, 379] on div "Room 3749 Reveal Reset Change Name Watch only Change Avatar Request a feature N…" at bounding box center [607, 328] width 992 height 420
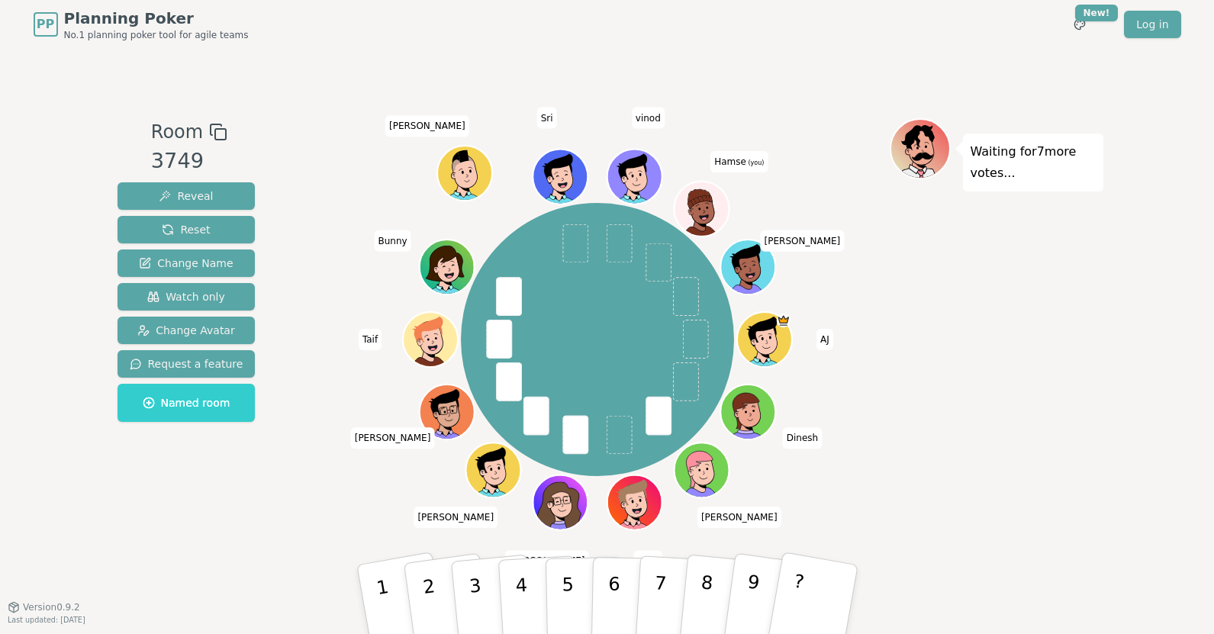
click at [279, 168] on div "Room 3749 Reveal Reset Change Name Watch only Change Avatar Request a feature N…" at bounding box center [607, 328] width 992 height 420
click at [563, 585] on p "5" at bounding box center [567, 600] width 13 height 82
click at [1017, 556] on div "Room 3749 Reveal Reset Change Name Watch only Change Avatar Request a feature N…" at bounding box center [607, 328] width 992 height 558
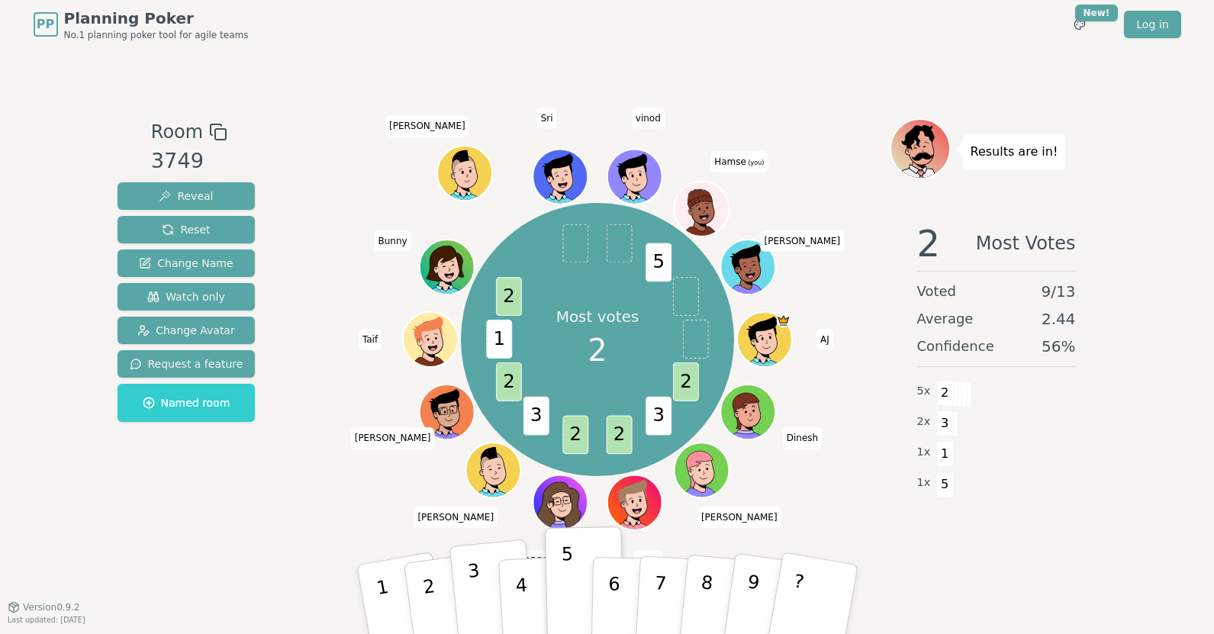
click at [485, 607] on button "3" at bounding box center [492, 600] width 87 height 121
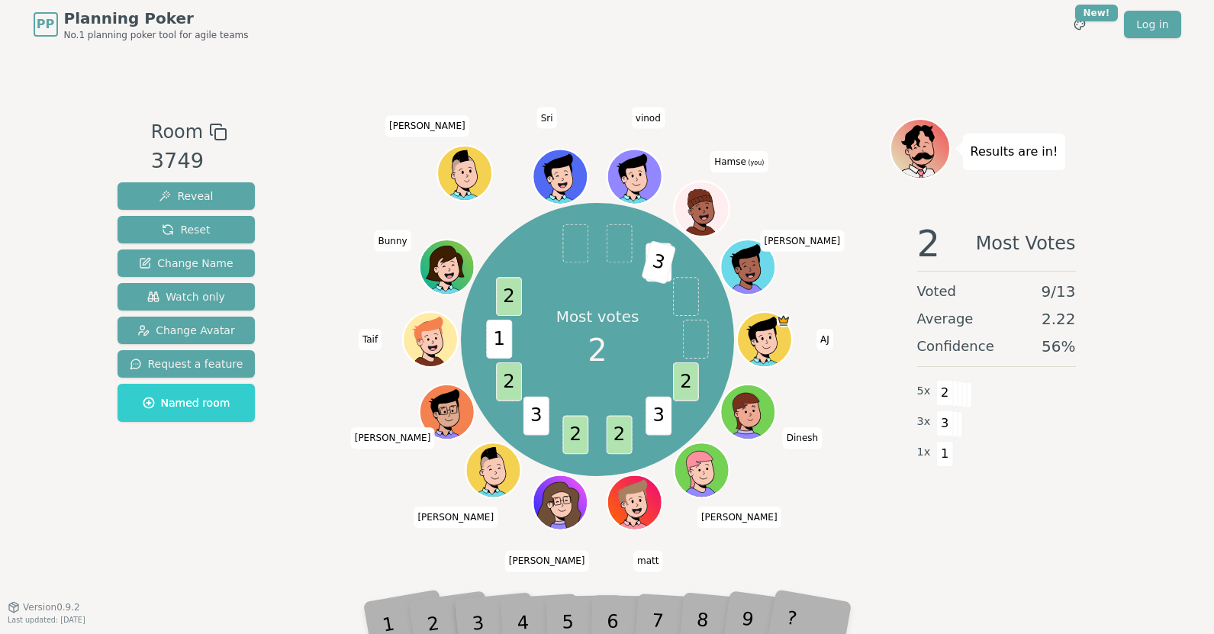
click at [1138, 610] on div "PP Planning Poker No.1 planning poker tool for agile teams Toggle theme New! Lo…" at bounding box center [607, 317] width 1214 height 634
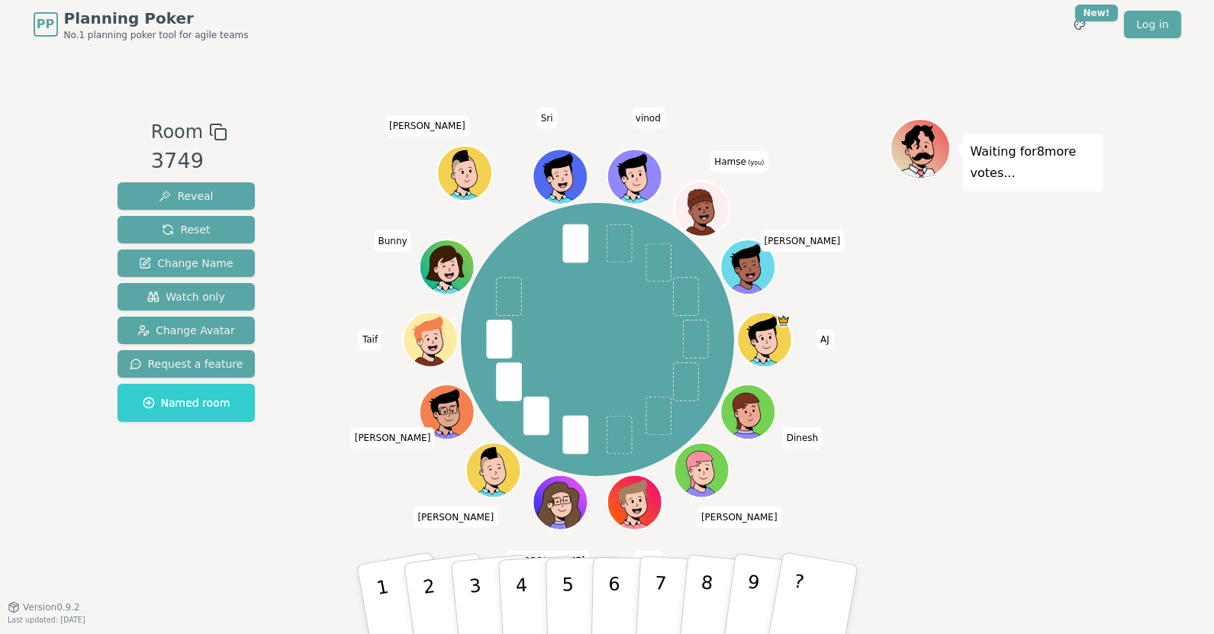
click at [921, 604] on div "Room 3749 Reveal Reset Change Name Watch only Change Avatar Request a feature N…" at bounding box center [607, 328] width 992 height 558
click at [475, 579] on p "3" at bounding box center [476, 601] width 20 height 83
click at [267, 69] on div "Room 3749 Reveal Reset Change Name Watch only Change Avatar Request a feature N…" at bounding box center [607, 328] width 992 height 558
click at [83, 123] on div "PP Planning Poker No.1 planning poker tool for agile teams Toggle theme New! Lo…" at bounding box center [607, 317] width 1214 height 634
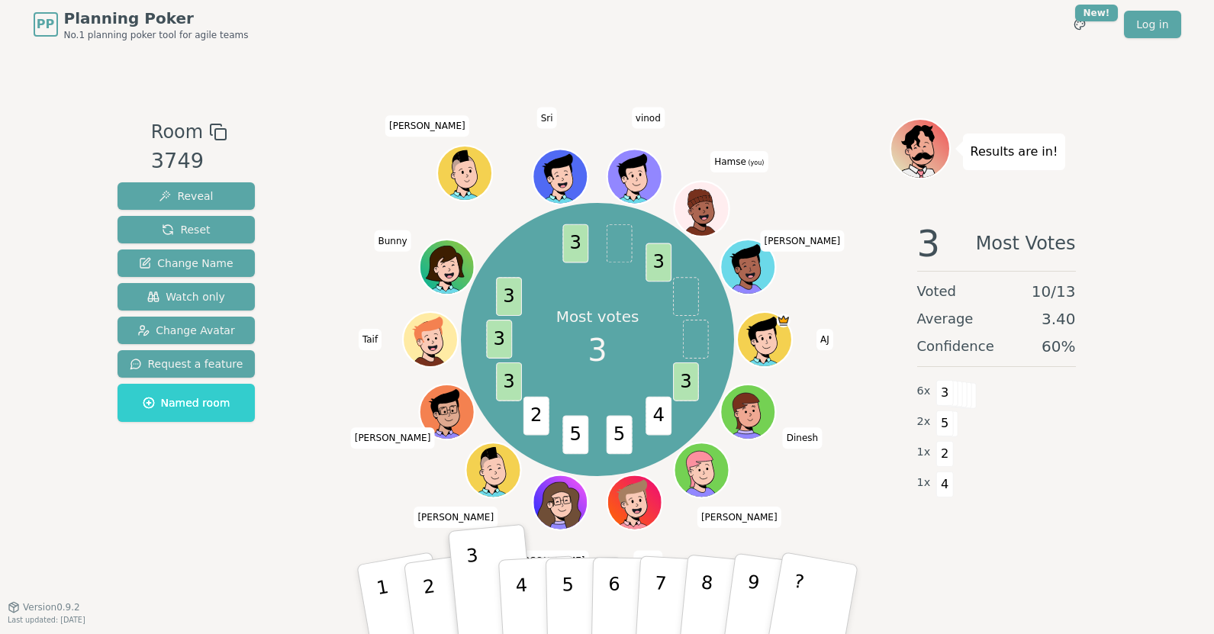
click at [115, 93] on div "Room 3749 Reveal Reset Change Name Watch only Change Avatar Request a feature N…" at bounding box center [607, 328] width 992 height 558
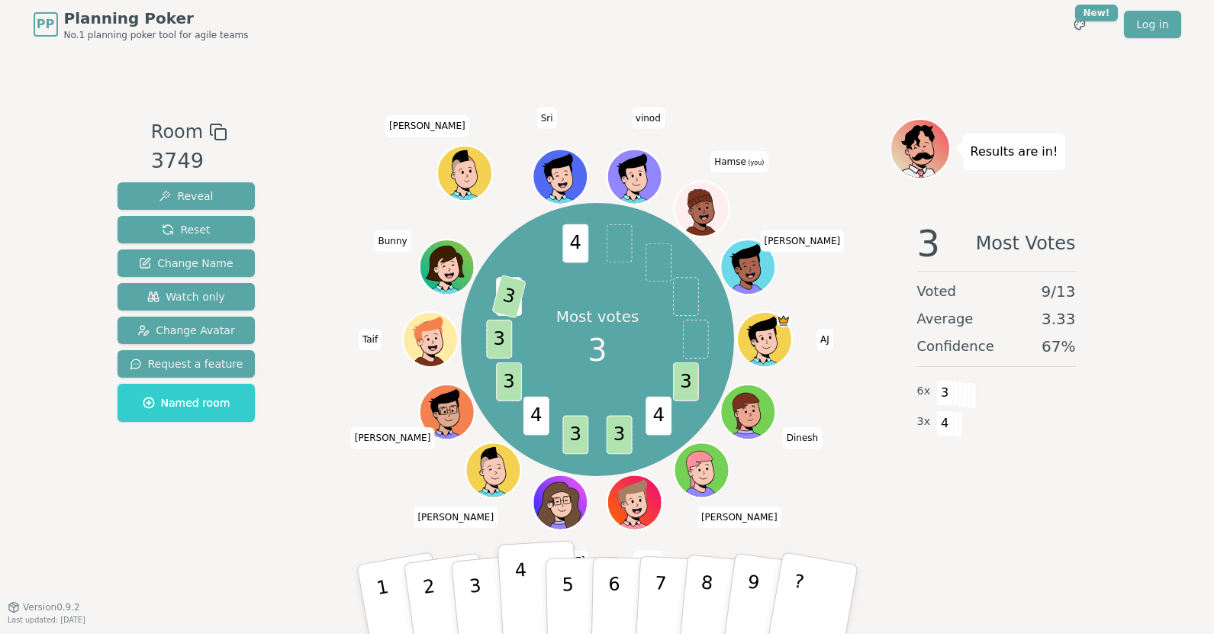
click at [532, 582] on button "4" at bounding box center [538, 599] width 83 height 119
click at [73, 145] on div "PP Planning Poker No.1 planning poker tool for agile teams Toggle theme New! Lo…" at bounding box center [607, 317] width 1214 height 634
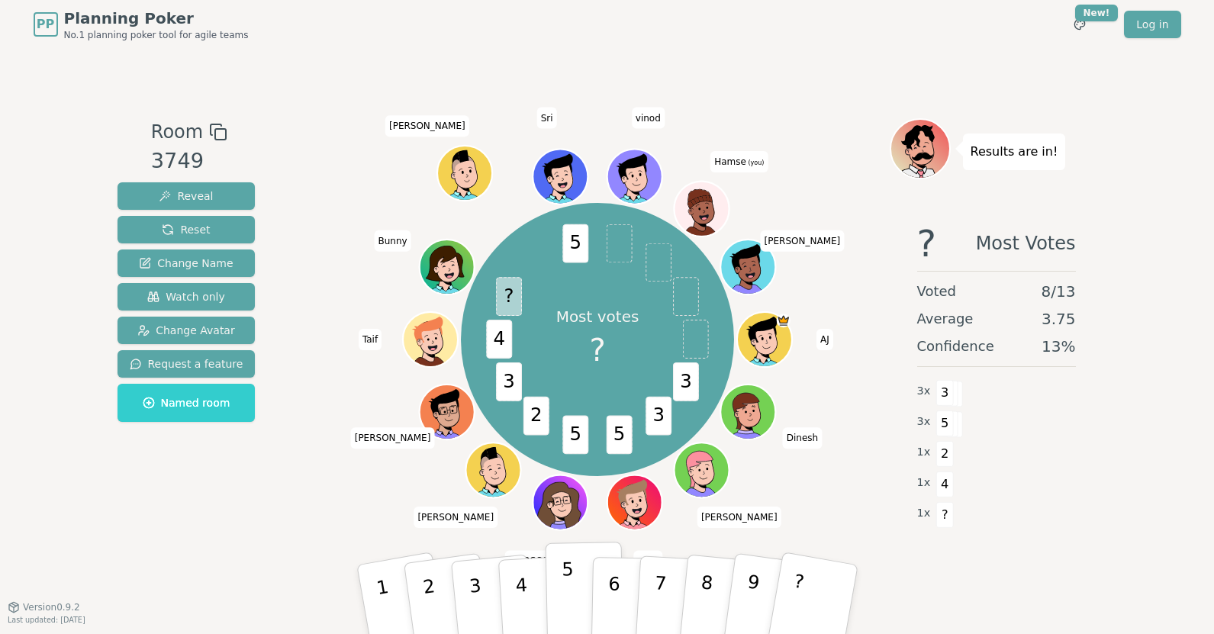
click at [559, 591] on button "5" at bounding box center [584, 600] width 79 height 116
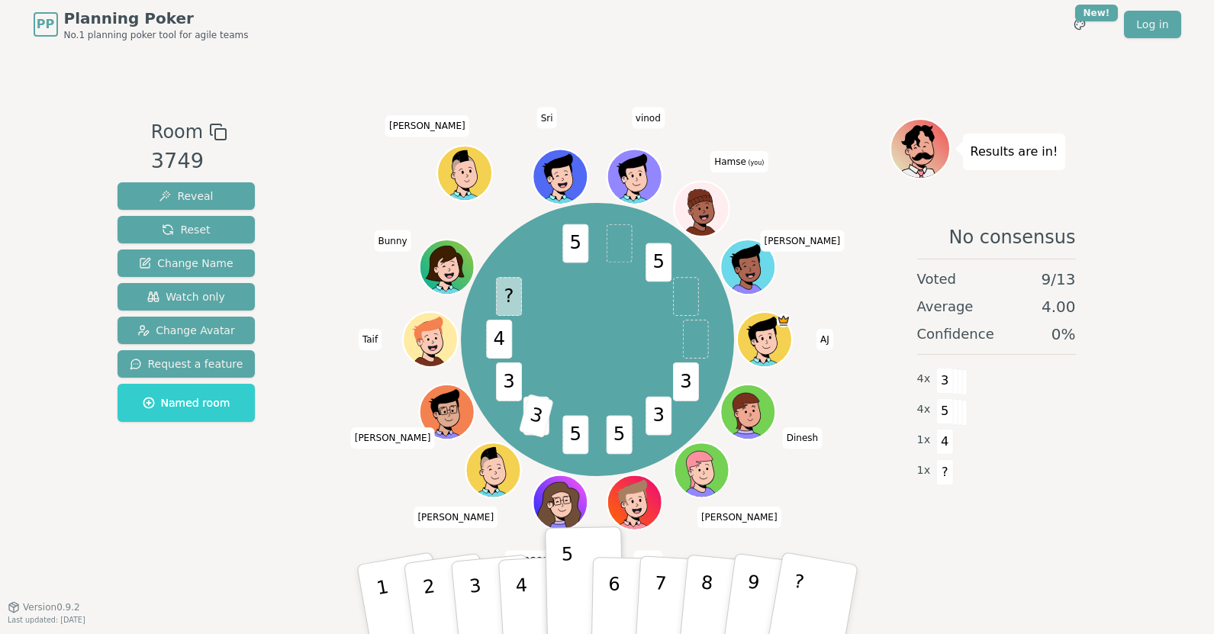
click at [49, 182] on div "PP Planning Poker No.1 planning poker tool for agile teams Toggle theme New! Lo…" at bounding box center [607, 317] width 1214 height 634
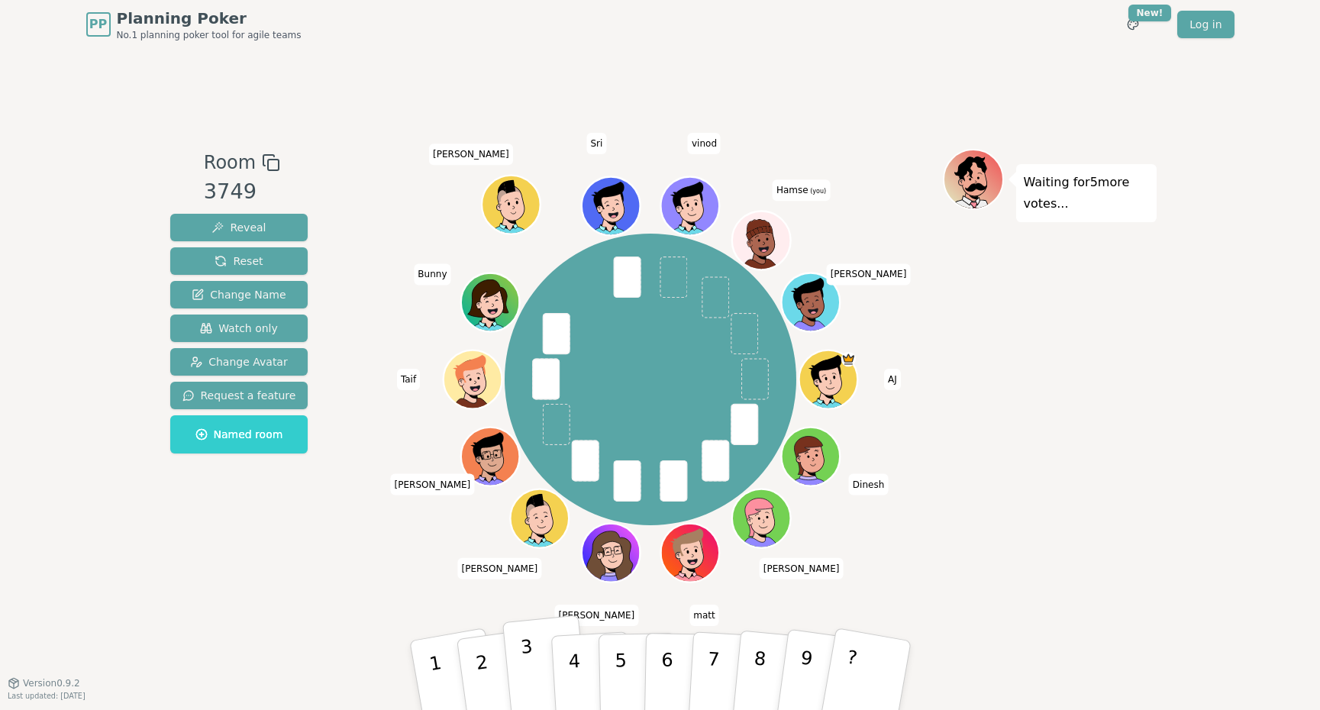
click at [535, 633] on button "3" at bounding box center [544, 675] width 87 height 121
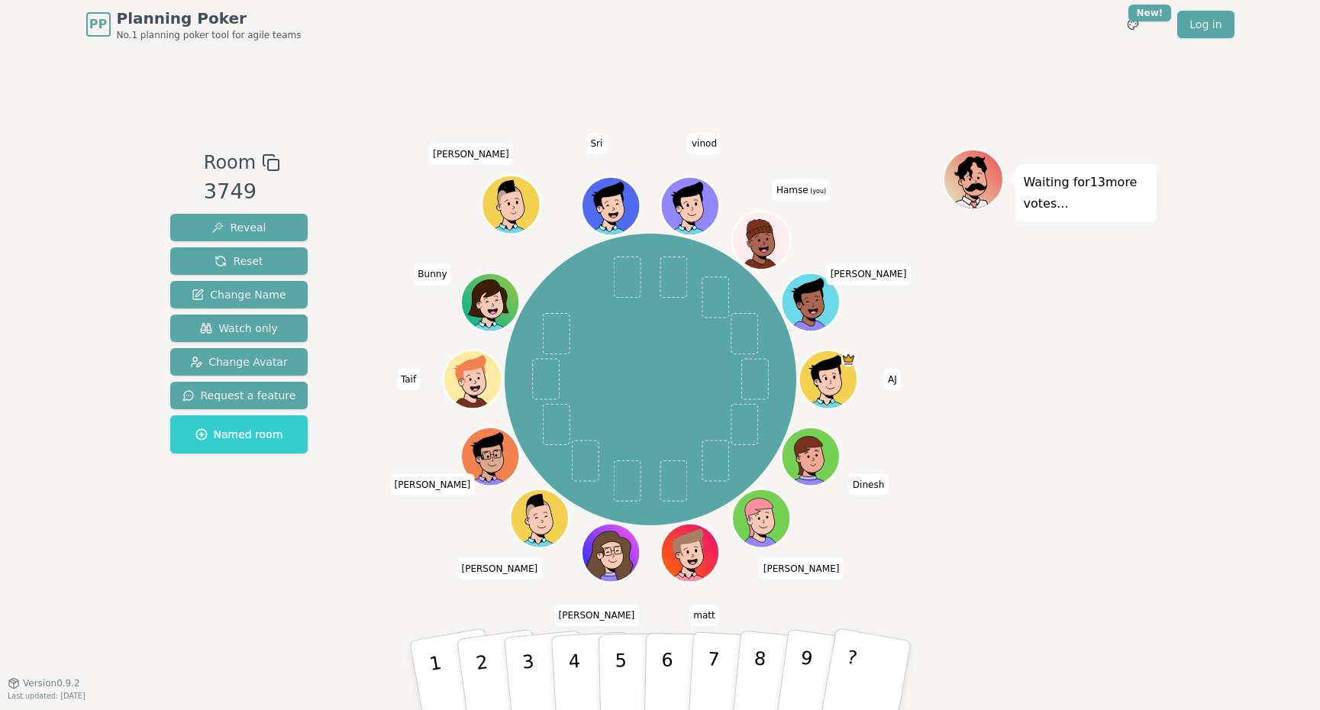
click at [158, 118] on div "PP Planning Poker No.1 planning poker tool for agile teams Toggle theme New! Lo…" at bounding box center [660, 355] width 1320 height 710
click at [192, 514] on div "Room 3749 Reveal Reset Change Name Watch only Change Avatar Request a feature N…" at bounding box center [239, 365] width 150 height 433
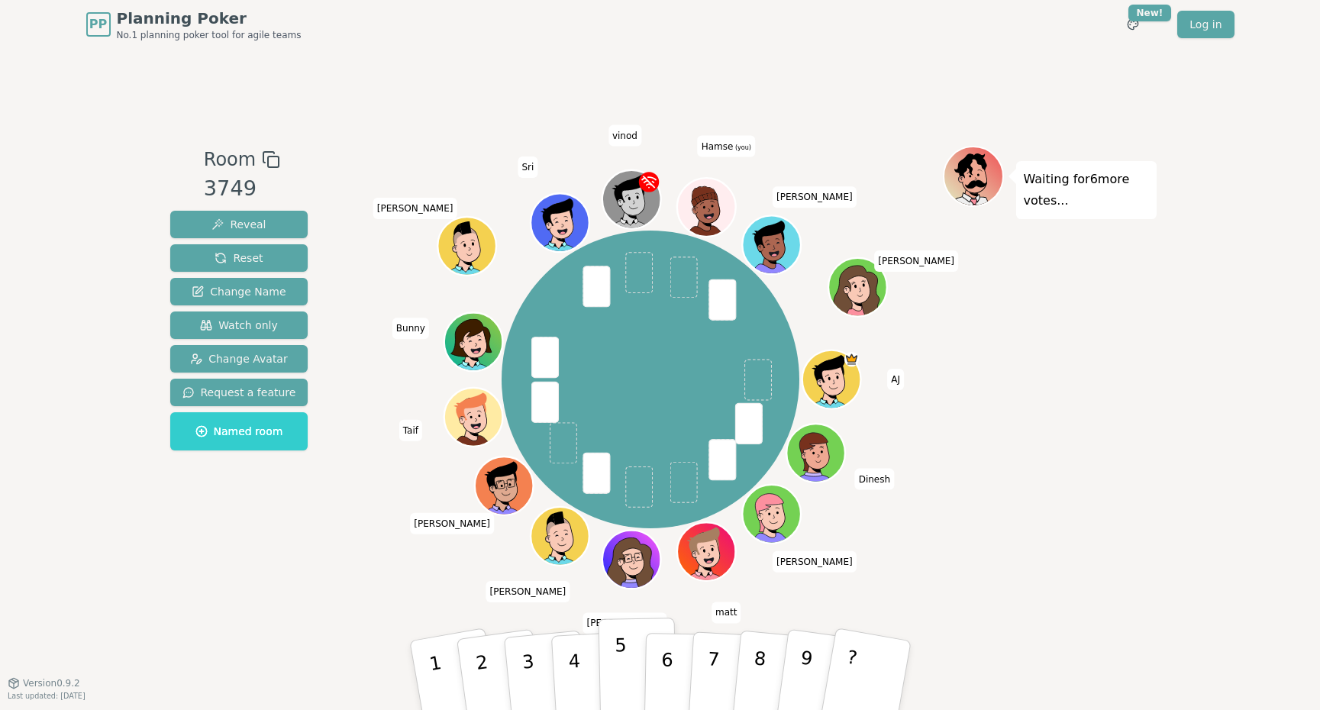
click at [613, 633] on button "5" at bounding box center [637, 675] width 79 height 116
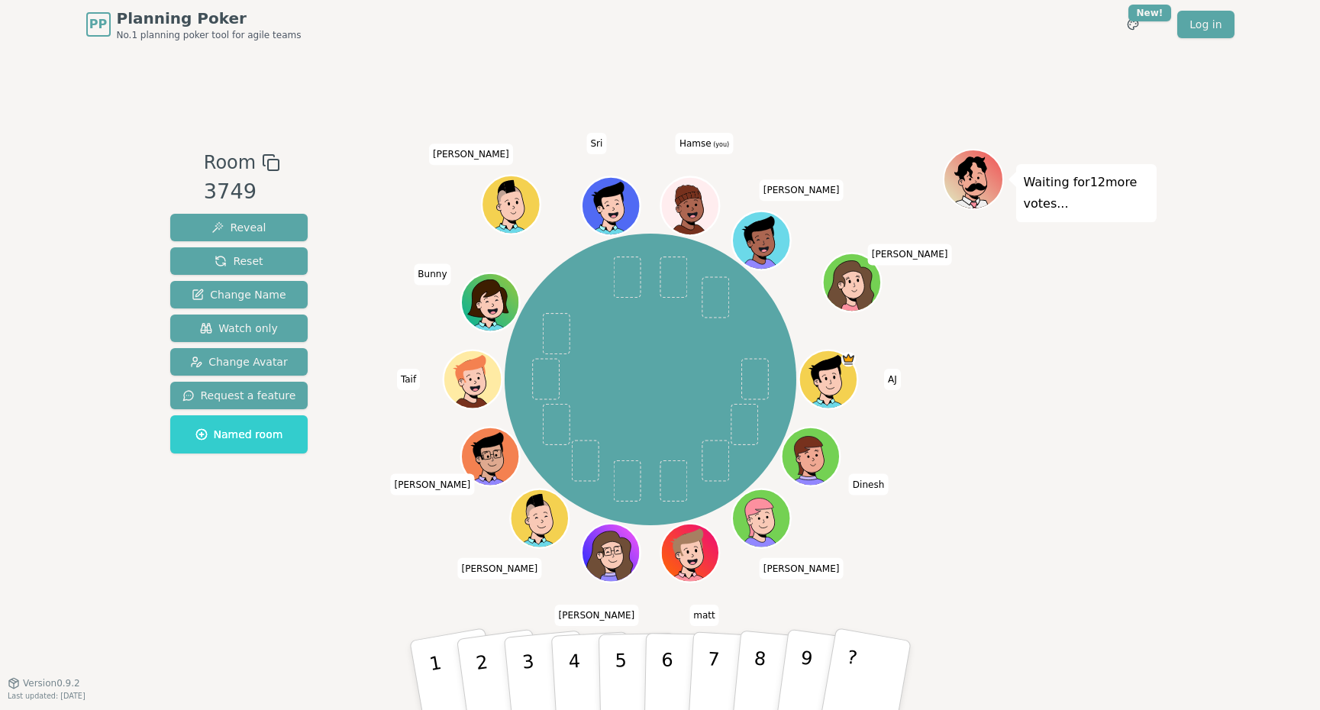
click at [166, 131] on div "Room 3749 Reveal Reset Change Name Watch only Change Avatar Request a feature N…" at bounding box center [660, 365] width 992 height 633
